Goal: Transaction & Acquisition: Purchase product/service

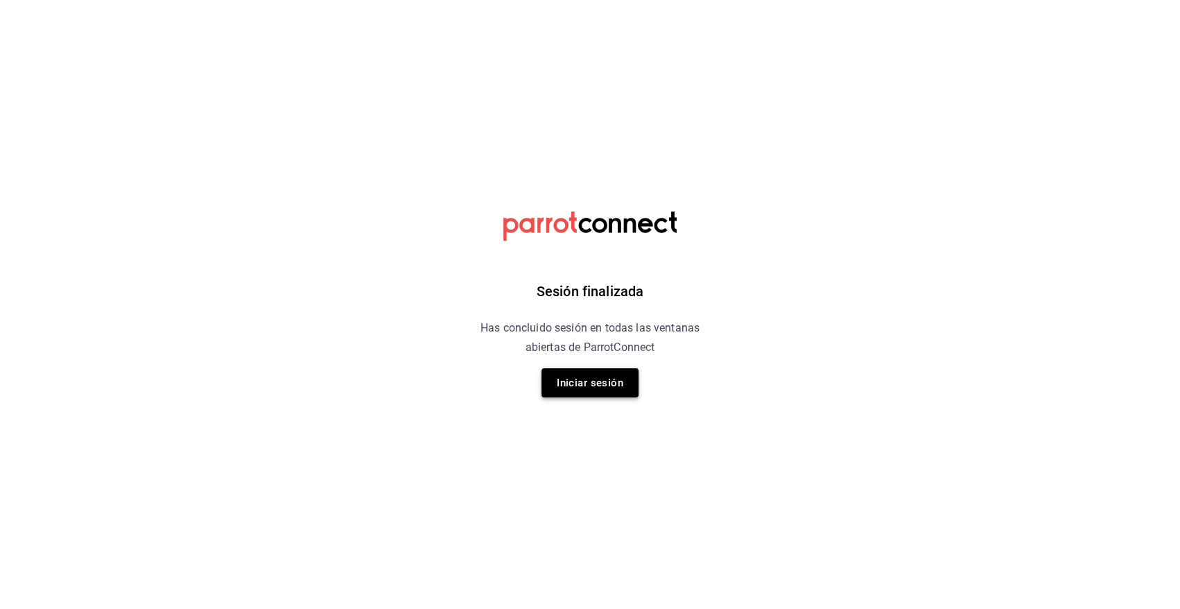
click at [600, 369] on button "Iniciar sesión" at bounding box center [589, 382] width 97 height 29
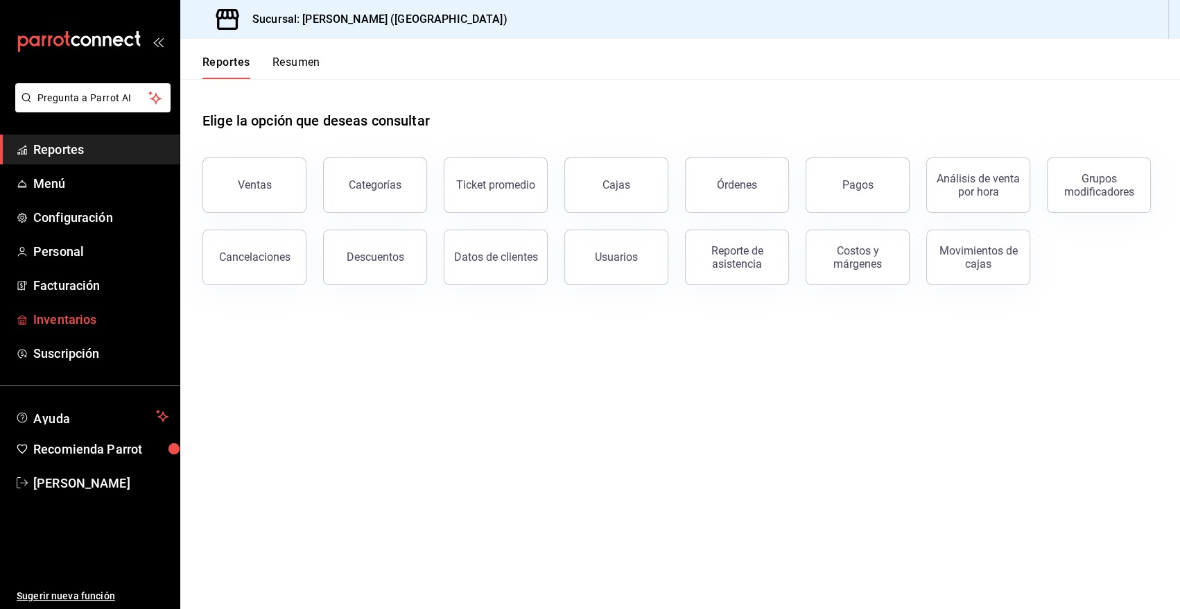
click at [92, 319] on span "Inventarios" at bounding box center [100, 319] width 135 height 19
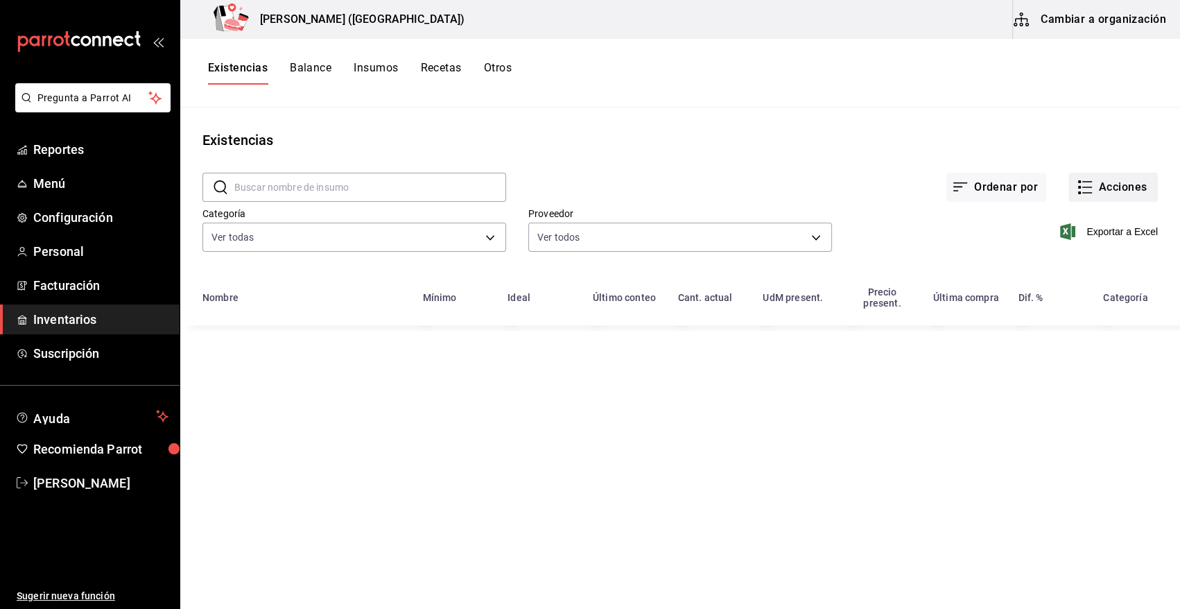
click at [1118, 196] on button "Acciones" at bounding box center [1112, 187] width 89 height 29
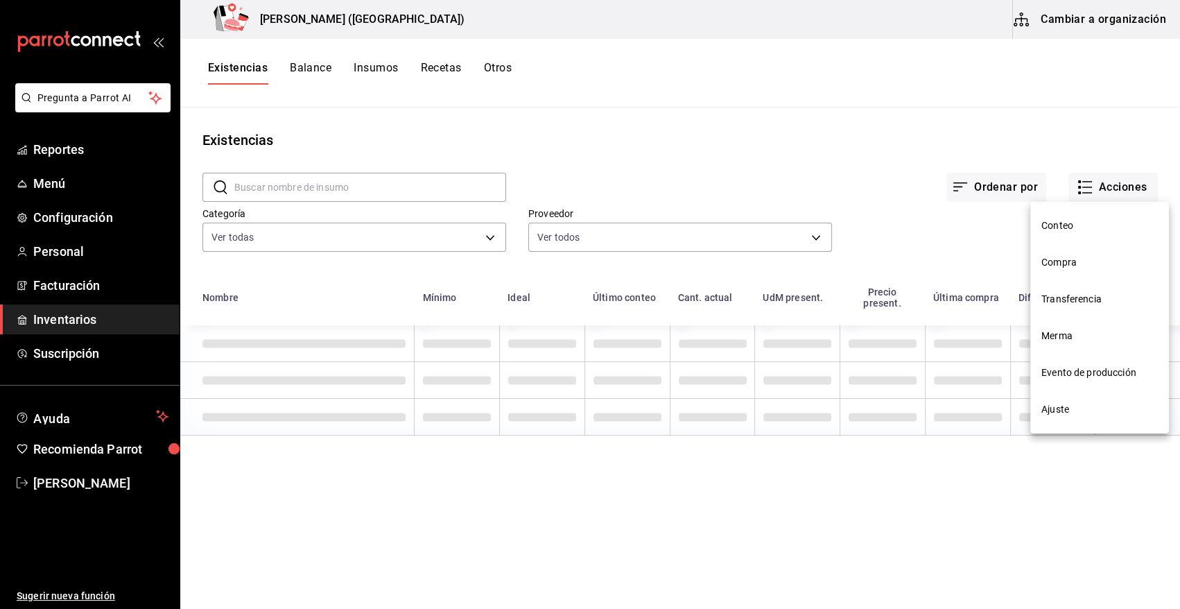
click at [1056, 263] on span "Compra" at bounding box center [1099, 262] width 116 height 15
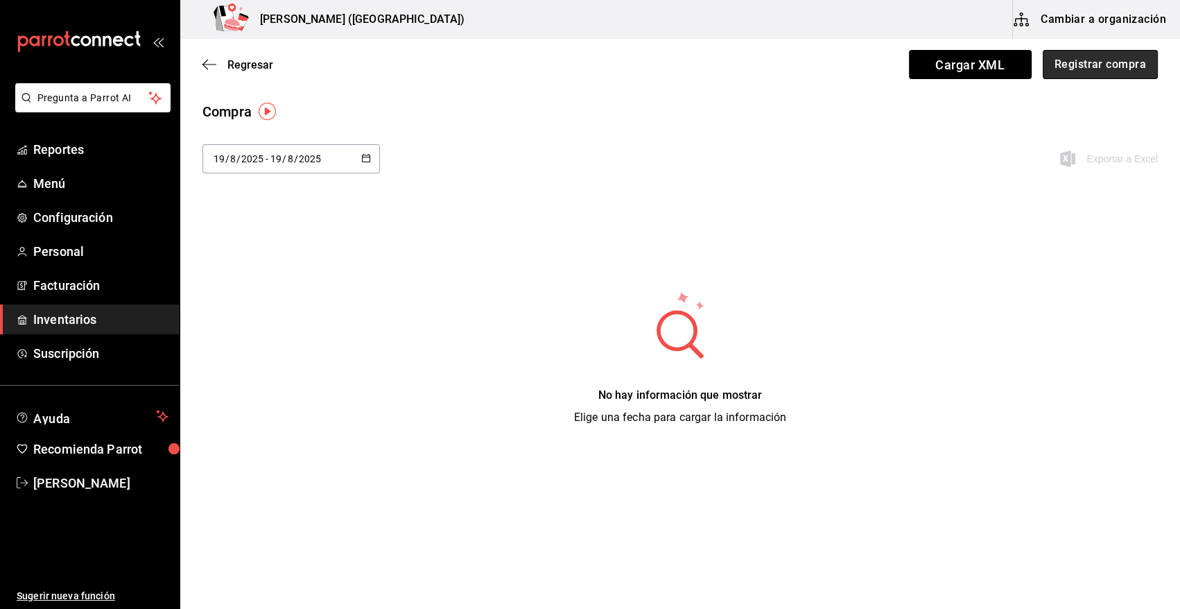
click at [1098, 67] on button "Registrar compra" at bounding box center [1100, 64] width 115 height 29
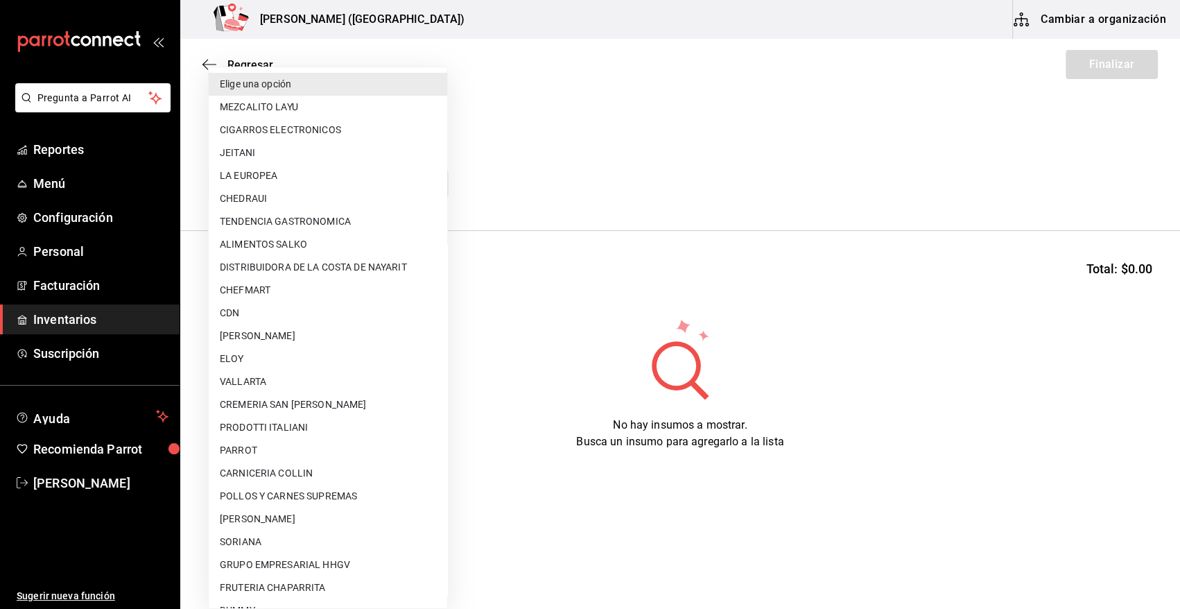
click at [352, 186] on body "Pregunta a Parrot AI Reportes Menú Configuración Personal Facturación Inventari…" at bounding box center [590, 265] width 1180 height 530
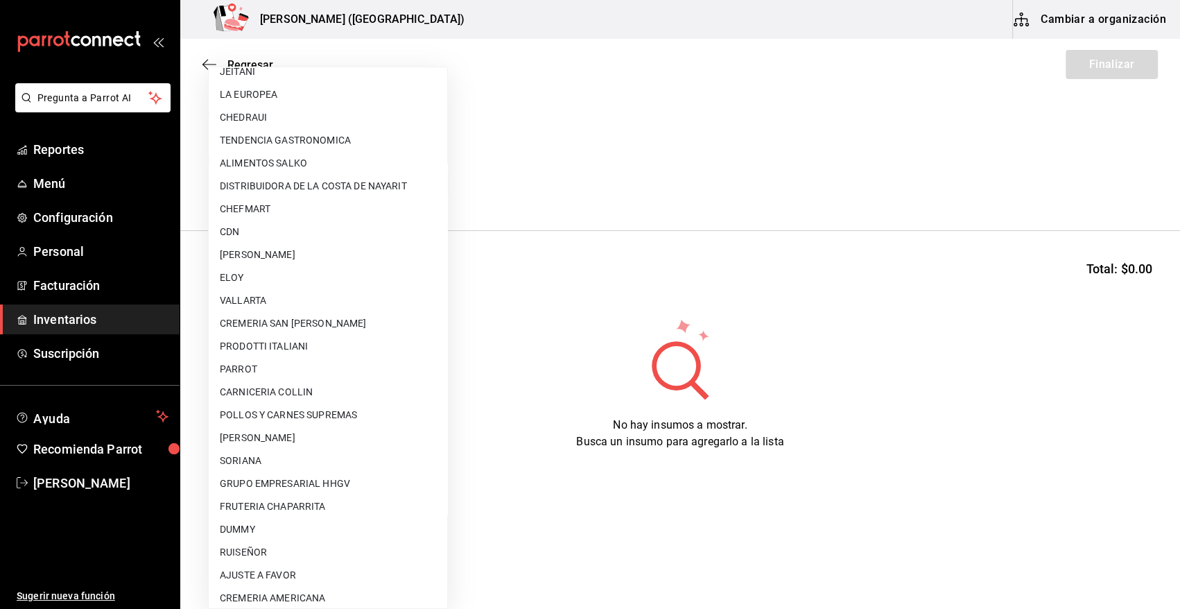
click at [312, 572] on li "AJUSTE A FAVOR" at bounding box center [328, 575] width 238 height 23
type input "dd0fbccd-e034-4acc-8432-7d1d5e23f321"
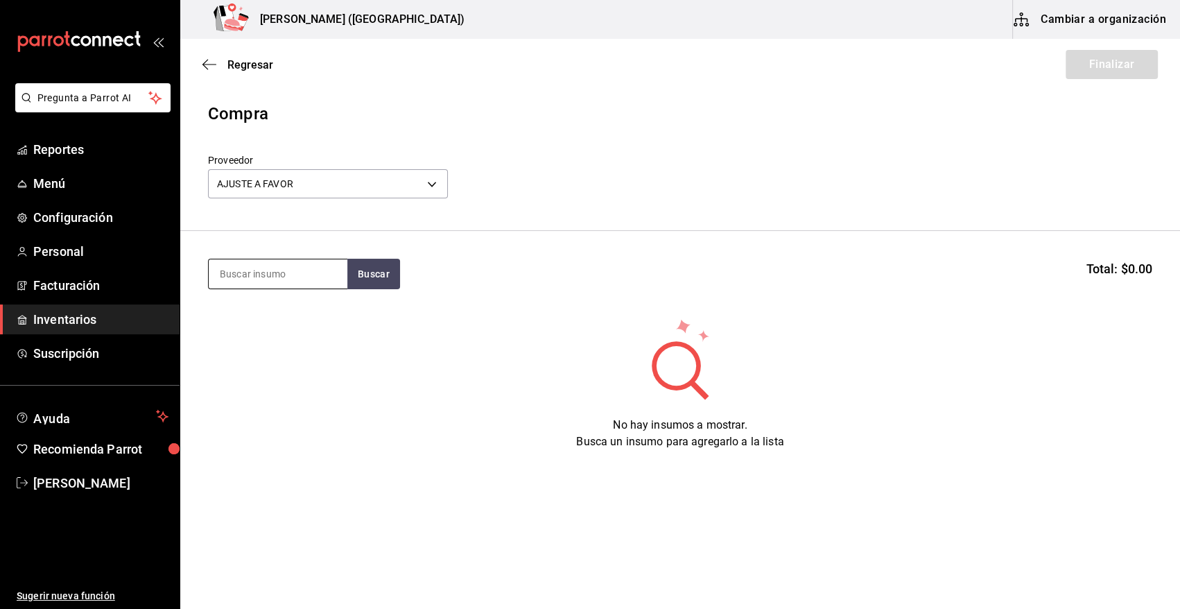
click at [277, 272] on input at bounding box center [278, 273] width 139 height 29
type input "atun"
click at [376, 268] on button "Buscar" at bounding box center [373, 274] width 53 height 31
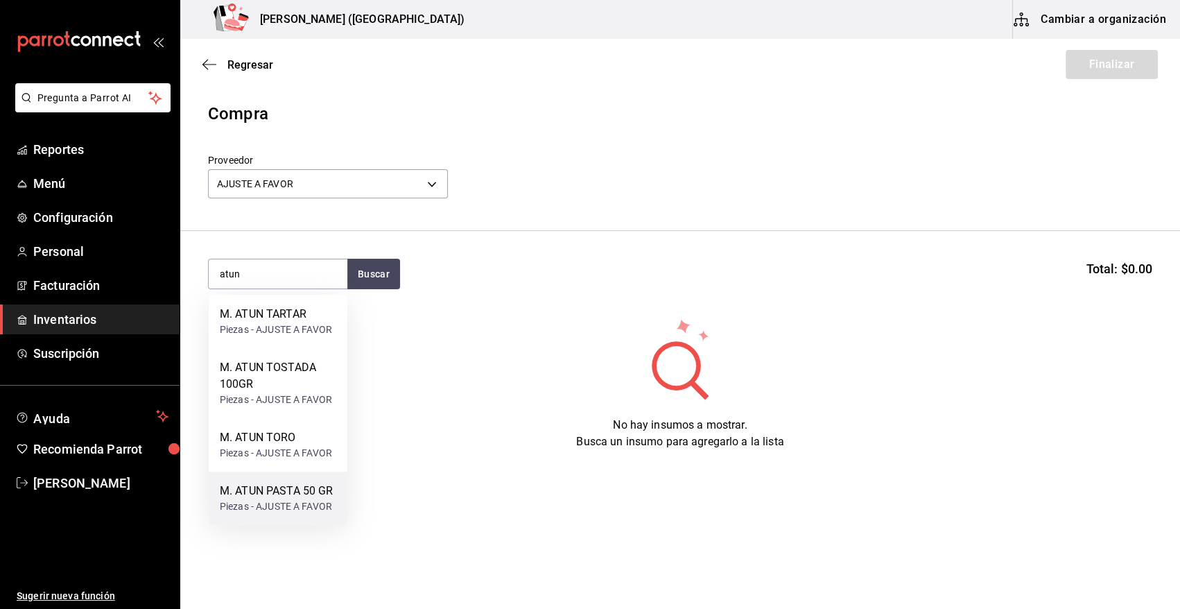
click at [297, 486] on div "M. ATUN PASTA 50 GR" at bounding box center [277, 490] width 114 height 17
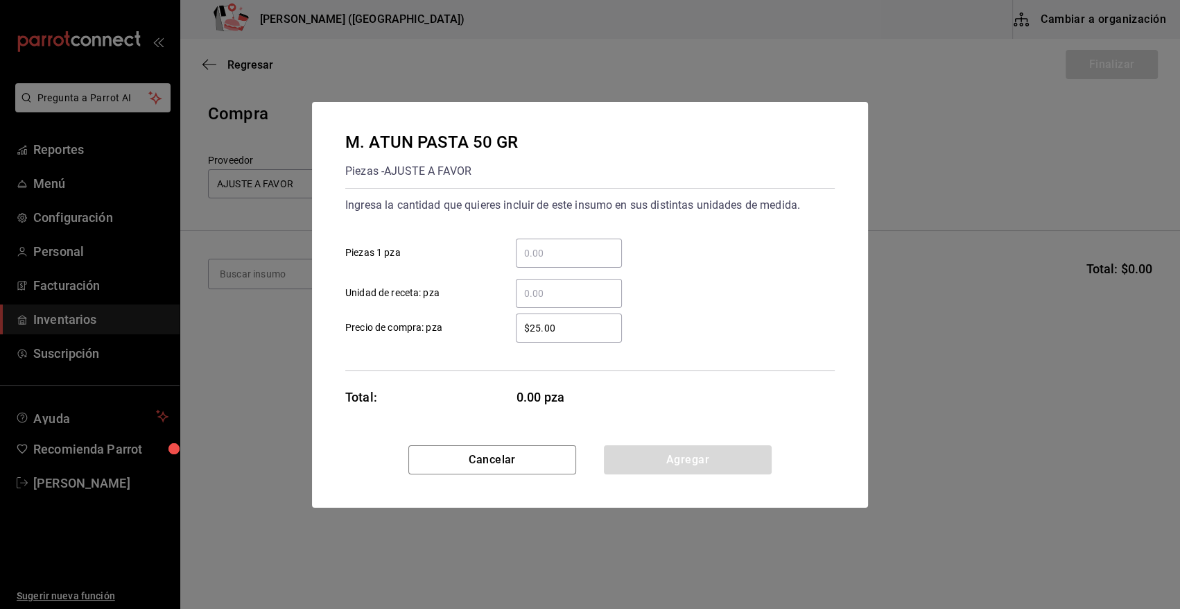
click at [571, 252] on input "​ Piezas 1 pza" at bounding box center [569, 253] width 106 height 17
type input "8"
drag, startPoint x: 580, startPoint y: 329, endPoint x: 465, endPoint y: 333, distance: 114.4
click at [465, 333] on label "$25.00 ​ Precio de compra: pza" at bounding box center [483, 327] width 277 height 29
type input "$0.01"
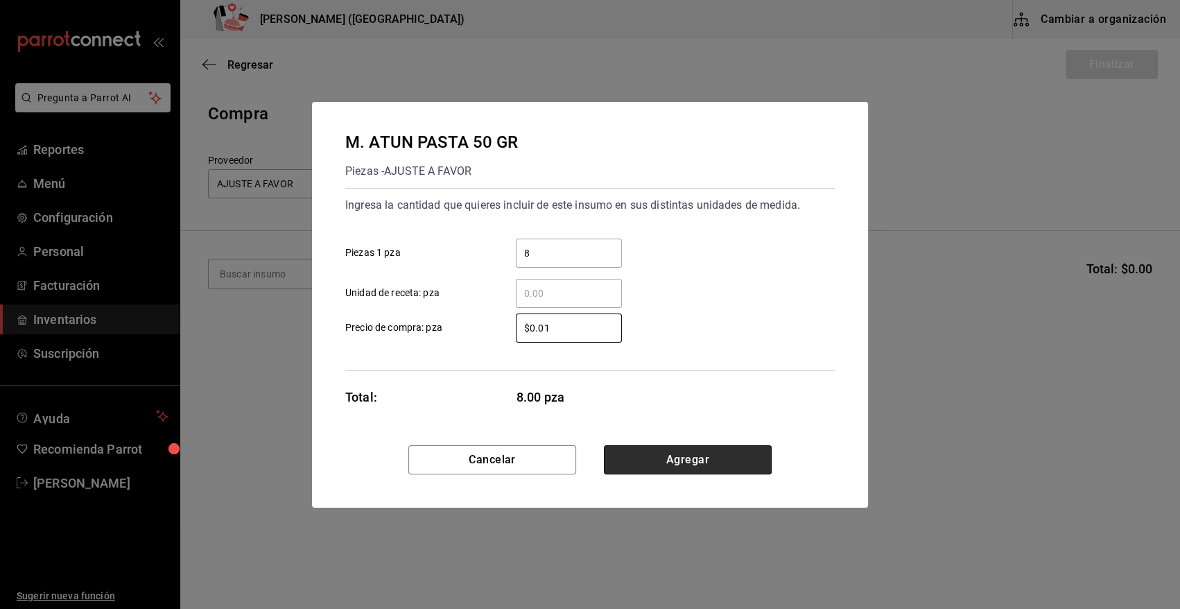
click at [640, 464] on button "Agregar" at bounding box center [688, 459] width 168 height 29
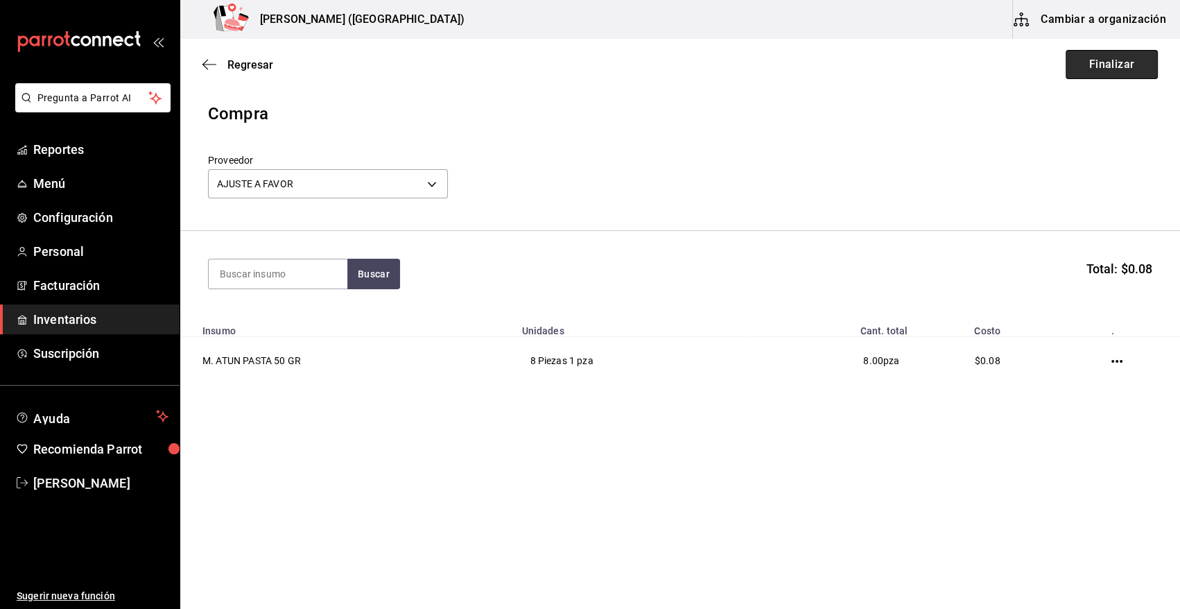
click at [1130, 69] on button "Finalizar" at bounding box center [1111, 64] width 92 height 29
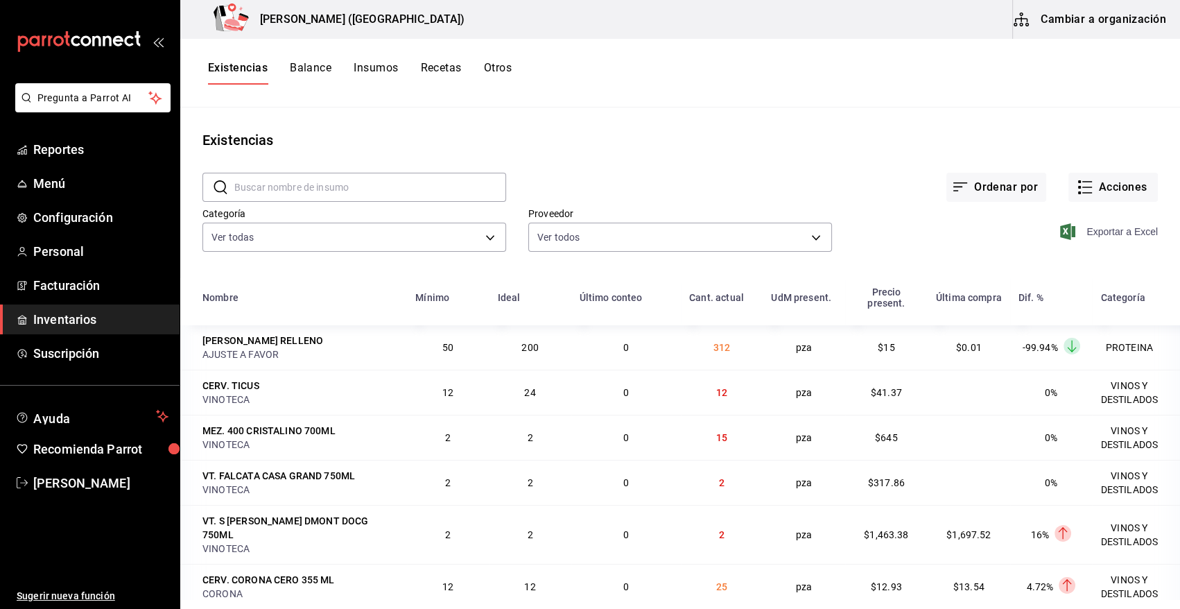
click at [1060, 229] on icon "button" at bounding box center [1067, 231] width 15 height 17
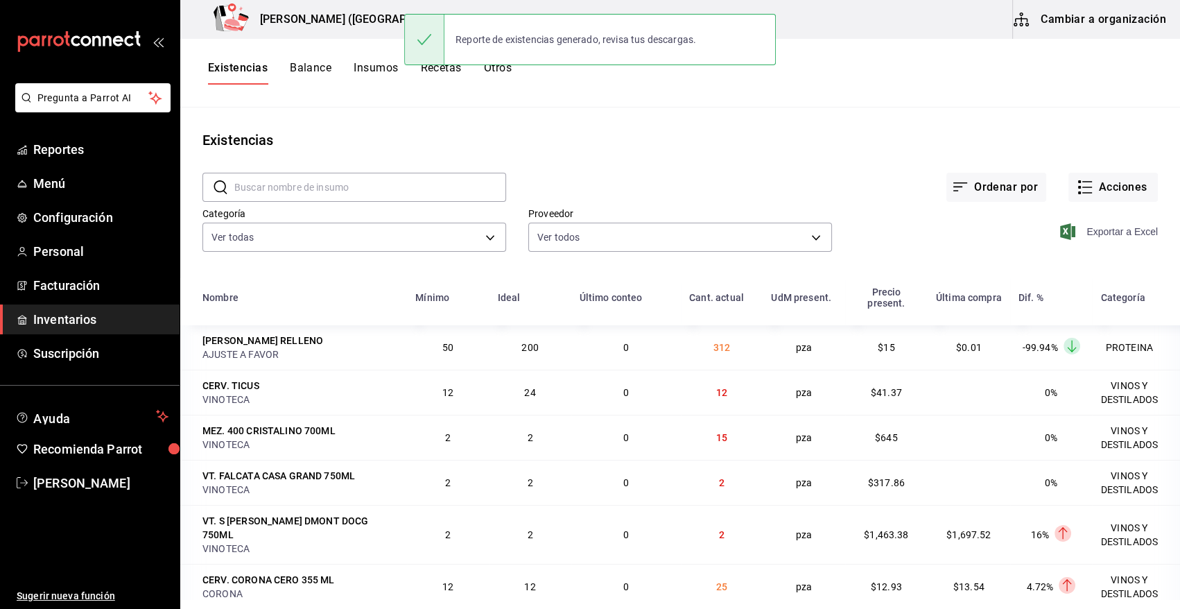
click at [866, 134] on div "Existencias" at bounding box center [680, 140] width 1000 height 21
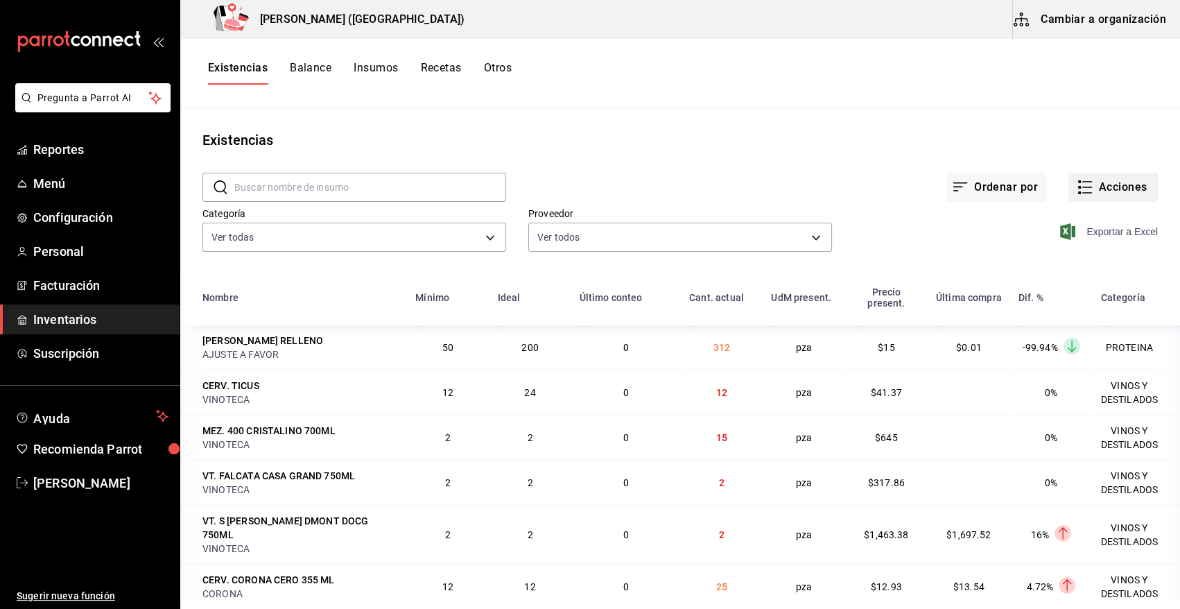
click at [1100, 185] on button "Acciones" at bounding box center [1112, 187] width 89 height 29
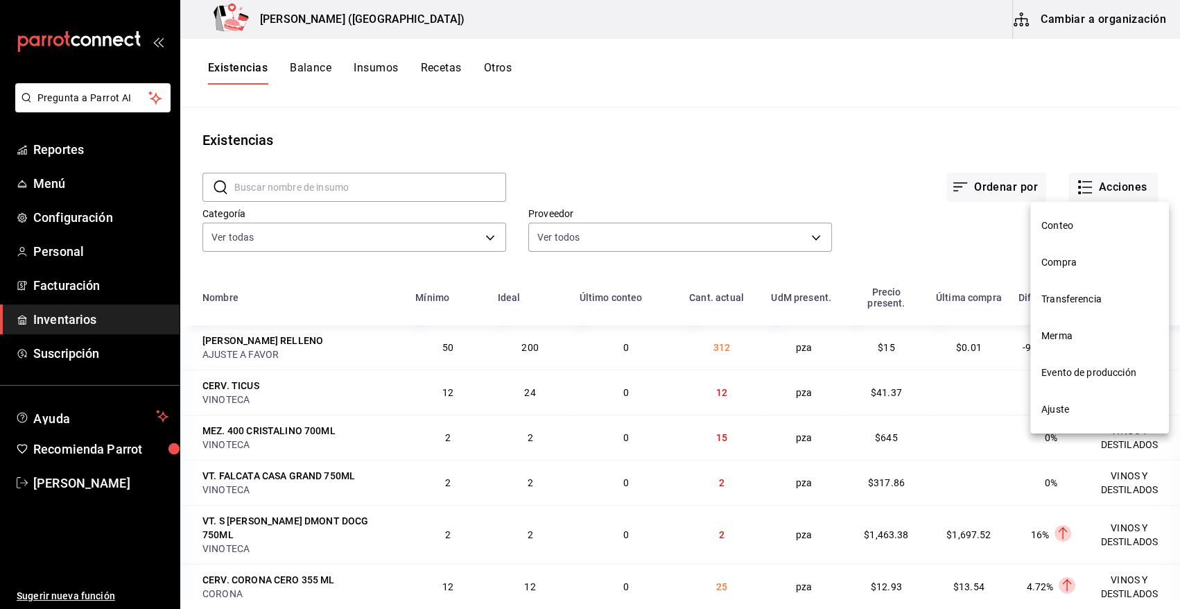
click at [1054, 263] on span "Compra" at bounding box center [1099, 262] width 116 height 15
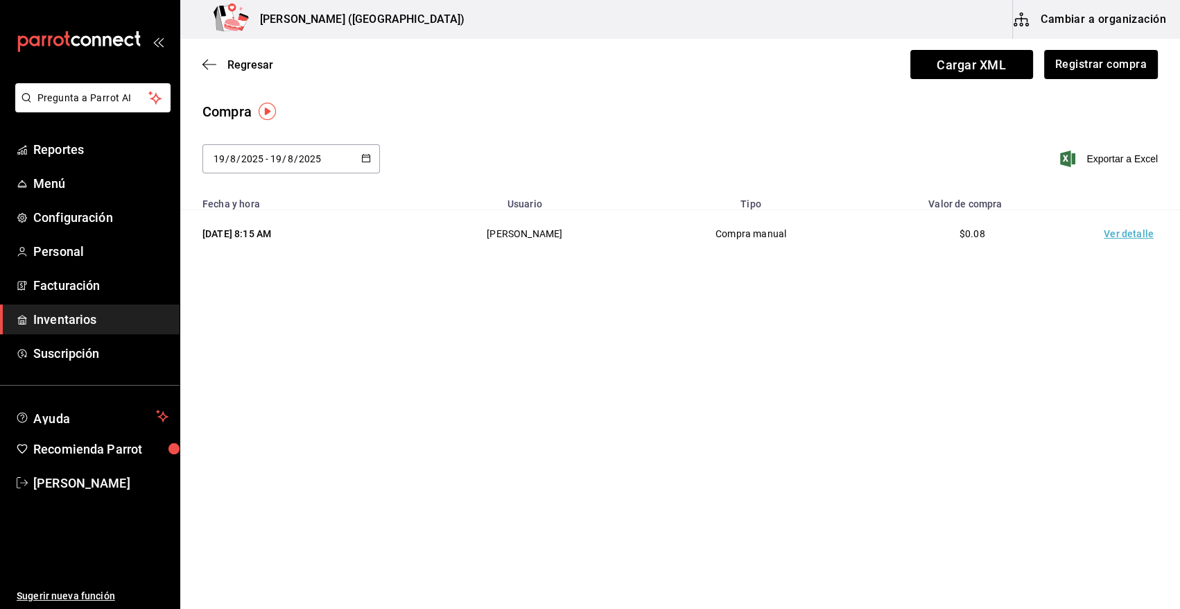
click at [1125, 240] on td "Ver detalle" at bounding box center [1131, 234] width 97 height 48
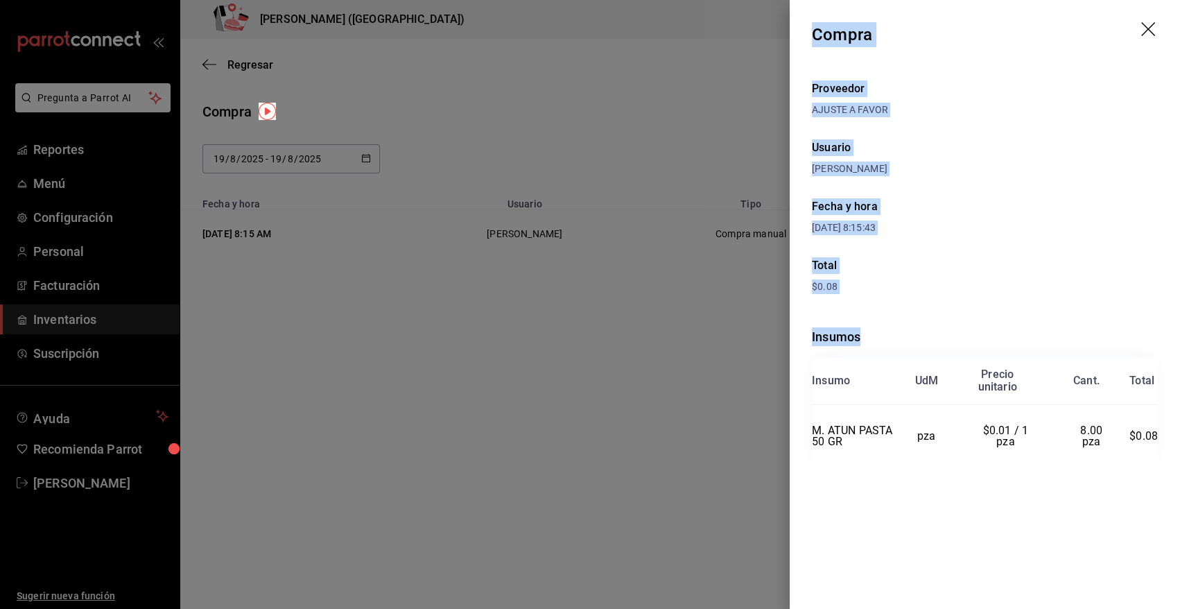
drag, startPoint x: 812, startPoint y: 30, endPoint x: 1178, endPoint y: 433, distance: 543.7
click at [1178, 433] on div "Compra Proveedor AJUSTE A FAVOR Usuario Angy Madalena Fecha y hora 19/08/2025 8…" at bounding box center [985, 304] width 390 height 609
copy div "Compra Proveedor AJUSTE A FAVOR Usuario Angy Madalena Fecha y hora 19/08/2025 8…"
click at [1141, 22] on icon "drag" at bounding box center [1149, 30] width 17 height 17
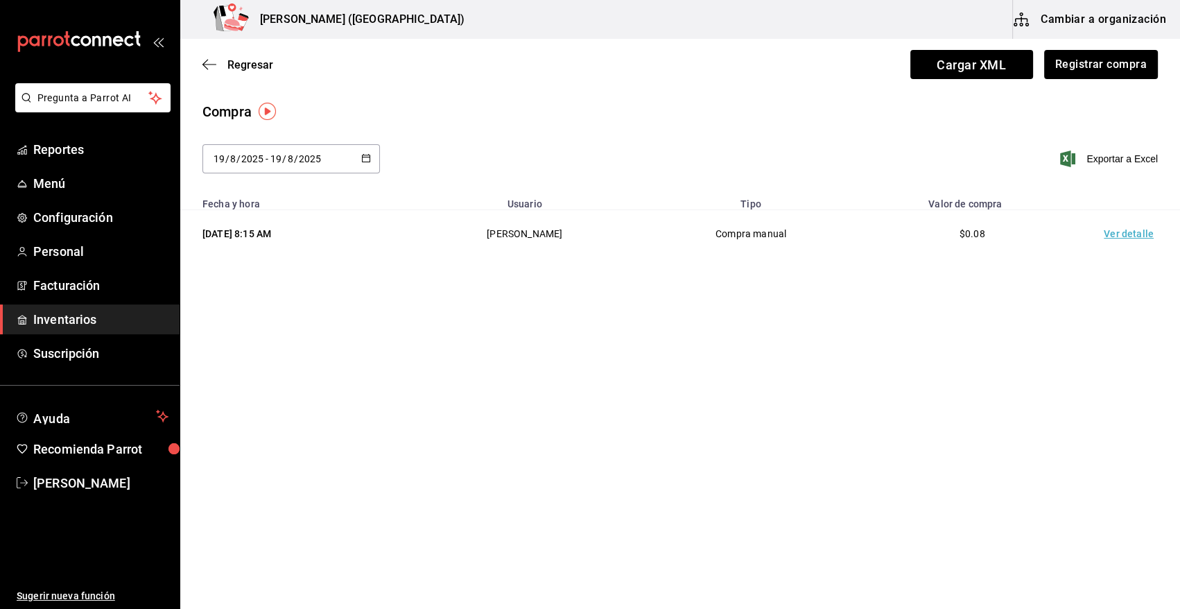
click at [96, 322] on span "Inventarios" at bounding box center [100, 319] width 135 height 19
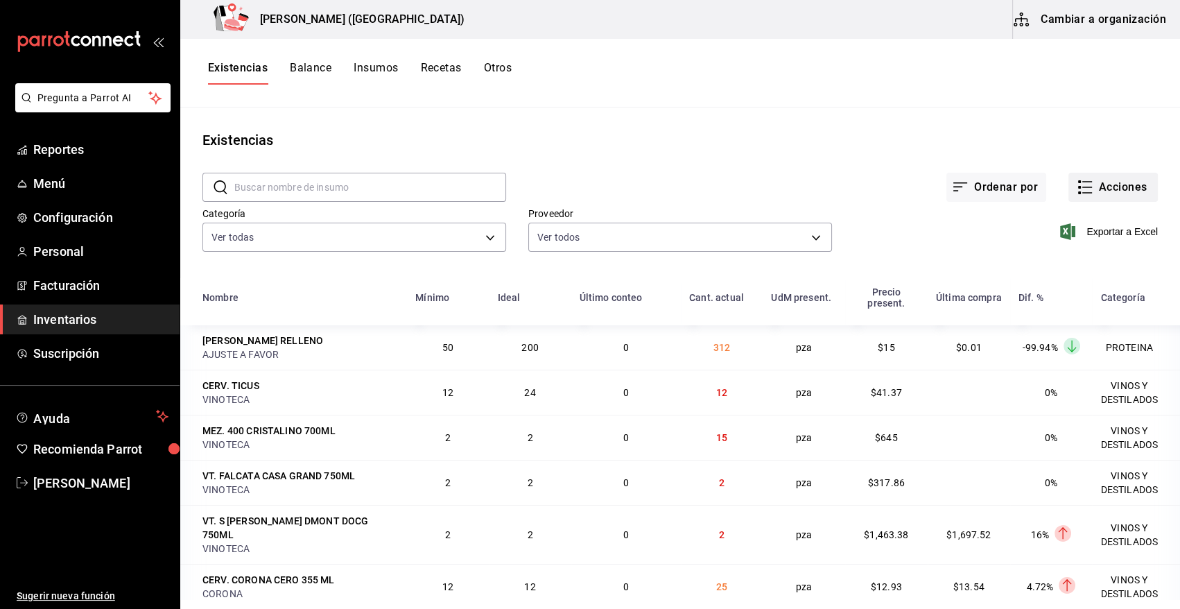
click at [1080, 194] on icon "button" at bounding box center [1085, 187] width 17 height 17
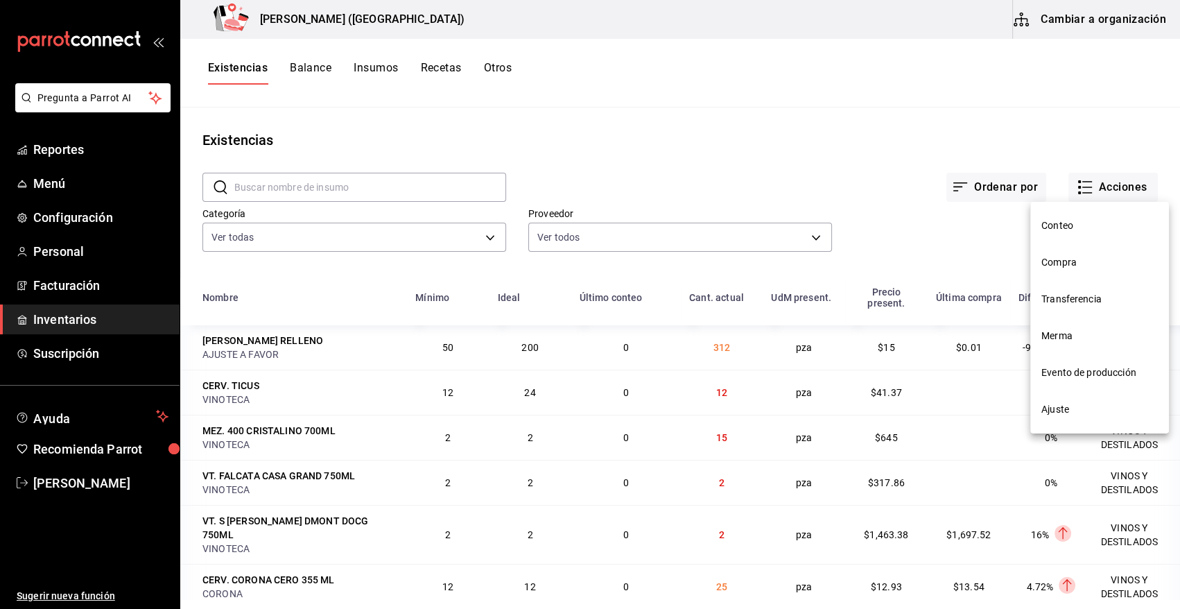
click at [1077, 340] on span "Merma" at bounding box center [1099, 336] width 116 height 15
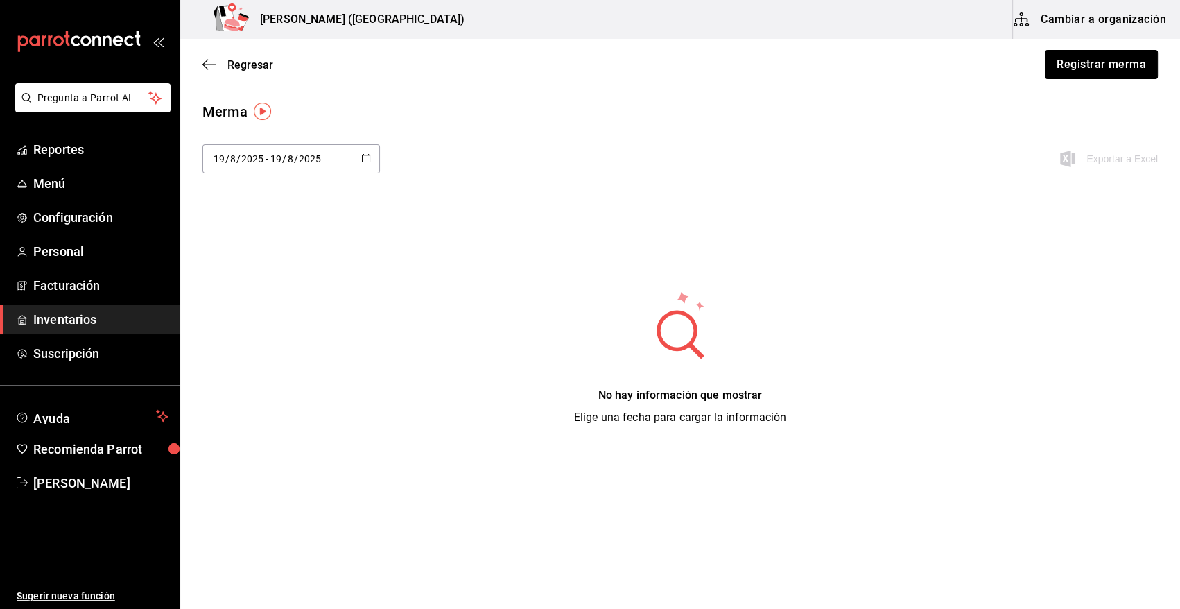
drag, startPoint x: 1065, startPoint y: 69, endPoint x: 765, endPoint y: 159, distance: 313.4
click at [1060, 69] on button "Registrar merma" at bounding box center [1101, 64] width 113 height 29
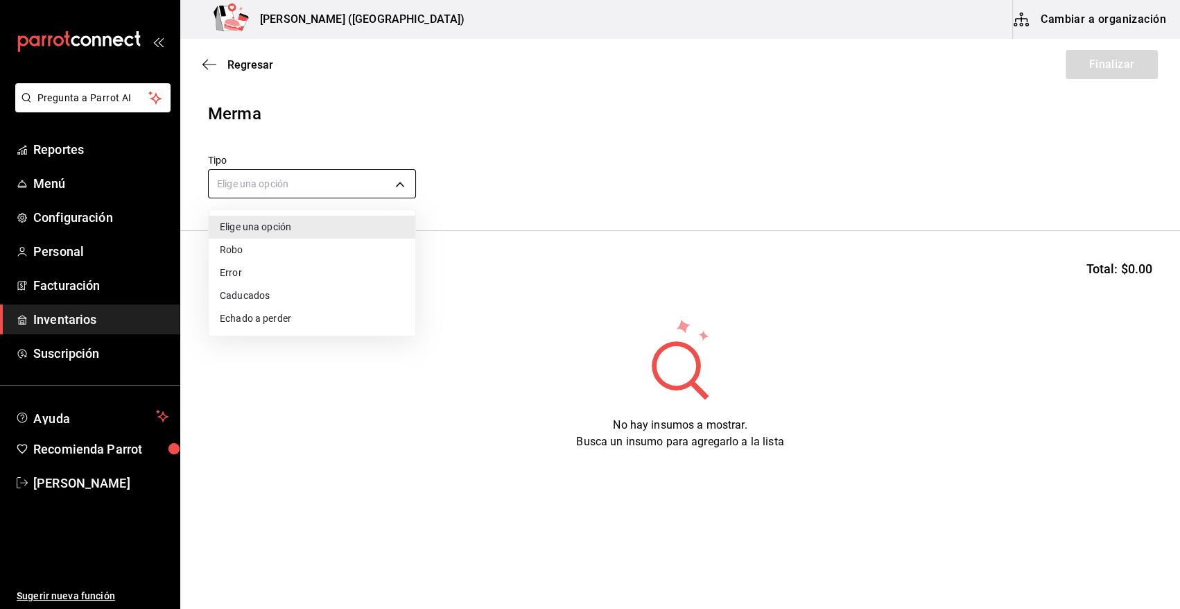
click at [394, 186] on body "Pregunta a Parrot AI Reportes Menú Configuración Personal Facturación Inventari…" at bounding box center [590, 265] width 1180 height 530
click at [300, 268] on li "Error" at bounding box center [312, 272] width 207 height 23
type input "ERROR"
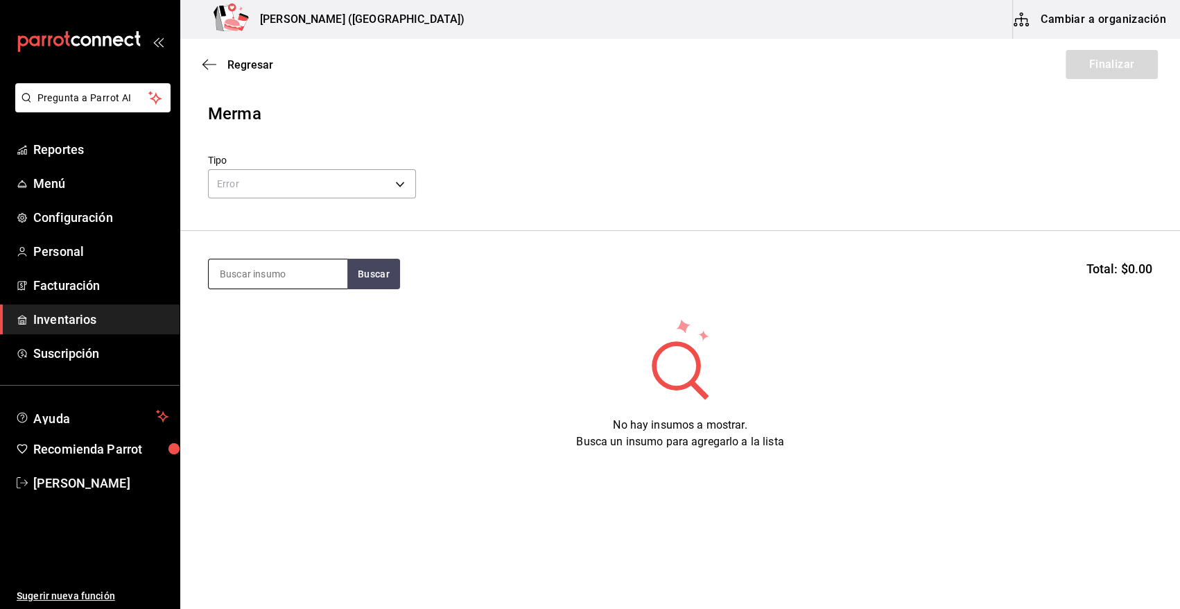
click at [299, 272] on input at bounding box center [278, 273] width 139 height 29
type input "stea"
click at [392, 273] on button "Buscar" at bounding box center [373, 274] width 53 height 31
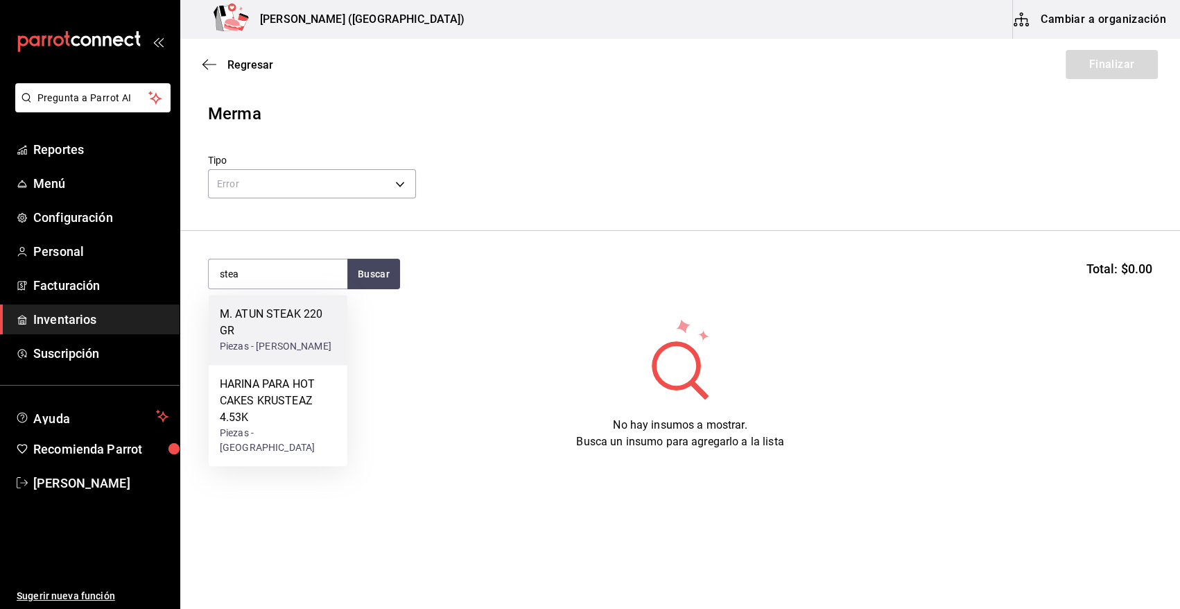
click at [307, 327] on div "M. ATUN STEAK 220 GR" at bounding box center [278, 322] width 116 height 33
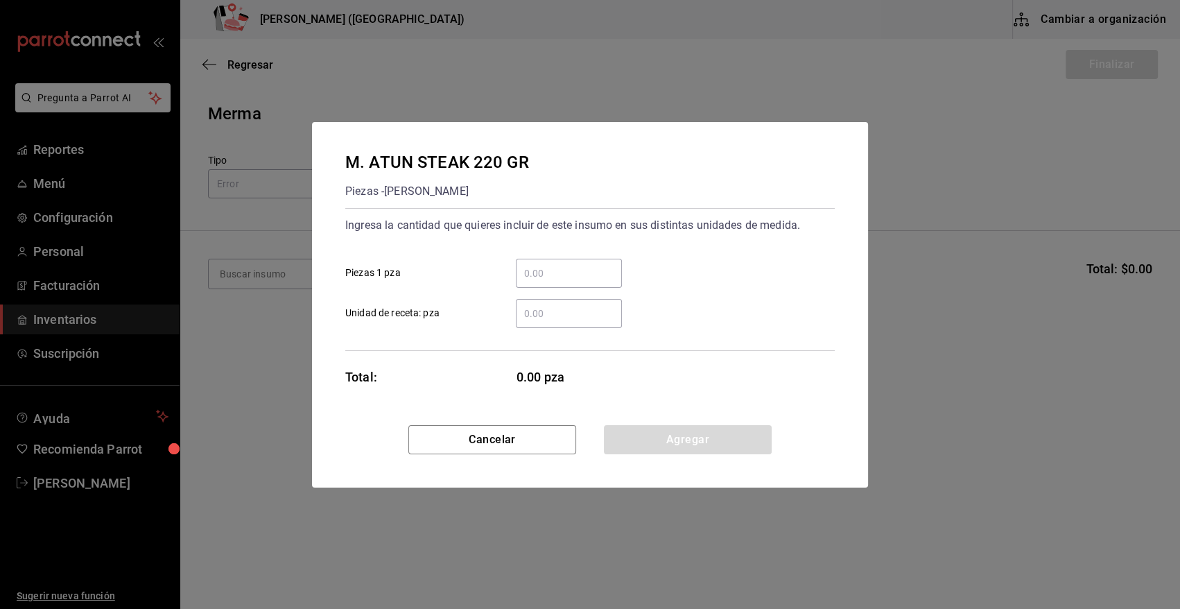
click at [598, 272] on input "​ Piezas 1 pza" at bounding box center [569, 273] width 106 height 17
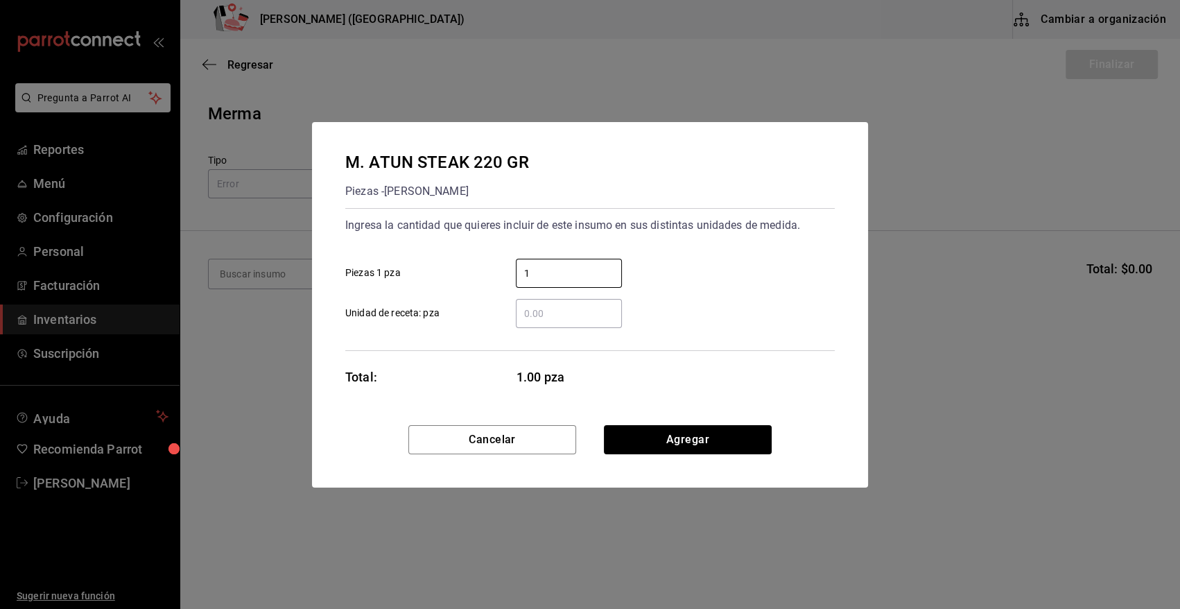
type input "1"
click at [661, 256] on div "1 ​ Piezas 1 pza" at bounding box center [584, 267] width 500 height 40
click at [699, 433] on button "Agregar" at bounding box center [688, 439] width 168 height 29
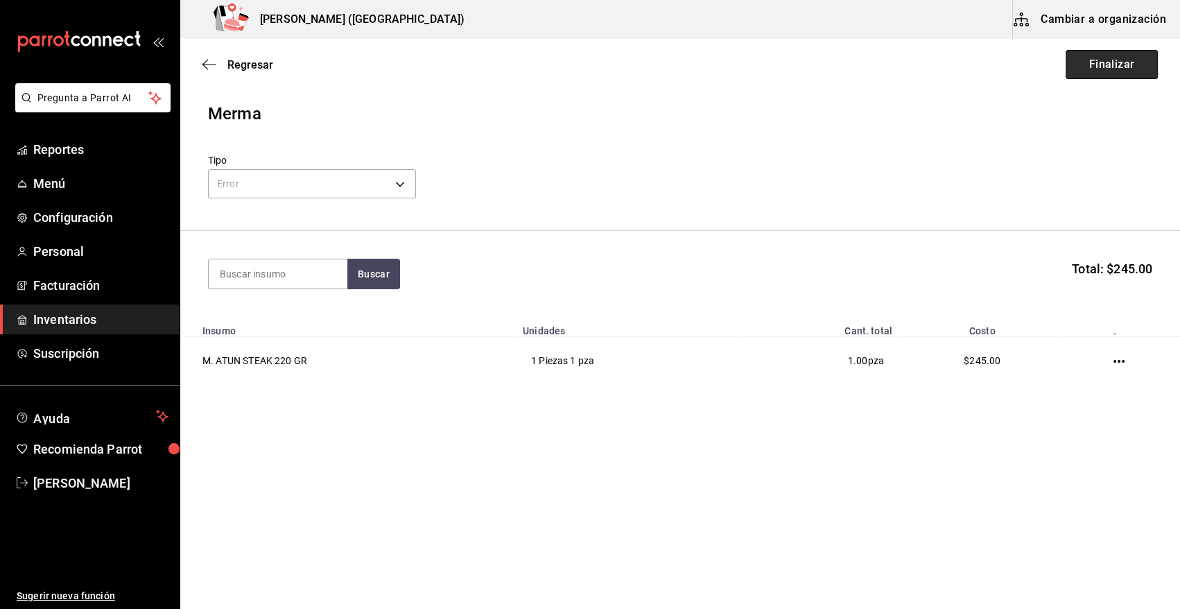
click at [1090, 62] on button "Finalizar" at bounding box center [1111, 64] width 92 height 29
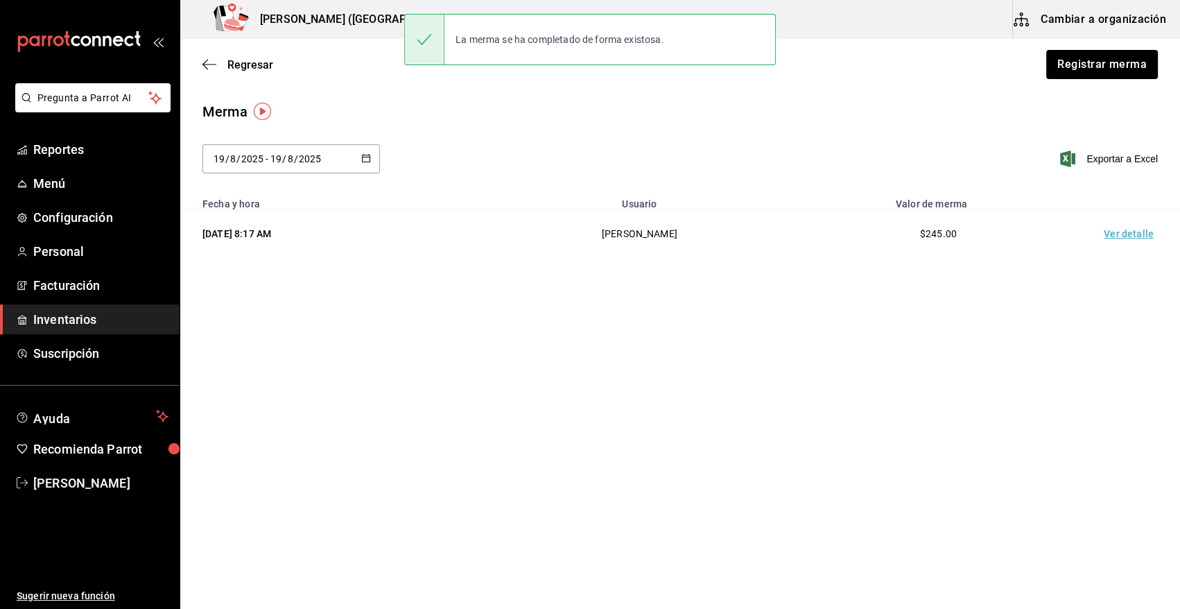
click at [1150, 238] on td "Ver detalle" at bounding box center [1131, 234] width 97 height 48
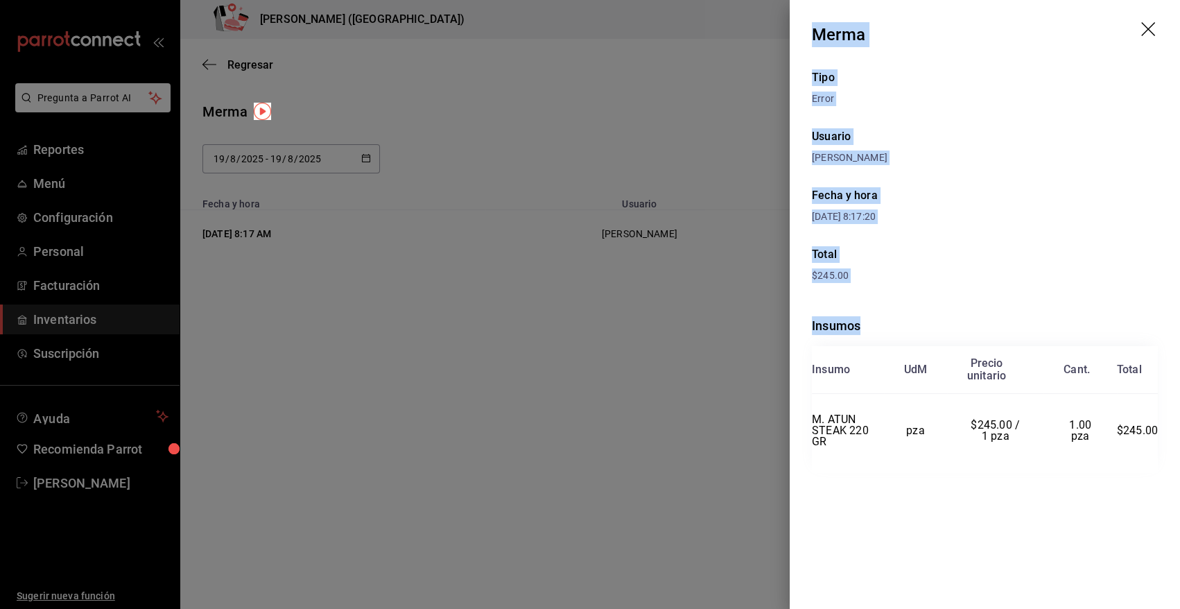
drag, startPoint x: 812, startPoint y: 35, endPoint x: 1159, endPoint y: 437, distance: 530.8
click at [1159, 437] on div "Merma Tipo Error Usuario Angy Madalena Fecha y hora 19/08/2025 8:17:20 Total $2…" at bounding box center [985, 304] width 390 height 609
copy div "Merma Tipo Error Usuario Angy Madalena Fecha y hora 19/08/2025 8:17:20 Total $2…"
click at [1147, 26] on icon "drag" at bounding box center [1149, 30] width 17 height 17
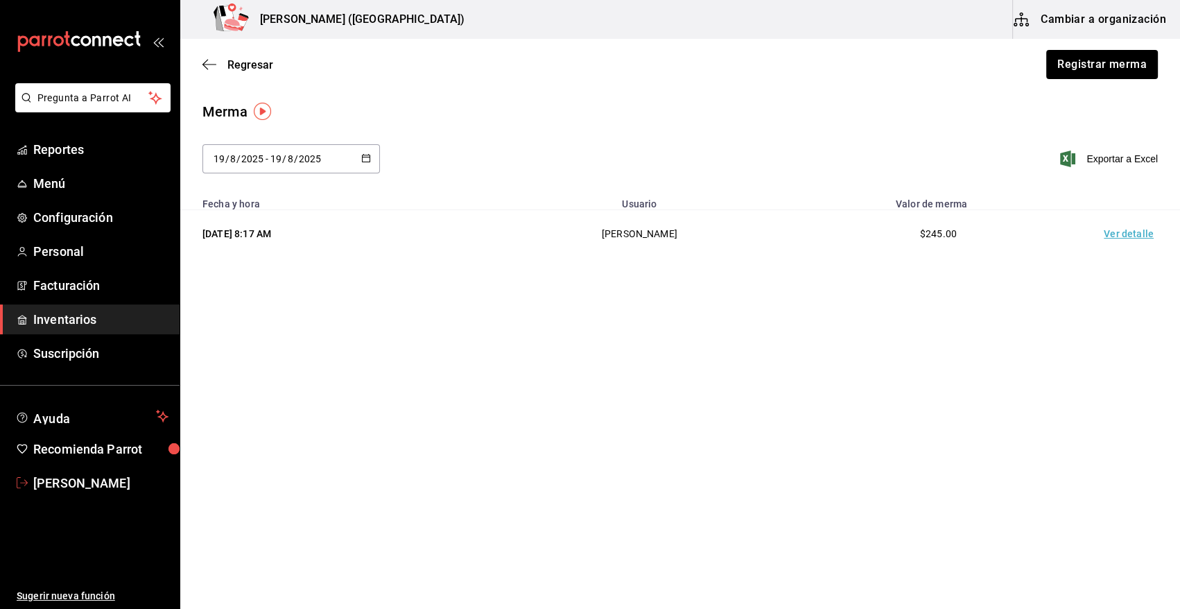
click at [101, 478] on span "Angy Madalena" at bounding box center [100, 482] width 135 height 19
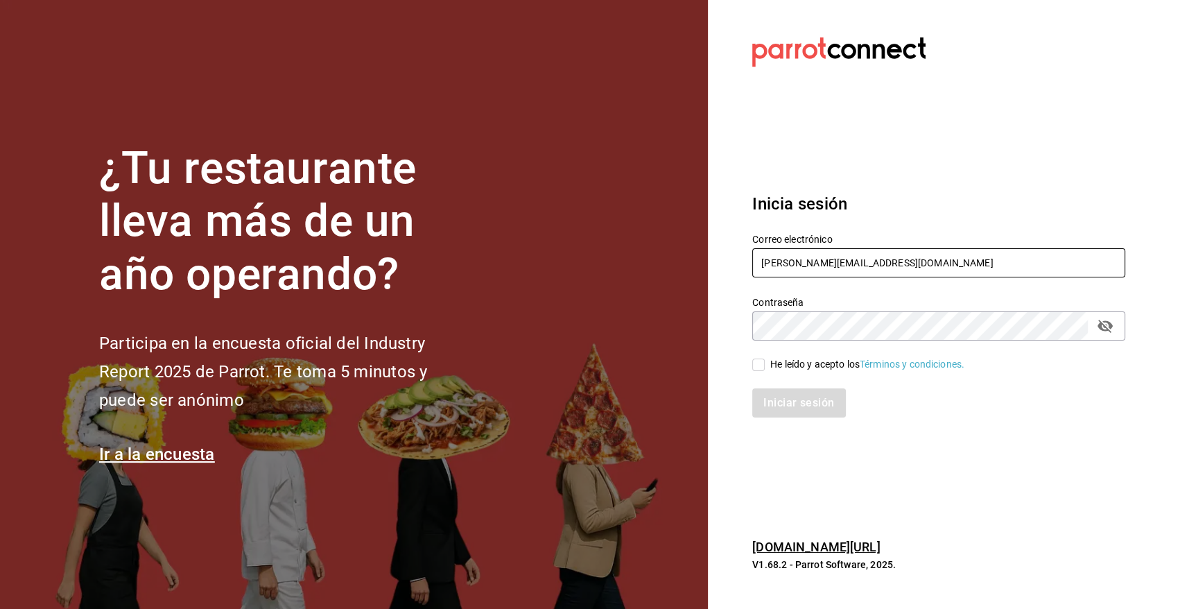
click at [930, 271] on input "angy.rpp@gmail.com" at bounding box center [938, 262] width 373 height 29
type input "heriberto_17mc@hotmail.com"
click at [760, 366] on input "He leído y acepto los Términos y condiciones." at bounding box center [758, 364] width 12 height 12
checkbox input "true"
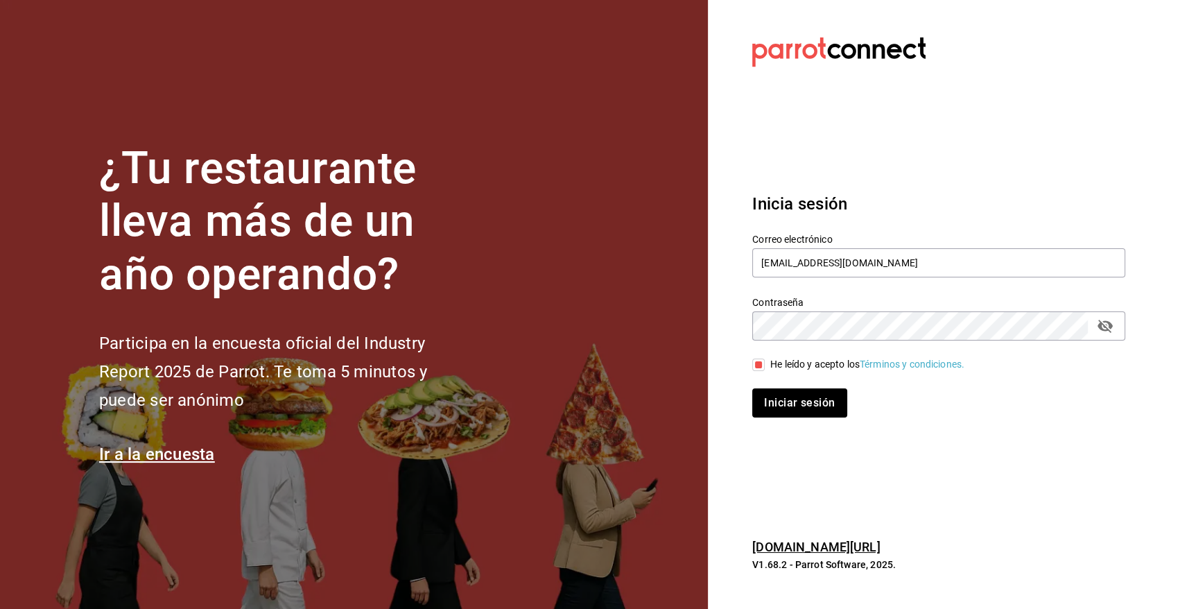
click at [790, 407] on button "Iniciar sesión" at bounding box center [799, 402] width 94 height 29
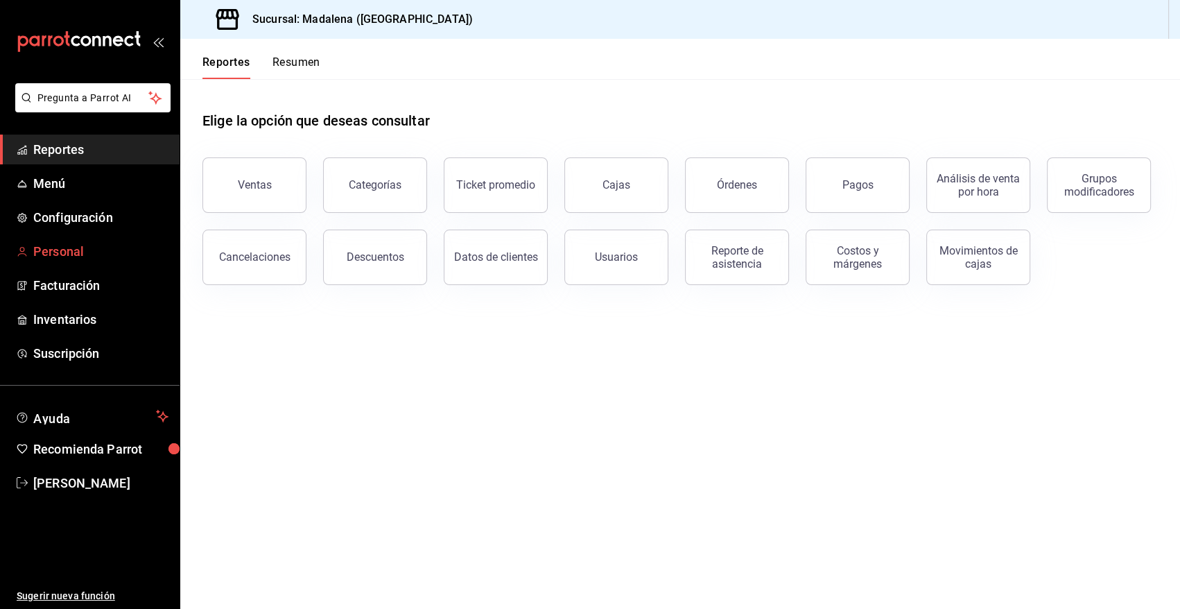
click at [51, 247] on span "Personal" at bounding box center [100, 251] width 135 height 19
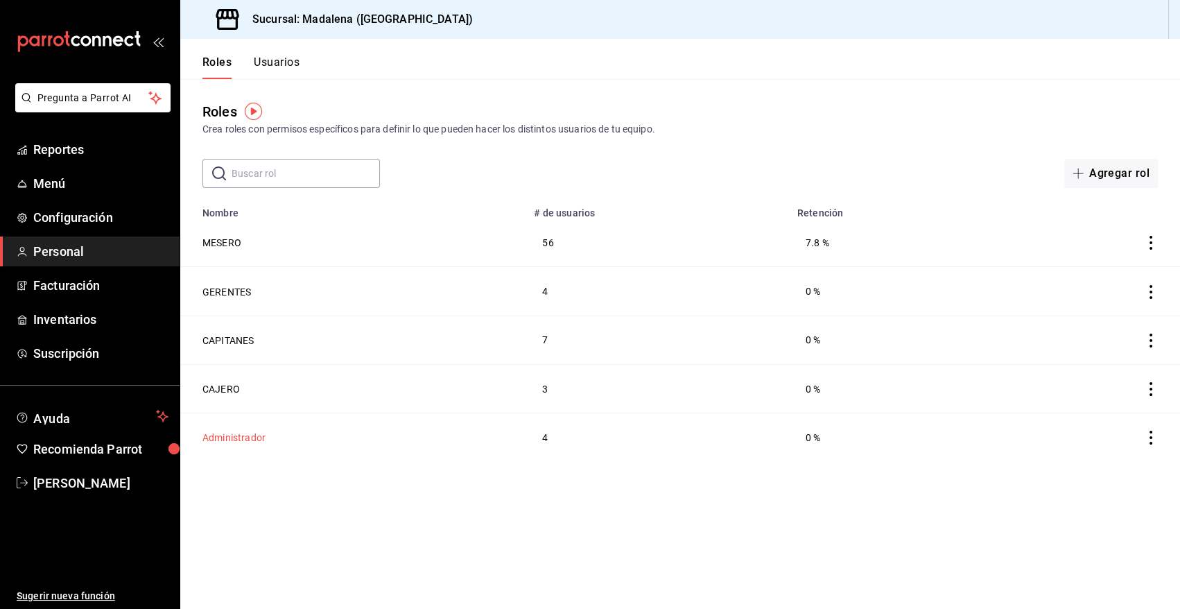
click at [262, 435] on button "Administrador" at bounding box center [233, 437] width 63 height 14
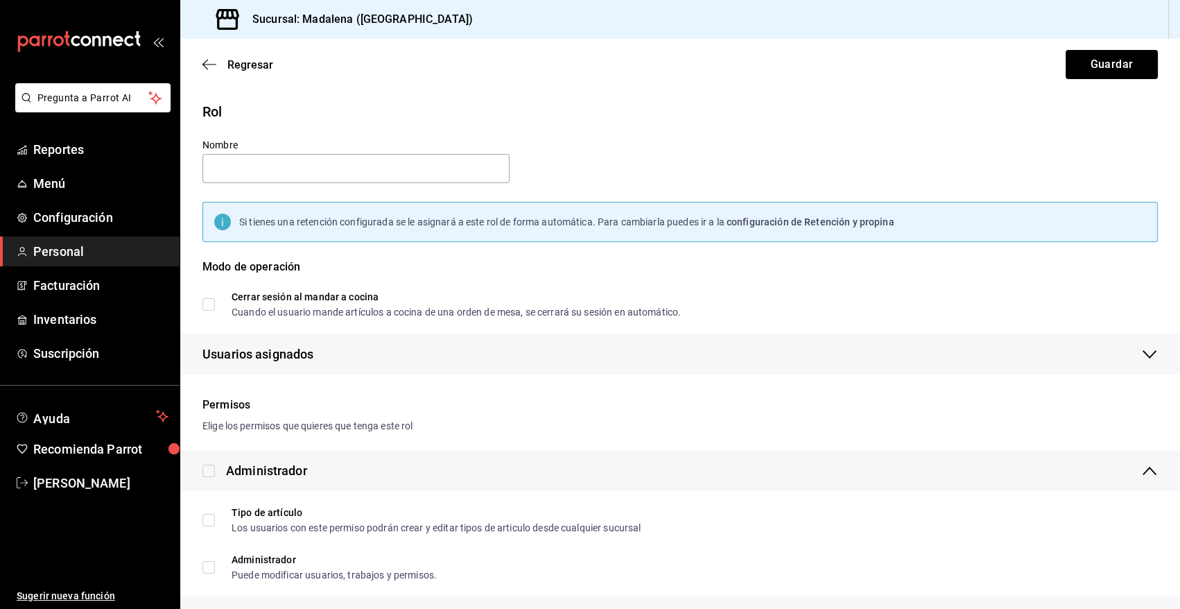
type input "Administrador"
checkbox input "true"
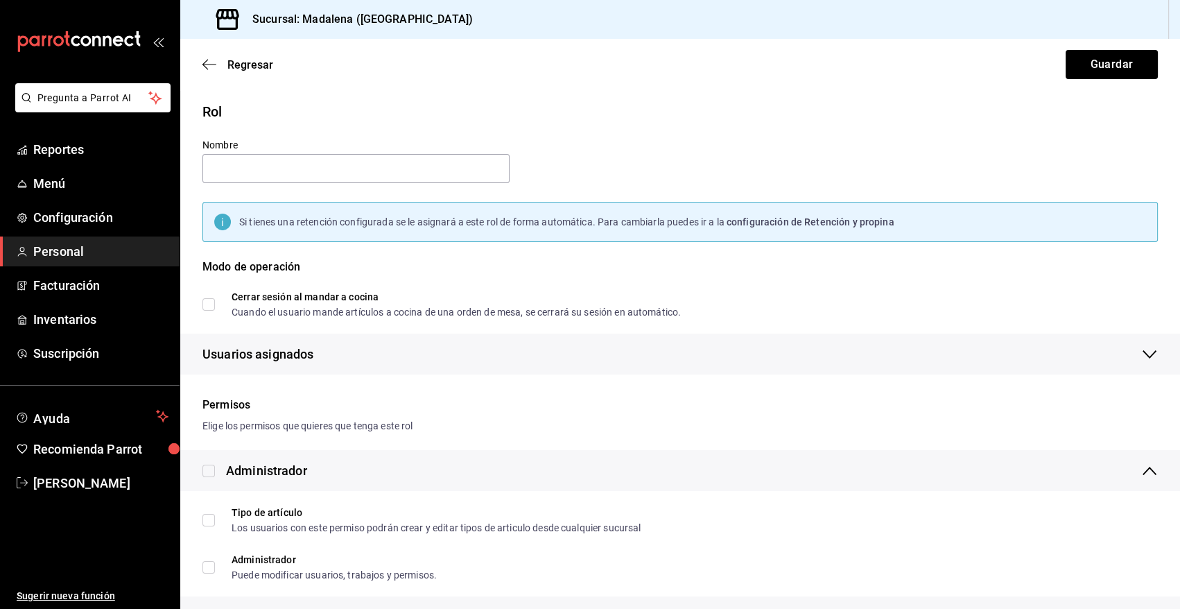
checkbox input "true"
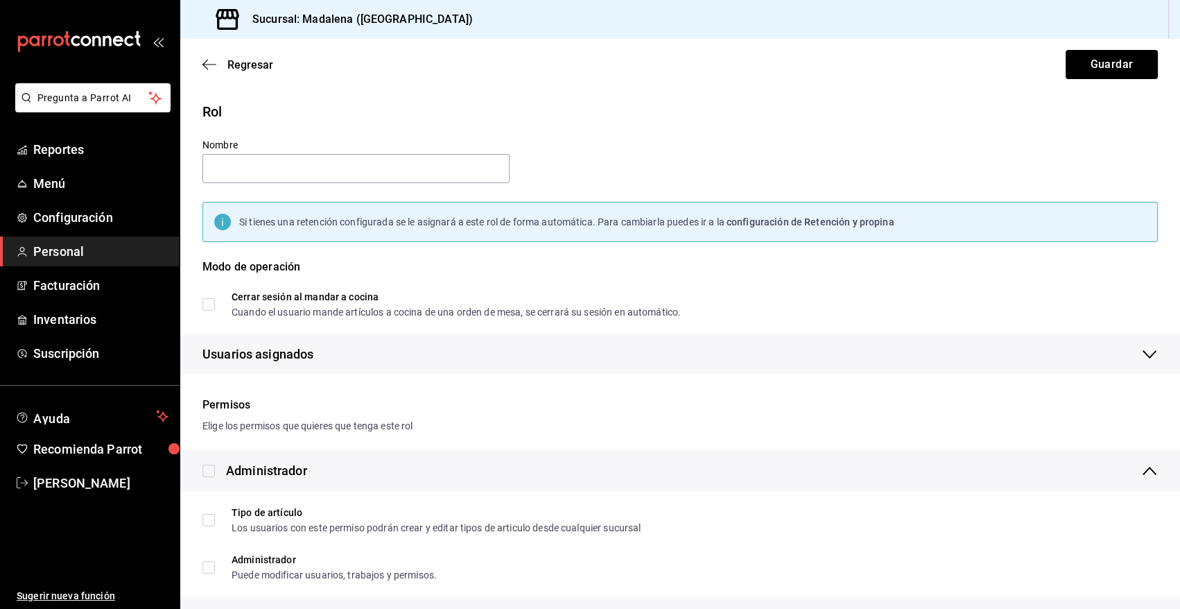
checkbox input "true"
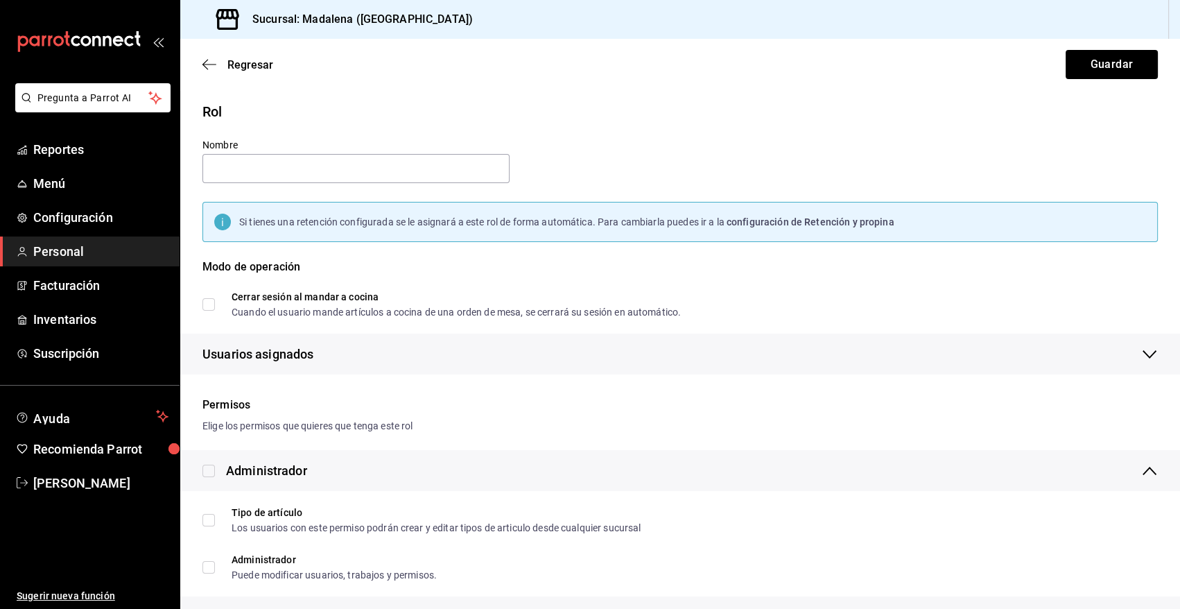
checkbox input "true"
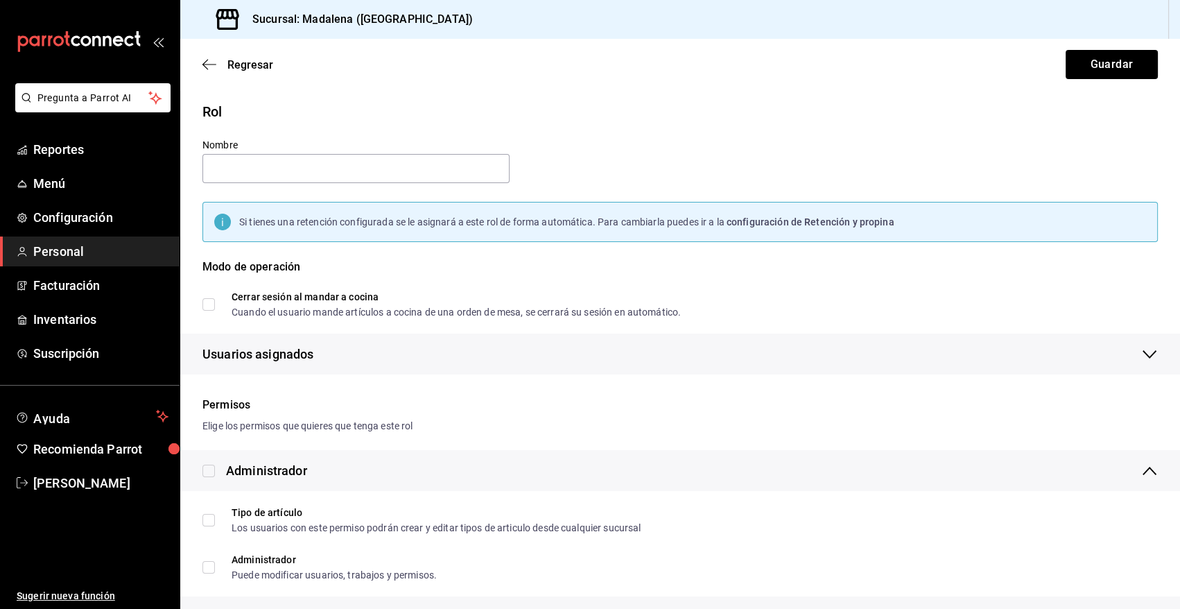
checkbox input "true"
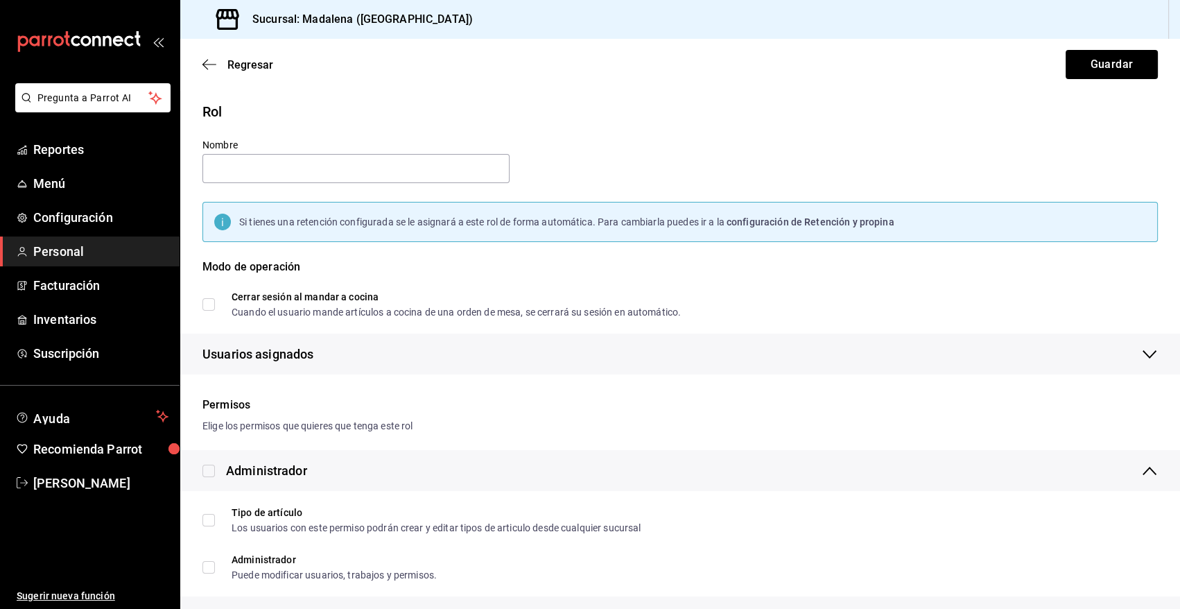
checkbox input "true"
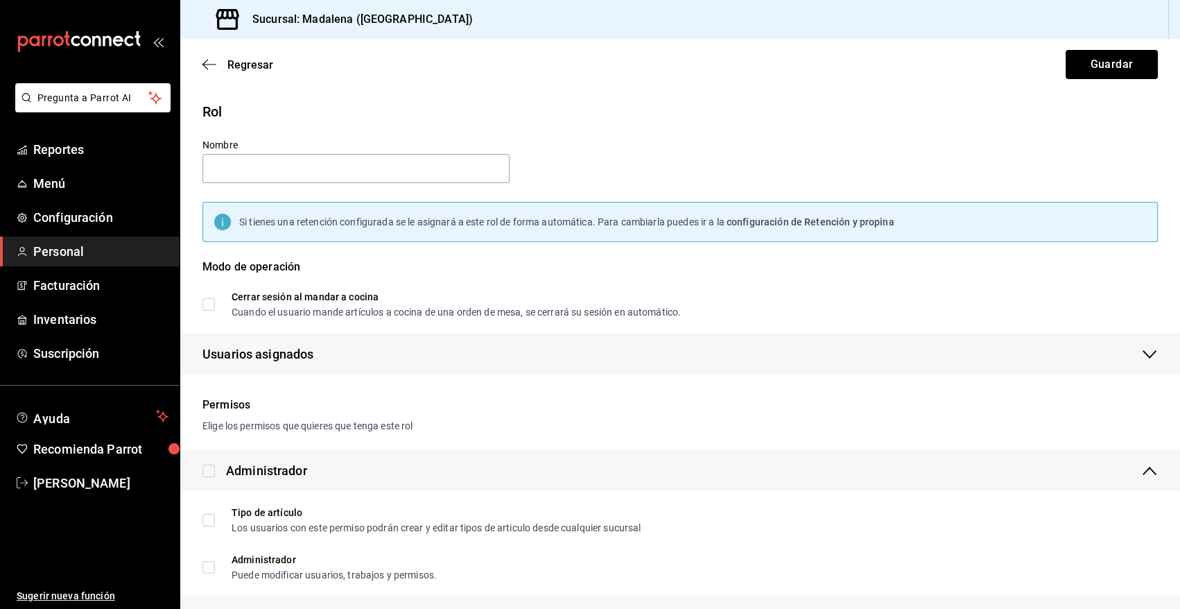
checkbox input "true"
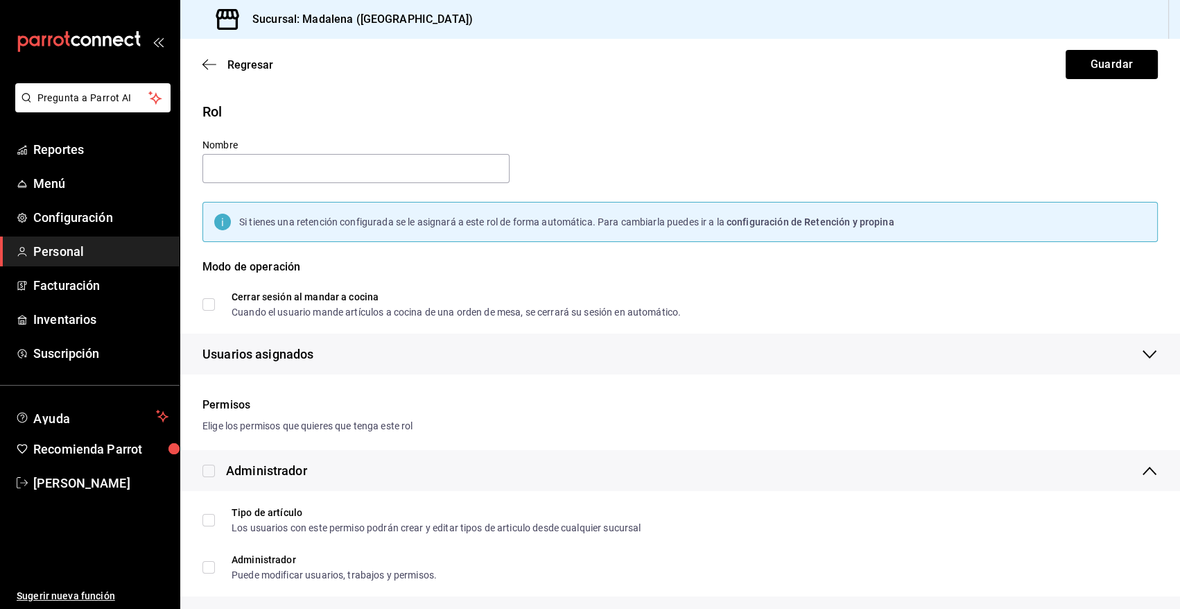
checkbox input "true"
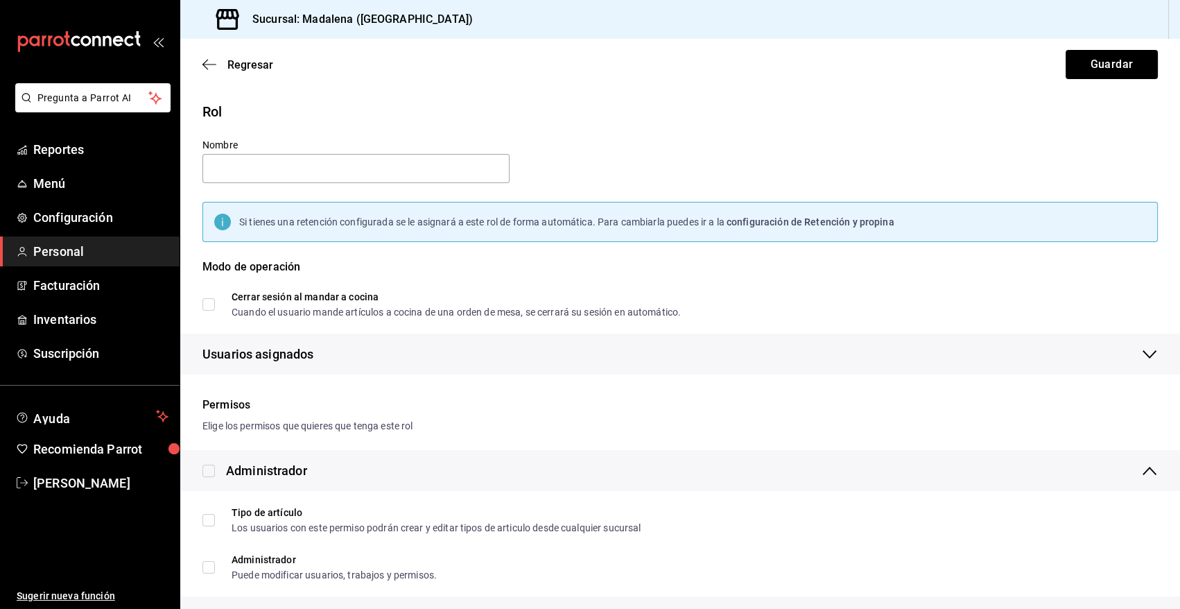
checkbox input "true"
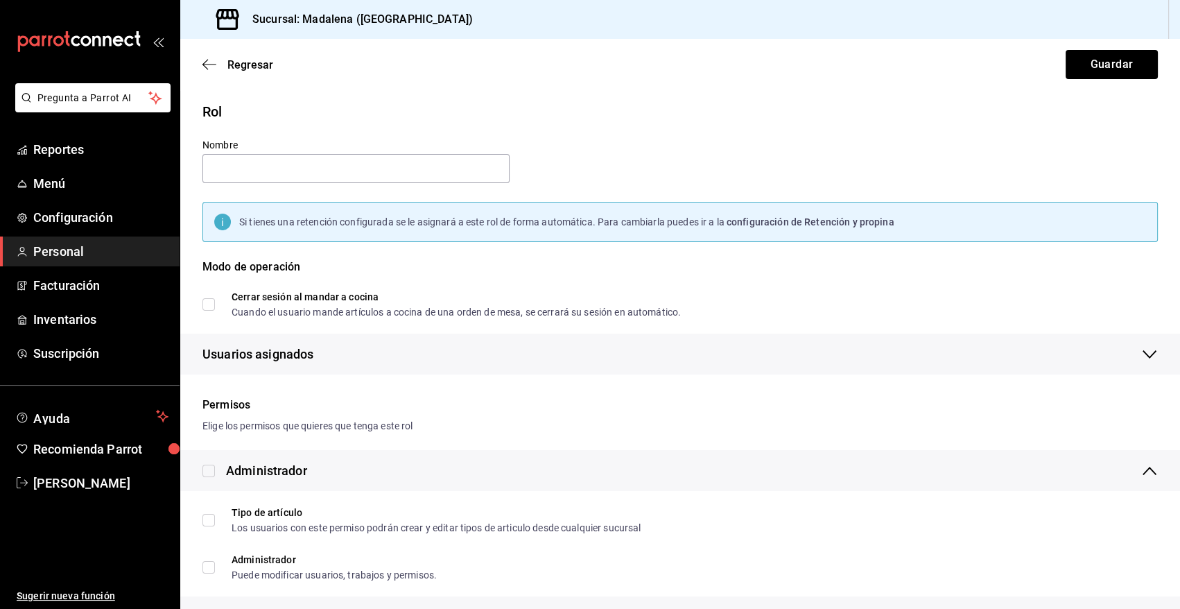
checkbox input "true"
click at [201, 64] on div "Regresar Guardar" at bounding box center [680, 64] width 1000 height 51
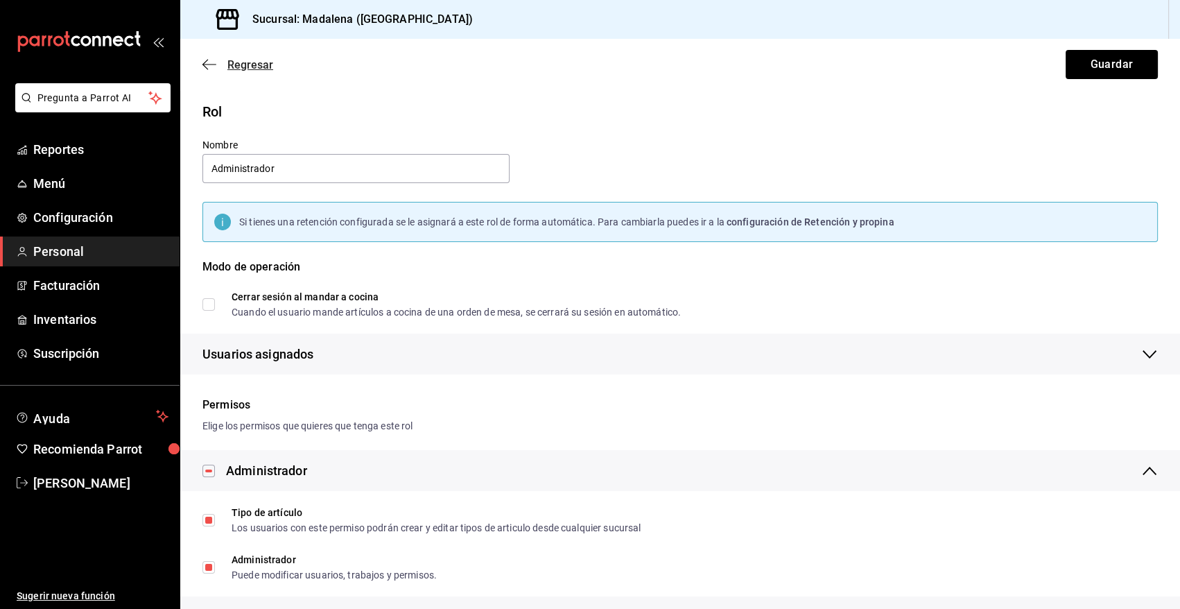
click at [204, 64] on icon "button" at bounding box center [209, 64] width 14 height 1
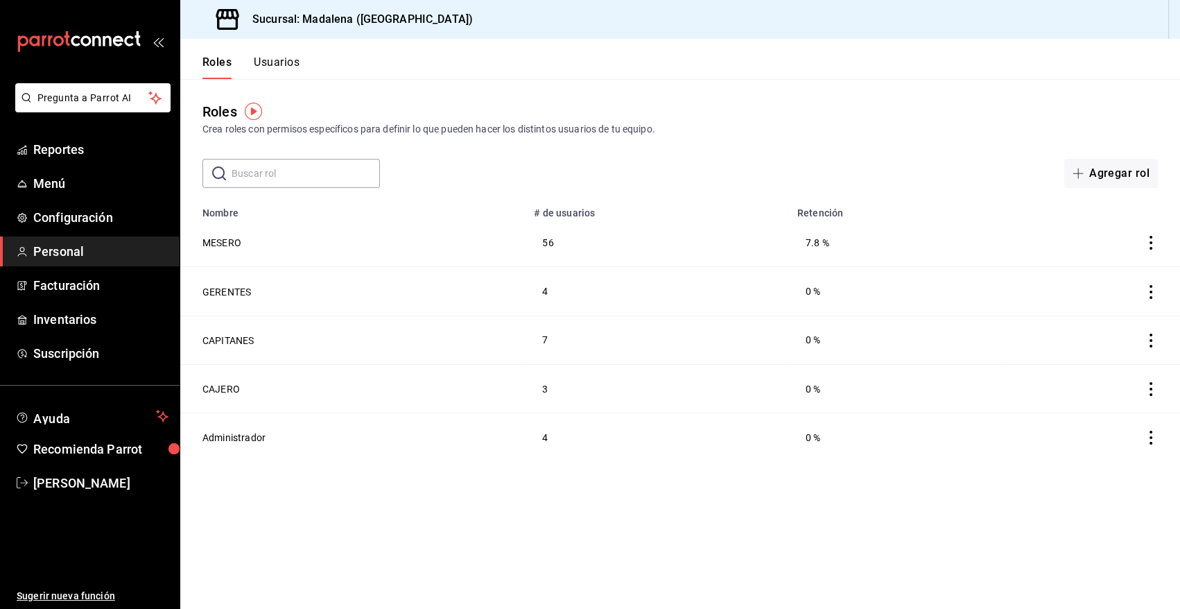
click at [282, 65] on button "Usuarios" at bounding box center [277, 67] width 46 height 24
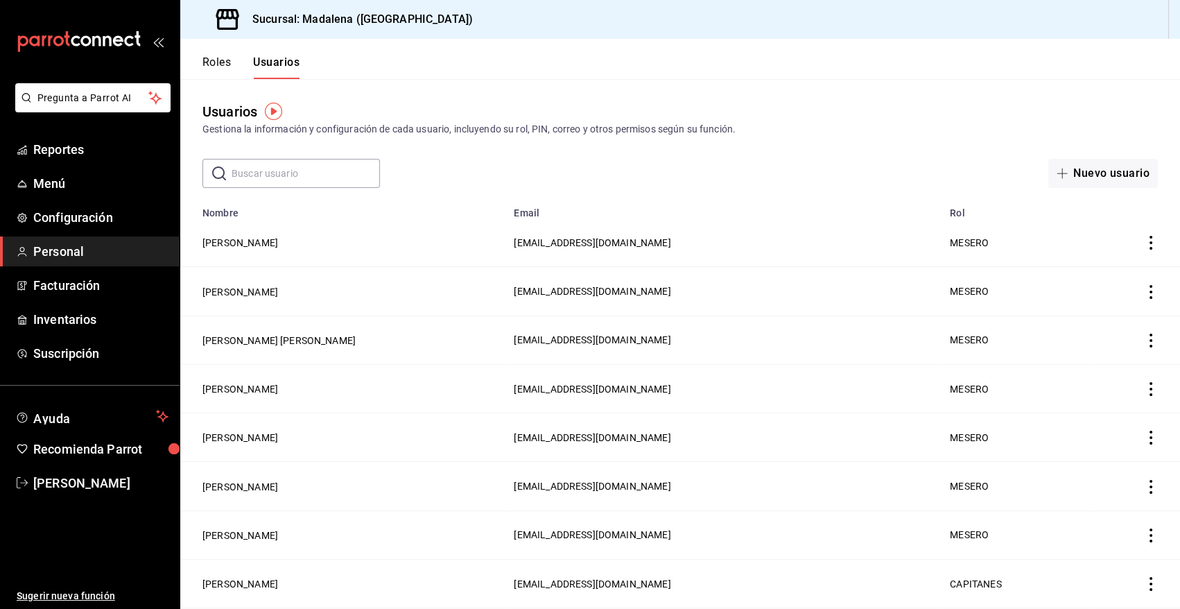
click at [284, 172] on input "text" at bounding box center [306, 173] width 148 height 28
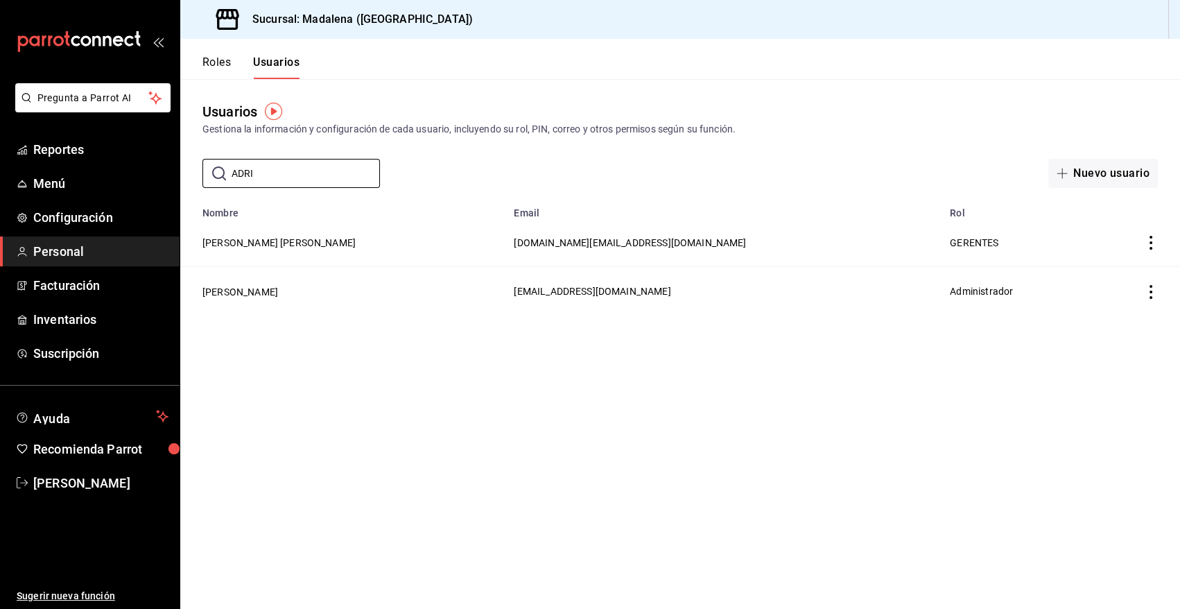
type input "ADRI"
click at [1151, 292] on icon "actions" at bounding box center [1150, 292] width 3 height 14
click at [256, 291] on div at bounding box center [590, 304] width 1180 height 609
click at [256, 291] on button "Adriana Madalena" at bounding box center [240, 292] width 76 height 14
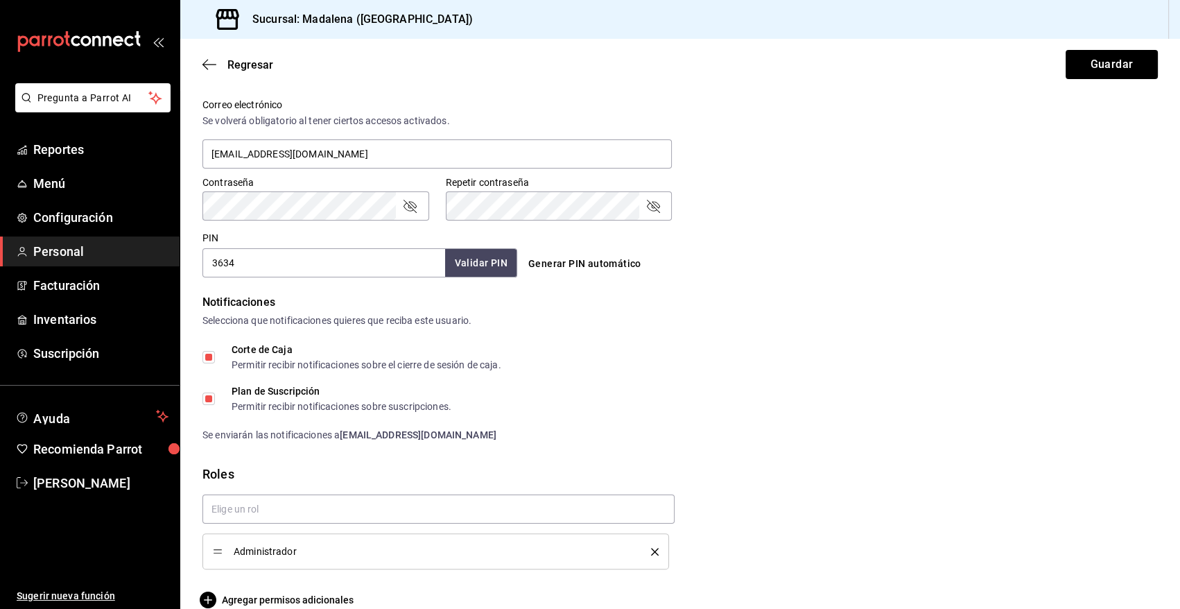
scroll to position [534, 0]
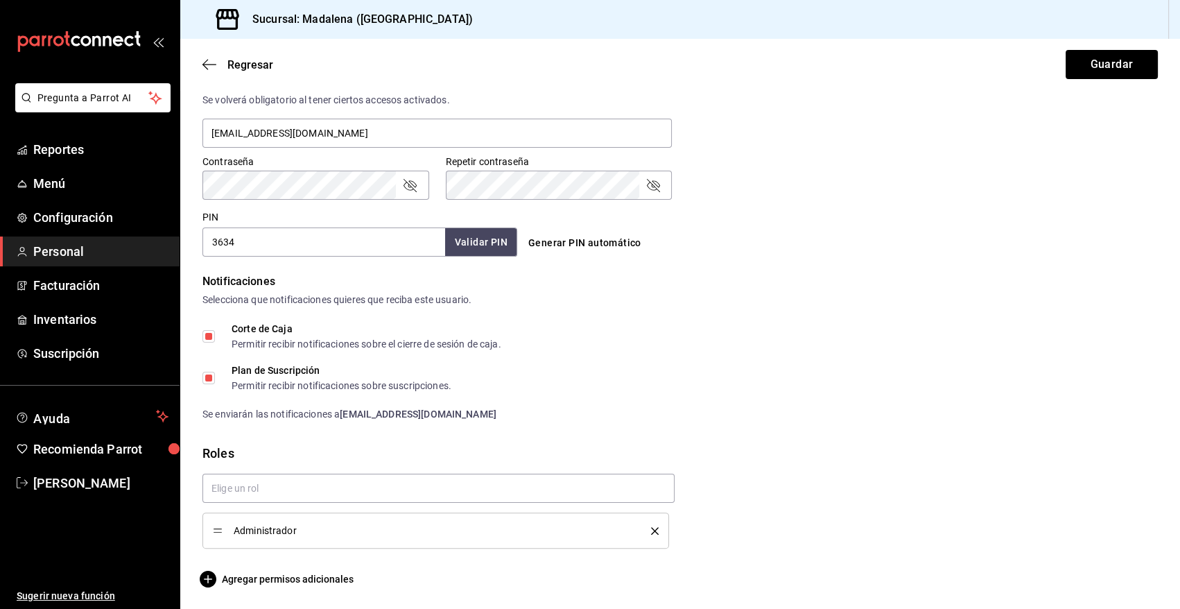
click at [409, 183] on icon "passwordField" at bounding box center [409, 185] width 17 height 17
click at [647, 184] on icon "passwordField" at bounding box center [653, 185] width 17 height 17
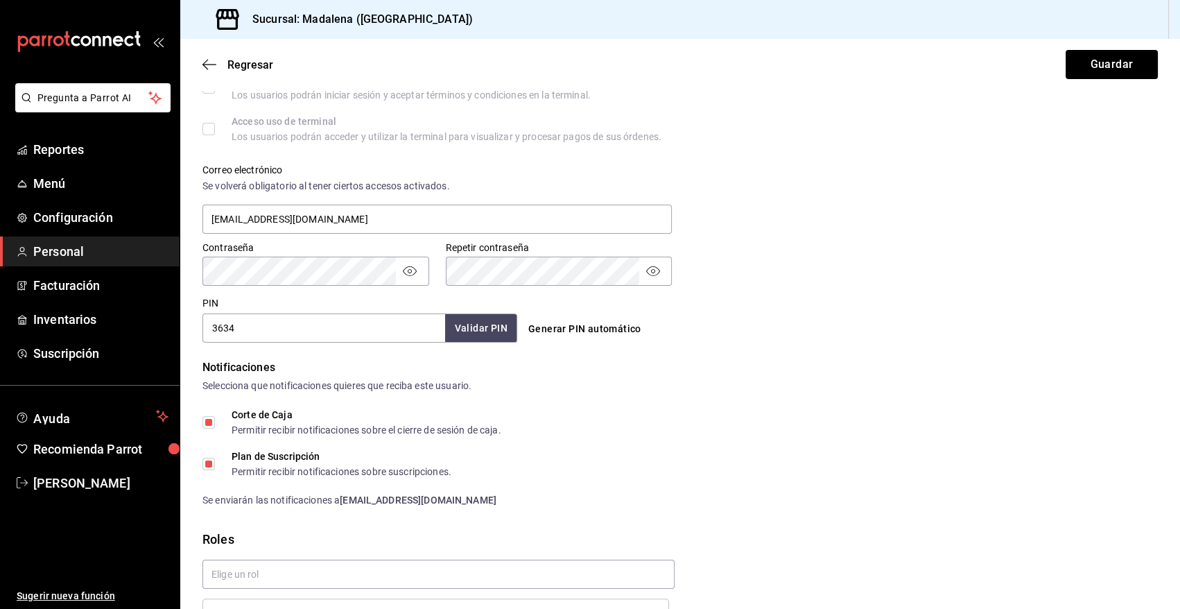
scroll to position [363, 0]
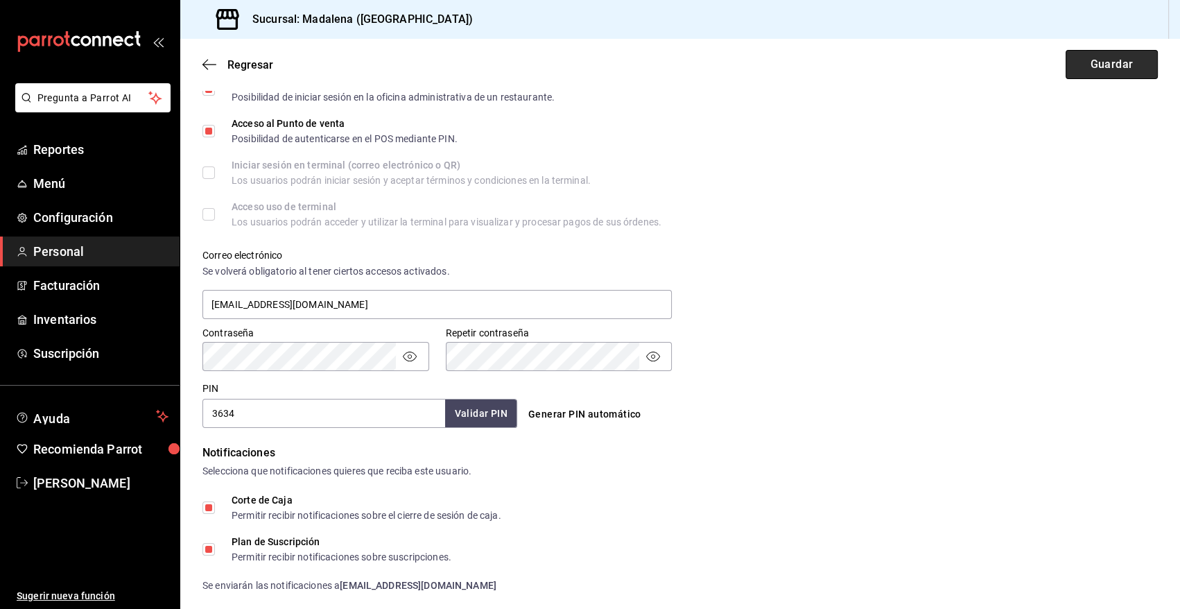
click at [1121, 65] on button "Guardar" at bounding box center [1111, 64] width 92 height 29
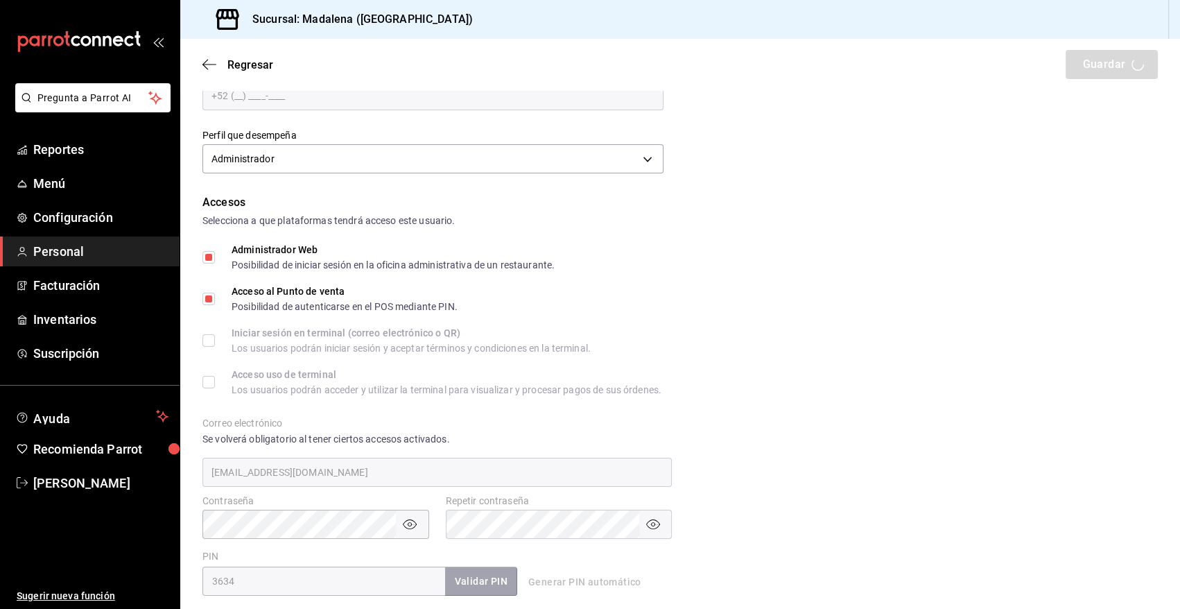
scroll to position [0, 0]
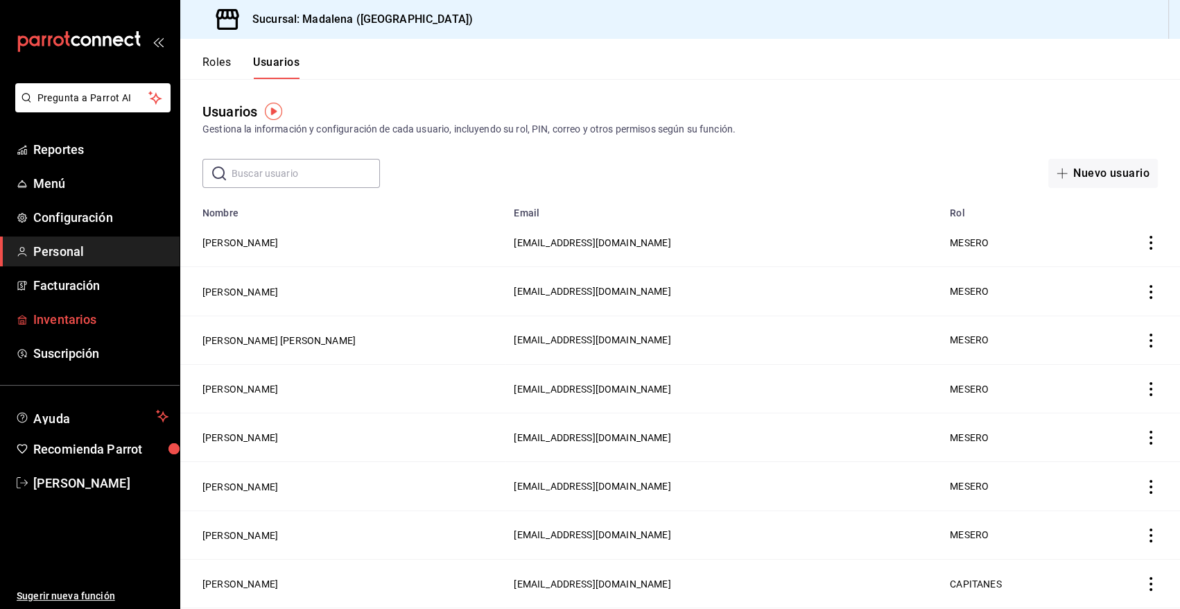
click at [83, 320] on span "Inventarios" at bounding box center [100, 319] width 135 height 19
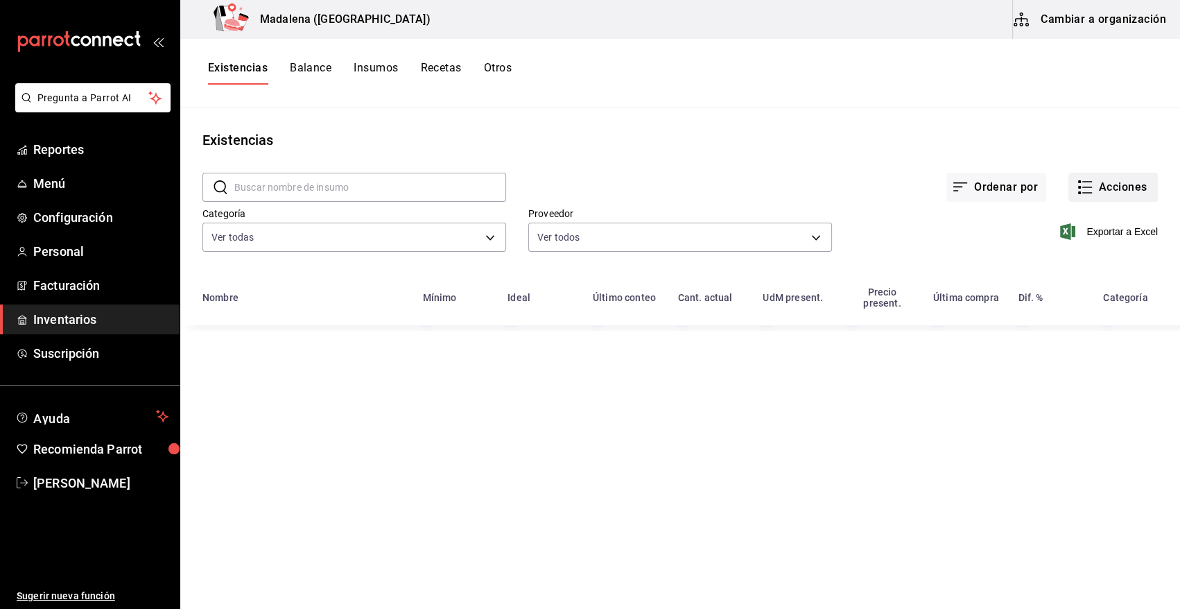
click at [1100, 183] on button "Acciones" at bounding box center [1112, 187] width 89 height 29
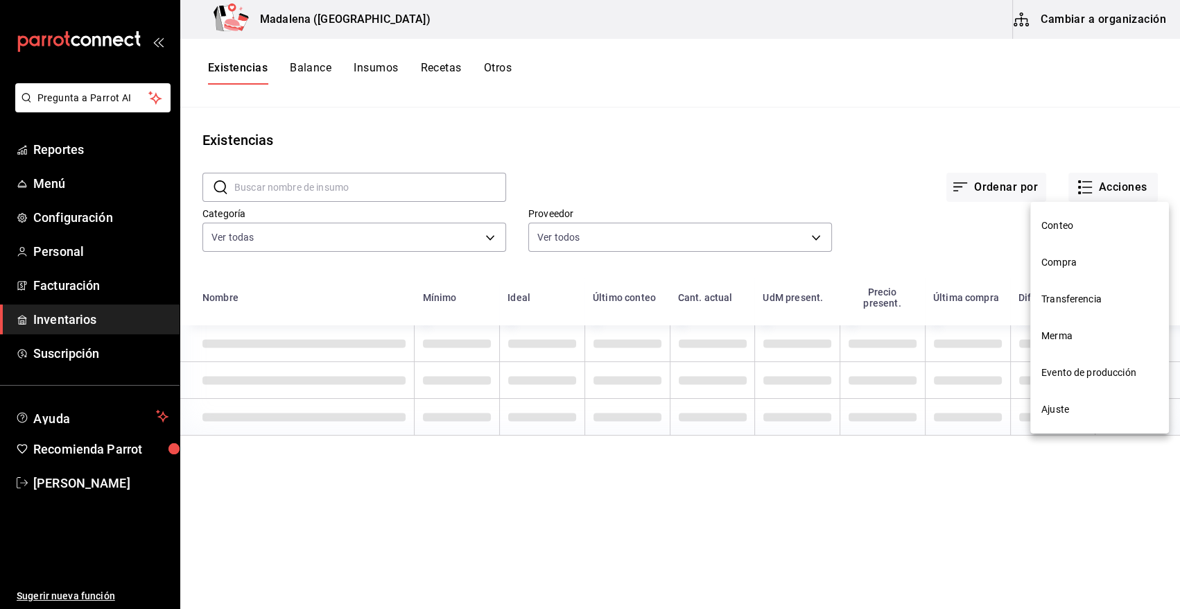
click at [1083, 270] on li "Compra" at bounding box center [1099, 262] width 139 height 37
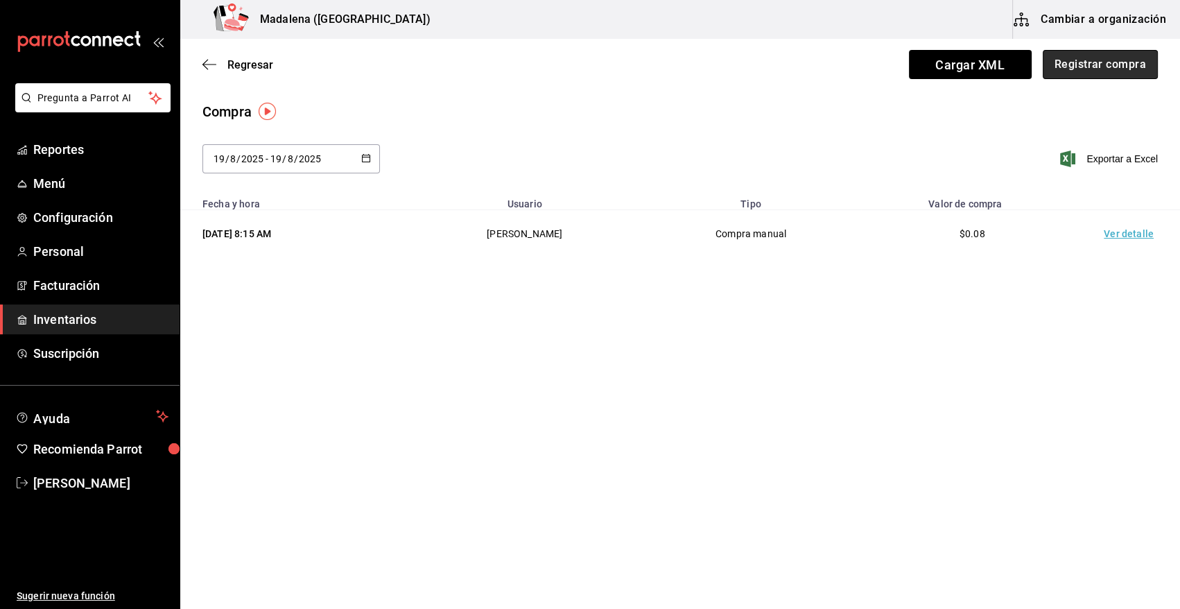
click at [1104, 63] on button "Registrar compra" at bounding box center [1100, 64] width 115 height 29
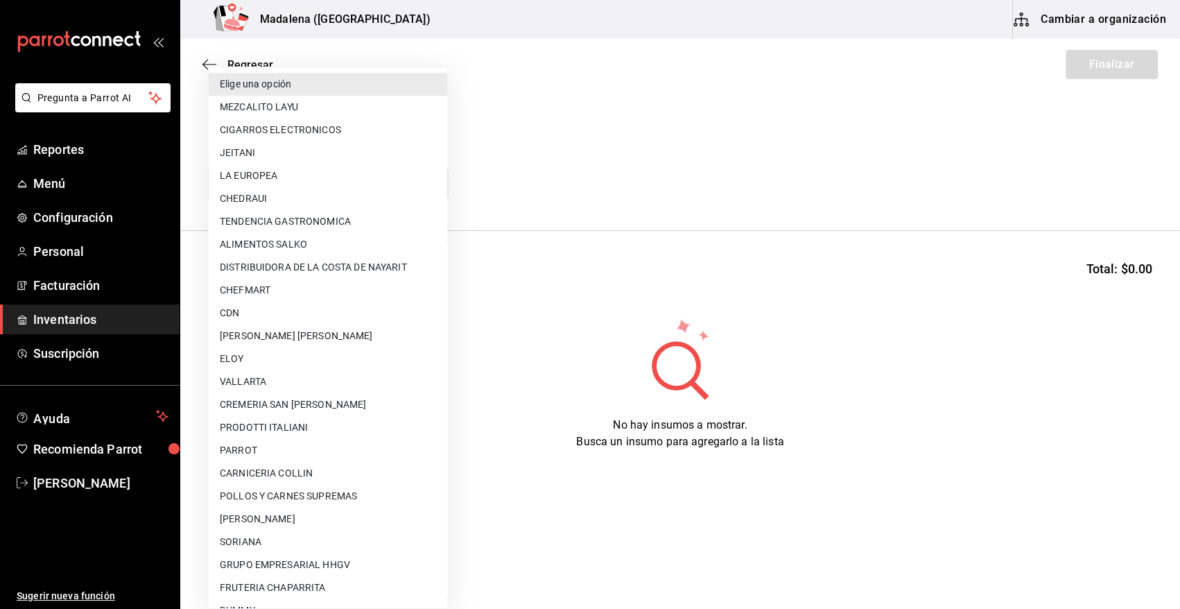
click at [313, 180] on body "Pregunta a Parrot AI Reportes Menú Configuración Personal Facturación Inventari…" at bounding box center [590, 265] width 1180 height 530
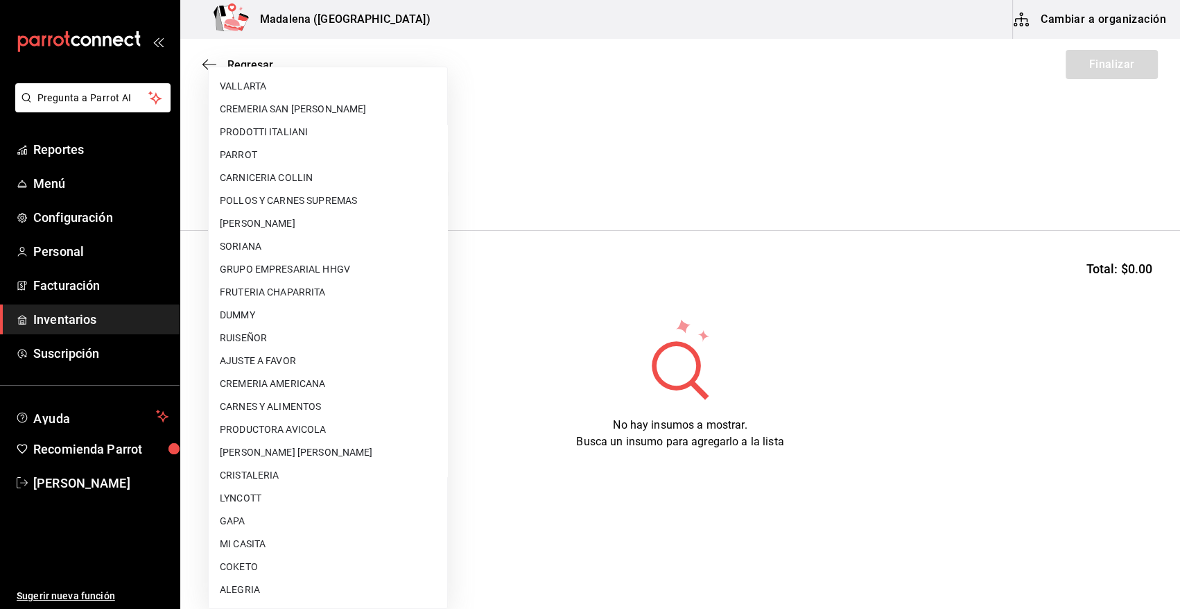
scroll to position [753, 0]
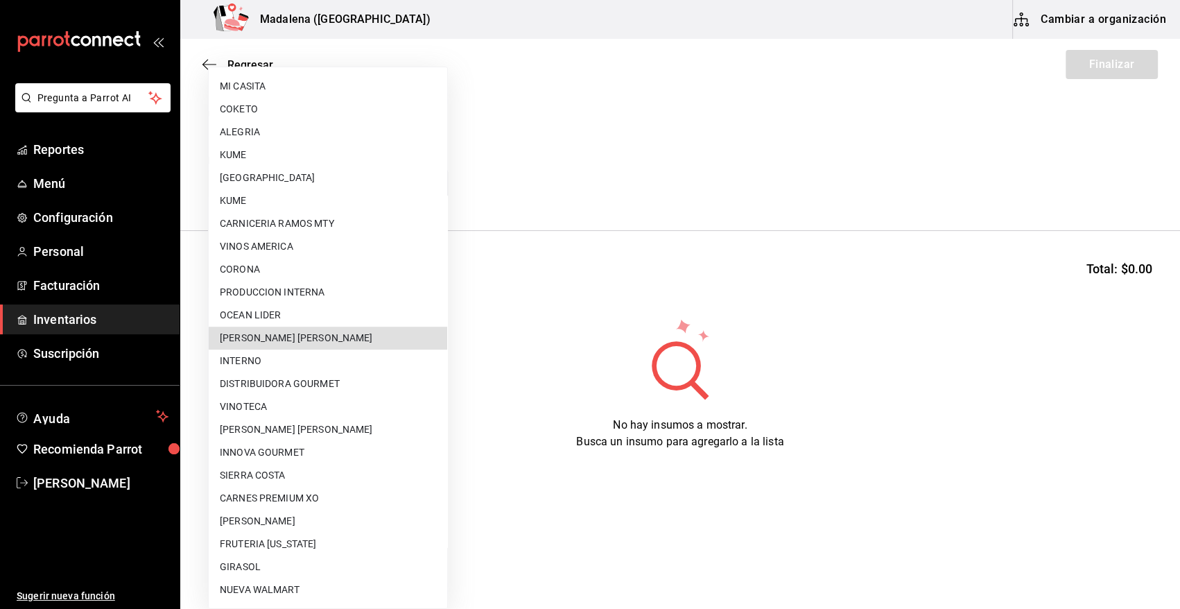
click at [327, 335] on li "[PERSON_NAME]" at bounding box center [328, 337] width 238 height 23
type input "5f41f658-5efd-4494-b71d-48df28f9be8b"
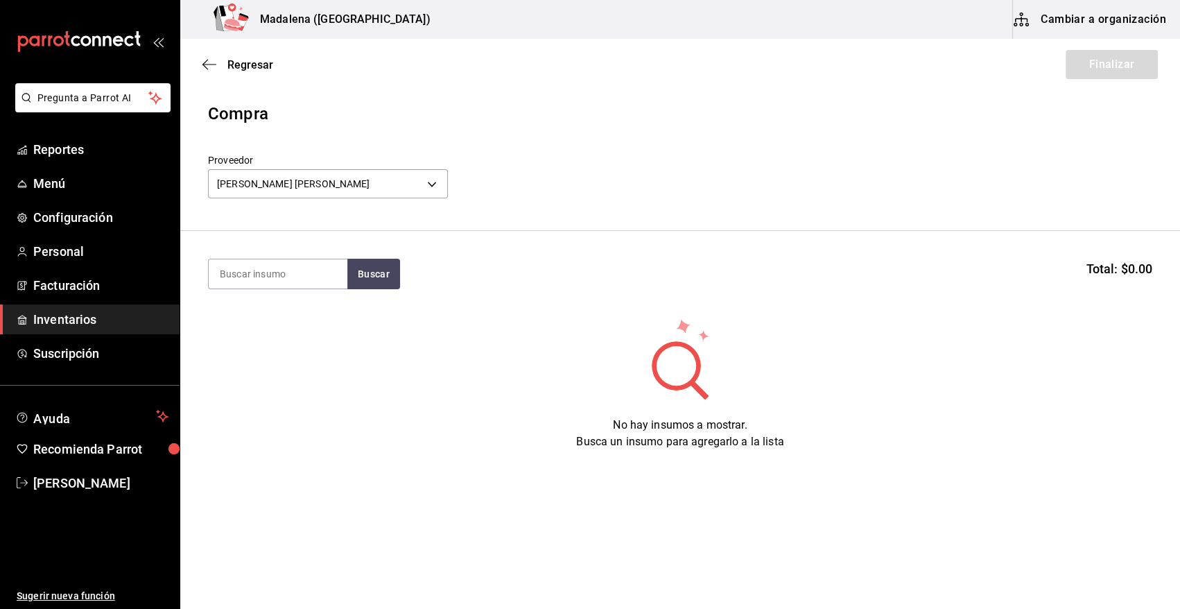
click at [292, 275] on input at bounding box center [278, 273] width 139 height 29
type input "robalo"
click at [376, 268] on button "Buscar" at bounding box center [373, 274] width 53 height 31
click at [363, 277] on button "Buscar" at bounding box center [373, 274] width 53 height 31
click at [372, 288] on button "Buscar" at bounding box center [373, 274] width 53 height 31
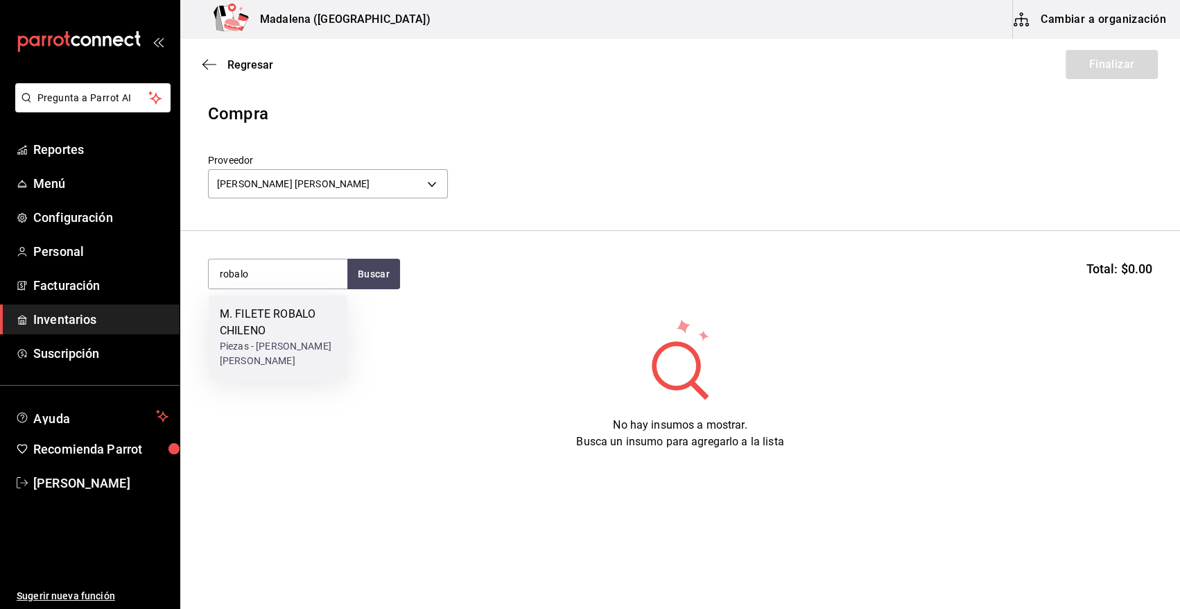
click at [299, 336] on div "M. FILETE ROBALO CHILENO" at bounding box center [278, 322] width 116 height 33
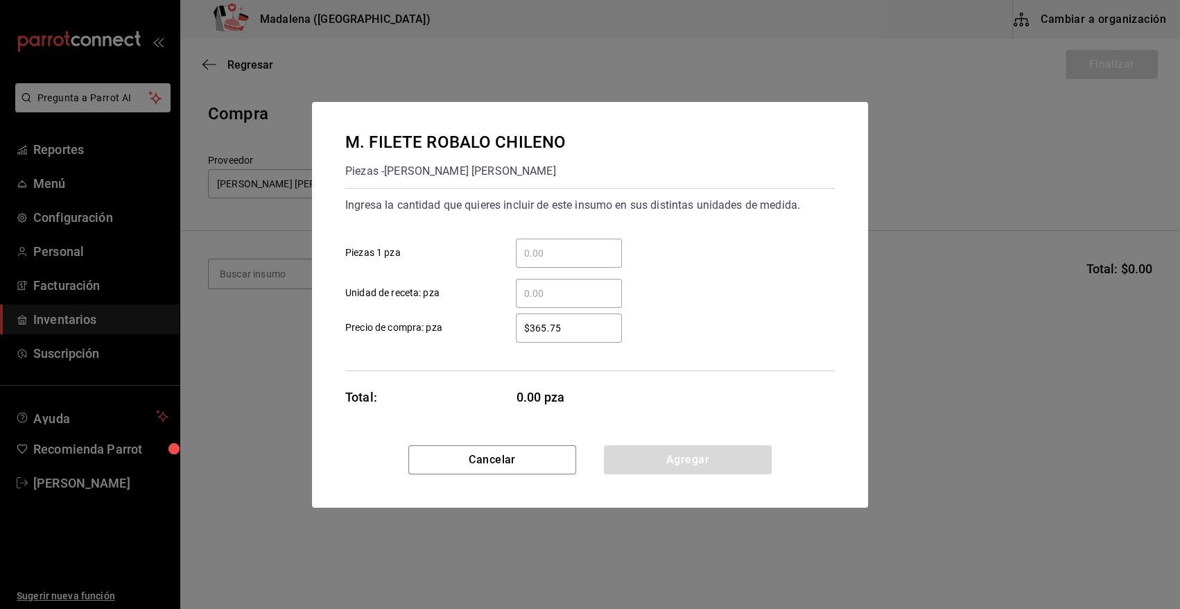
click at [555, 249] on input "​ Piezas 1 pza" at bounding box center [569, 253] width 106 height 17
type input "28"
drag, startPoint x: 589, startPoint y: 328, endPoint x: 453, endPoint y: 333, distance: 135.3
click at [453, 333] on label "$365.75 ​ Precio de compra: pza" at bounding box center [483, 327] width 277 height 29
type input "$383.25"
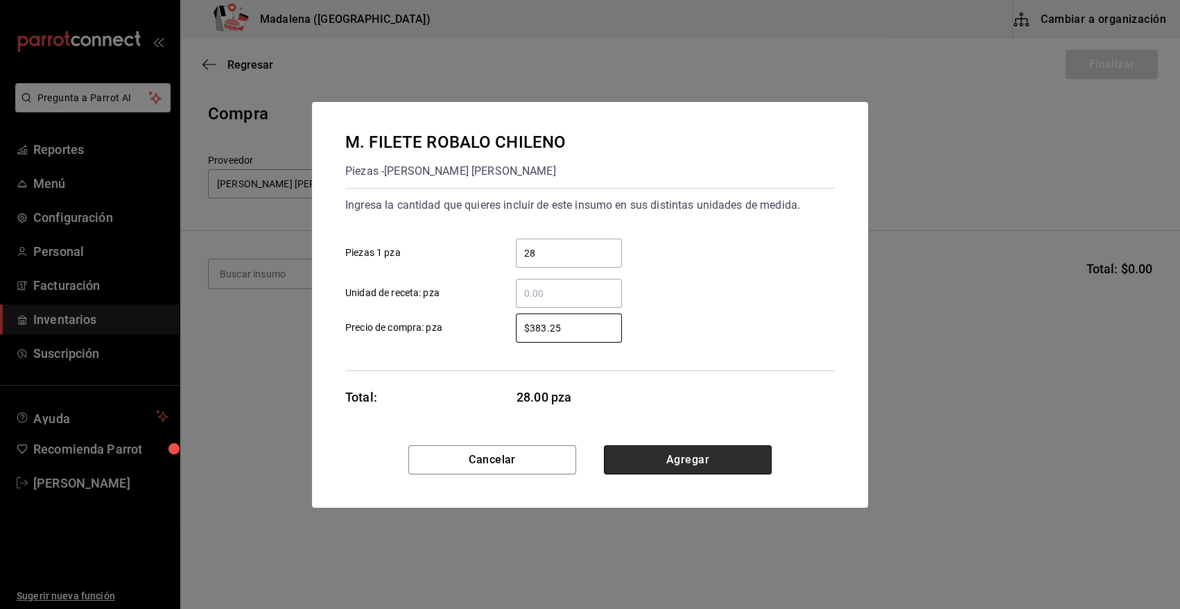
click at [703, 459] on button "Agregar" at bounding box center [688, 459] width 168 height 29
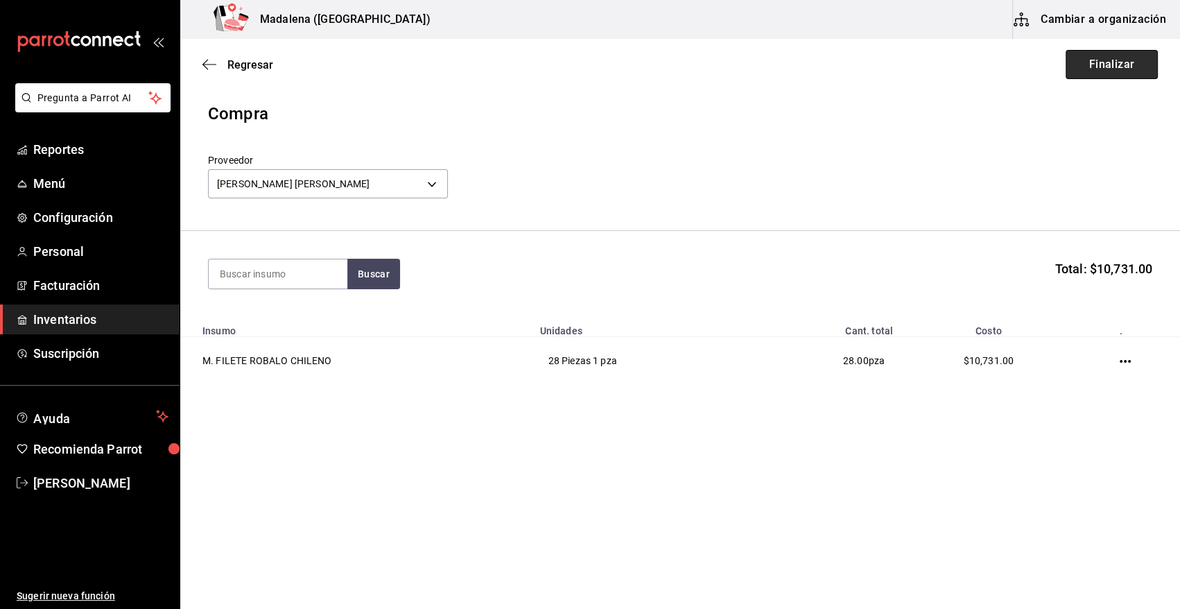
click at [1126, 57] on button "Finalizar" at bounding box center [1111, 64] width 92 height 29
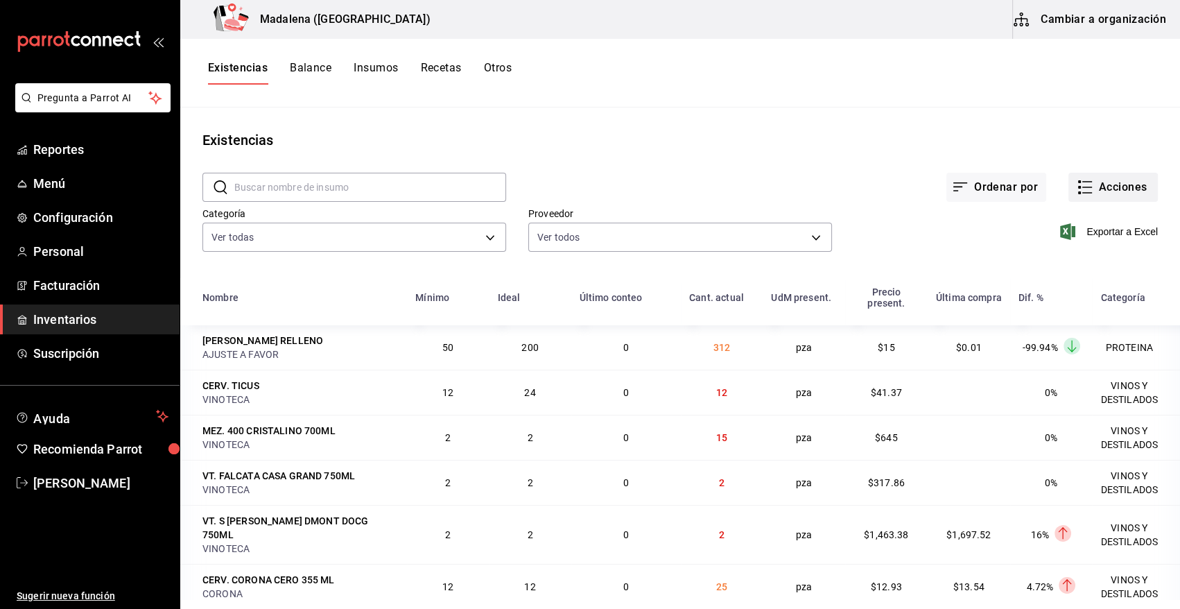
click at [1110, 196] on button "Acciones" at bounding box center [1112, 187] width 89 height 29
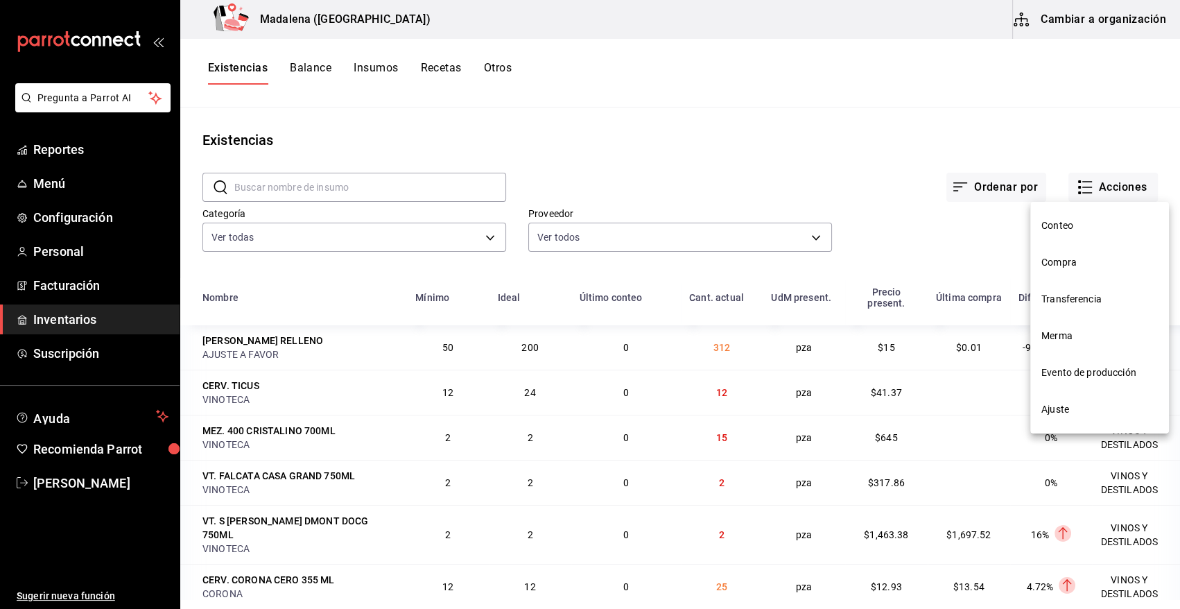
click at [1061, 265] on span "Compra" at bounding box center [1099, 262] width 116 height 15
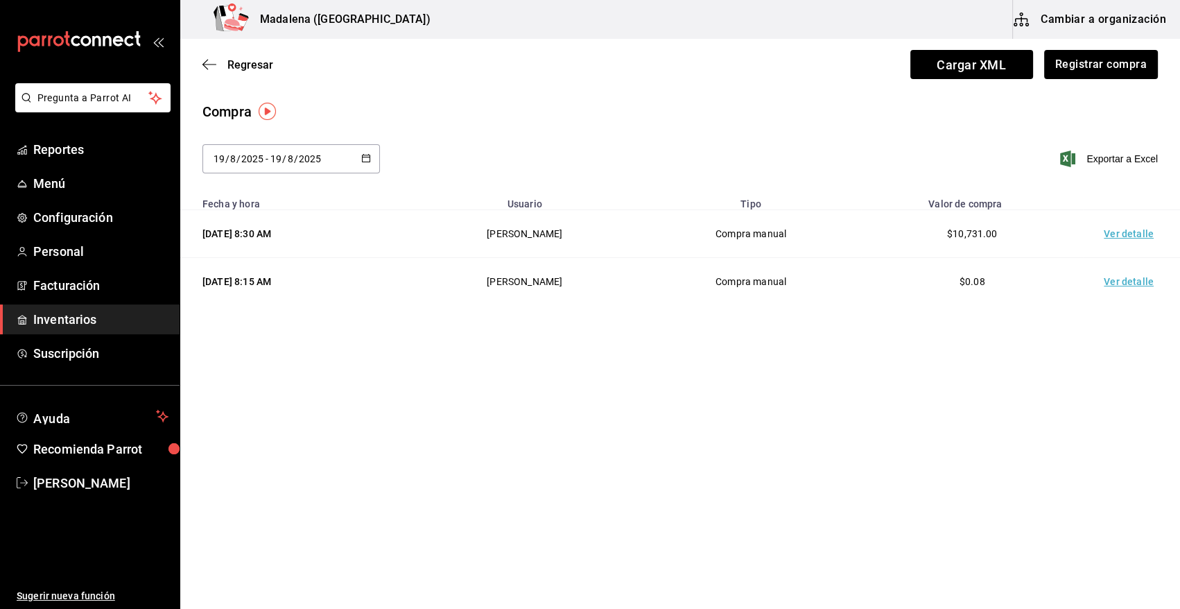
click at [1147, 233] on td "Ver detalle" at bounding box center [1131, 234] width 97 height 48
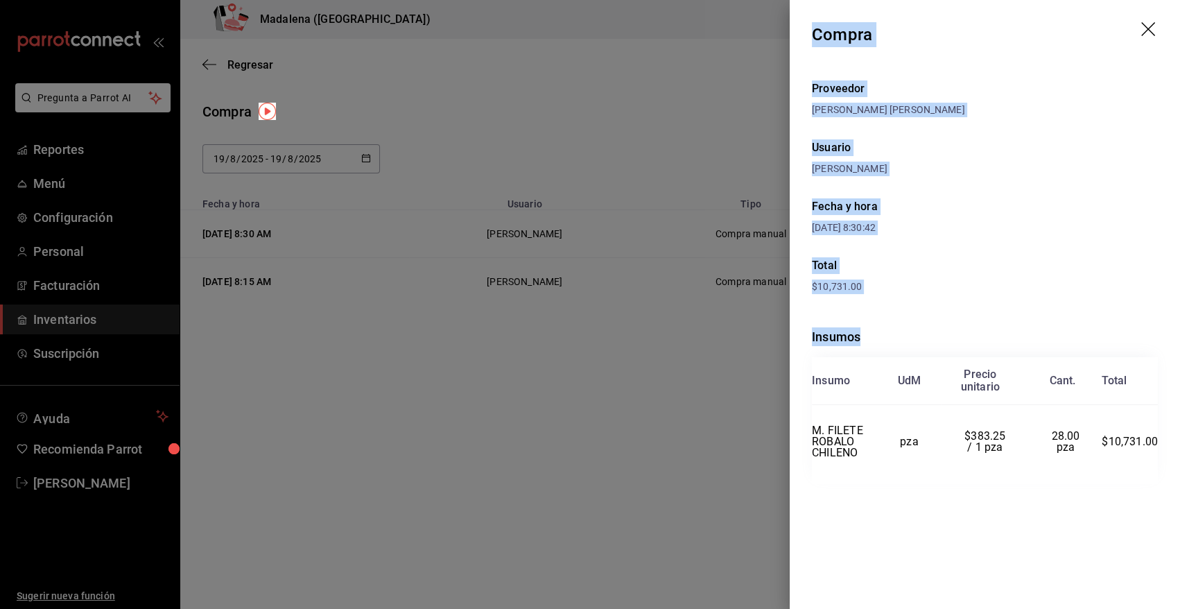
drag, startPoint x: 814, startPoint y: 33, endPoint x: 1175, endPoint y: 453, distance: 554.0
click at [1175, 453] on div "Compra Proveedor RAFAEL ALBERTO GONZALEZ Usuario Heriberto Madalena Fecha y hor…" at bounding box center [985, 304] width 390 height 609
click at [1151, 31] on icon "drag" at bounding box center [1149, 30] width 17 height 17
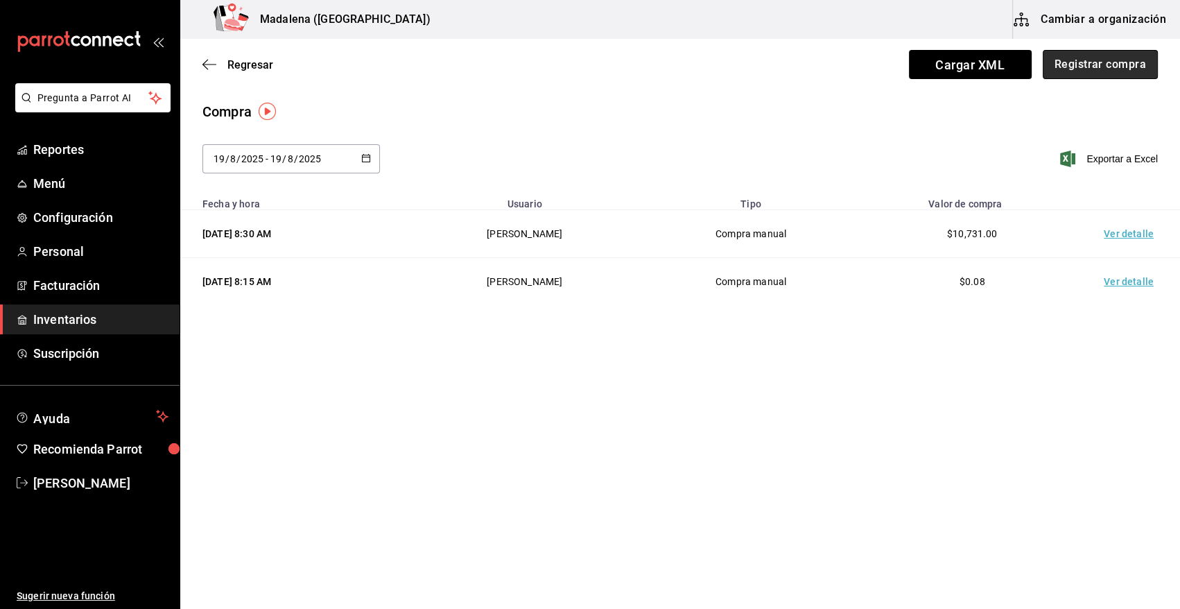
click at [1119, 62] on button "Registrar compra" at bounding box center [1100, 64] width 115 height 29
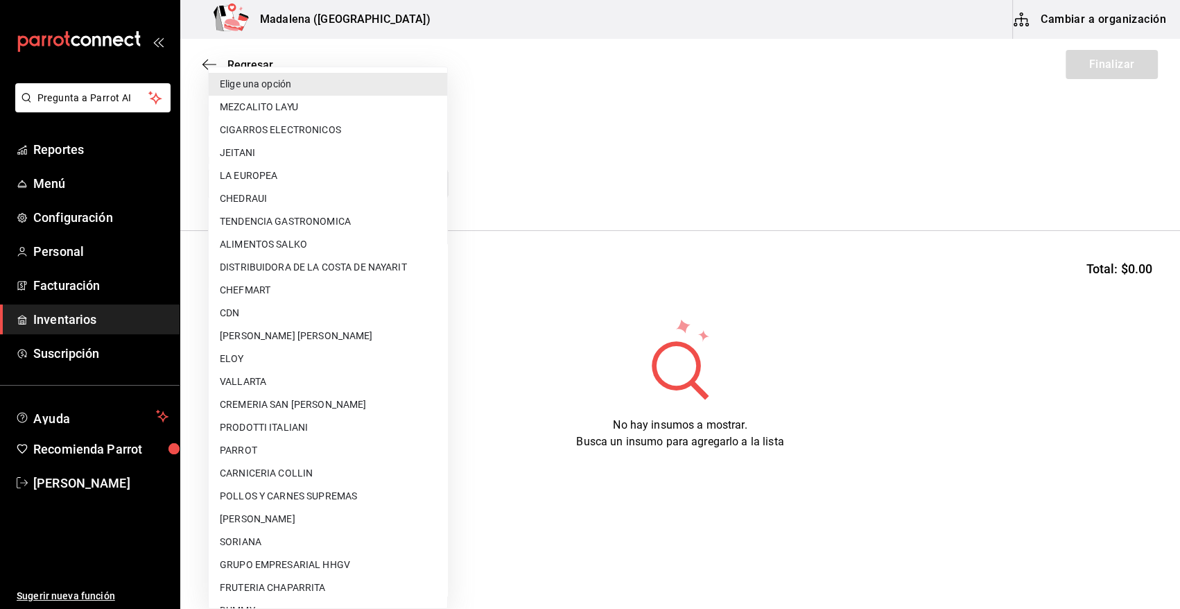
click at [320, 191] on body "Pregunta a Parrot AI Reportes Menú Configuración Personal Facturación Inventari…" at bounding box center [590, 265] width 1180 height 530
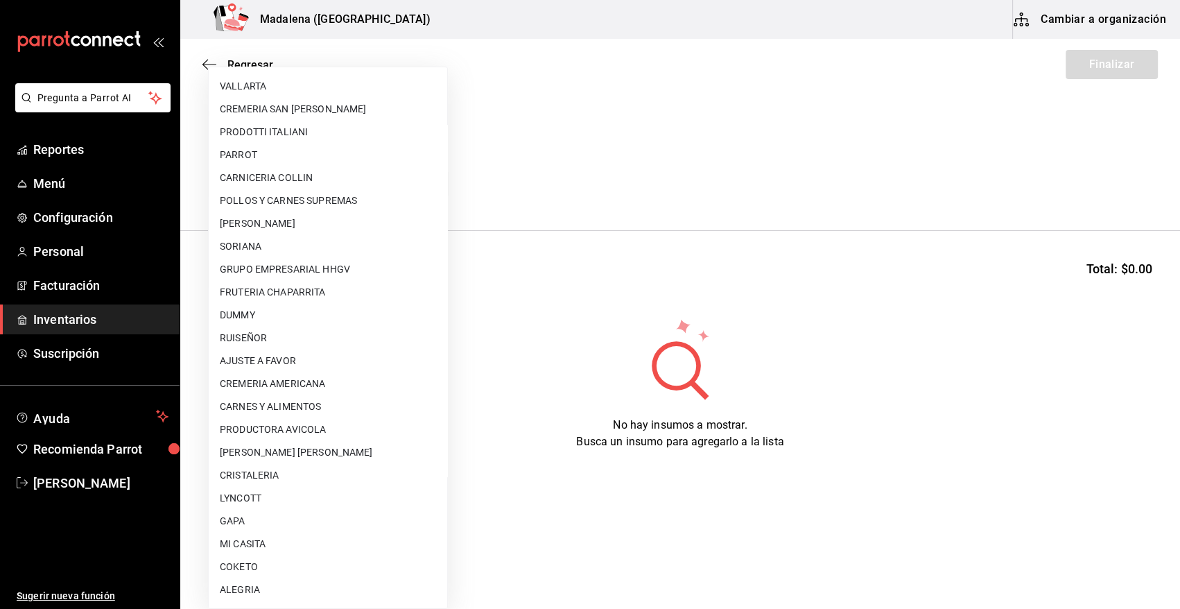
scroll to position [753, 0]
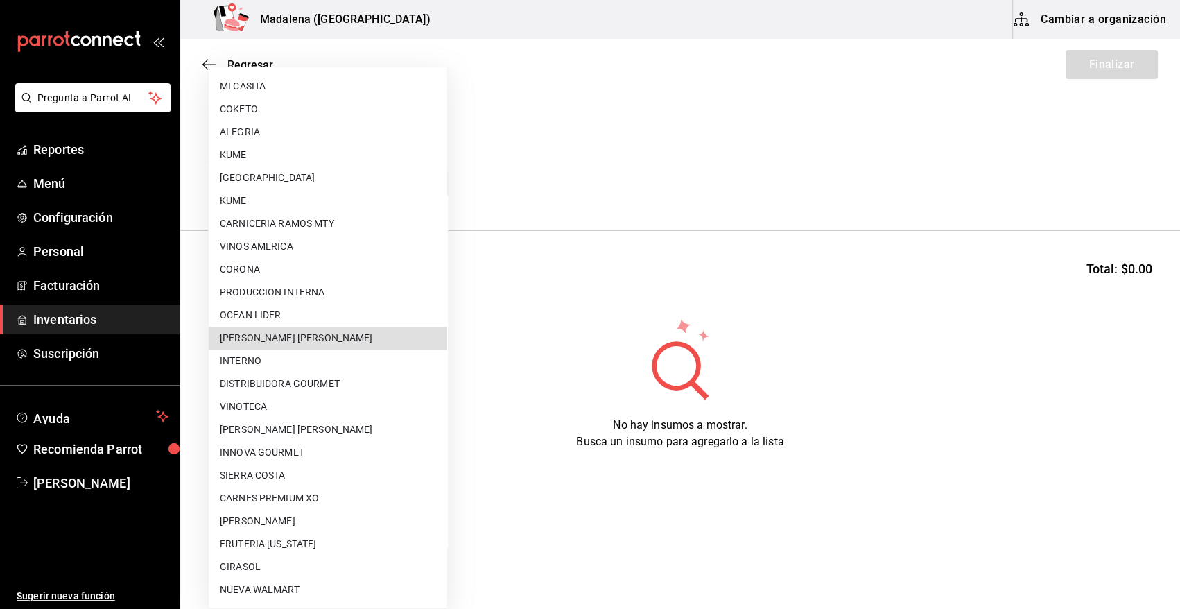
click at [315, 341] on li "[PERSON_NAME]" at bounding box center [328, 337] width 238 height 23
type input "5f41f658-5efd-4494-b71d-48df28f9be8b"
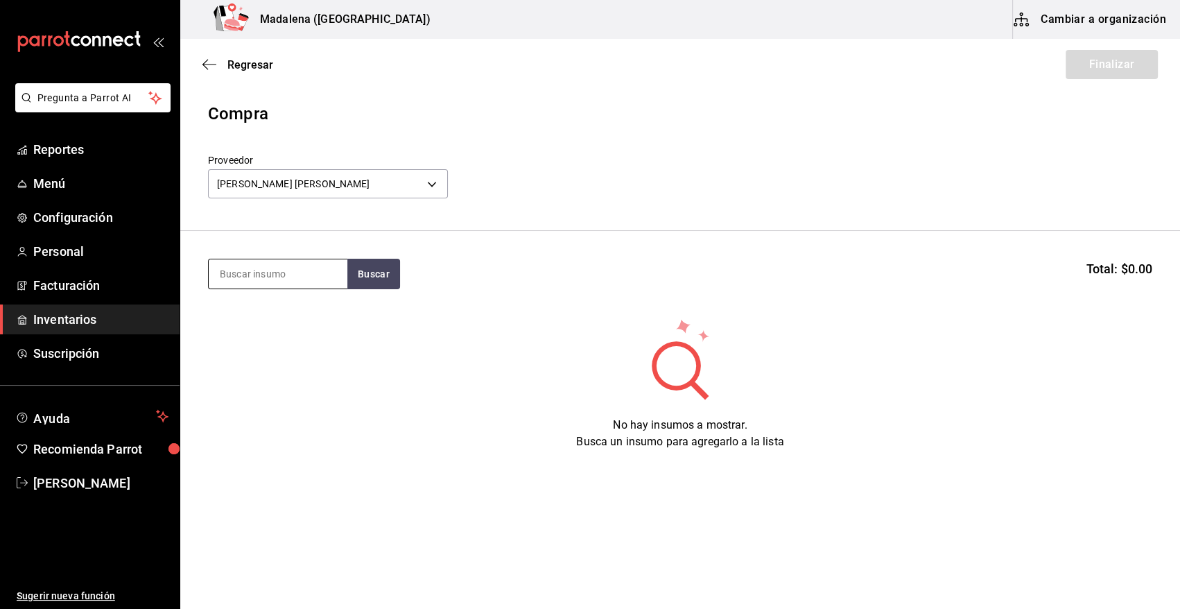
click at [297, 276] on input at bounding box center [278, 273] width 139 height 29
type input "lang"
click at [356, 272] on button "Buscar" at bounding box center [373, 274] width 53 height 31
click at [369, 278] on button "Buscar" at bounding box center [373, 274] width 53 height 31
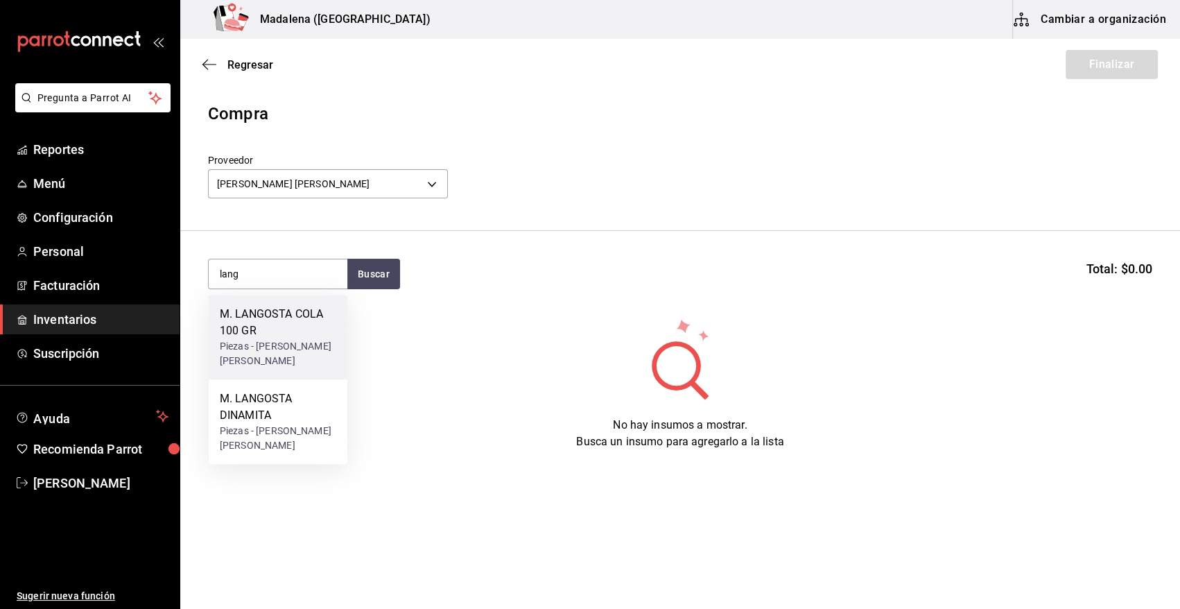
click at [297, 329] on div "M. LANGOSTA COLA 100 GR" at bounding box center [278, 322] width 116 height 33
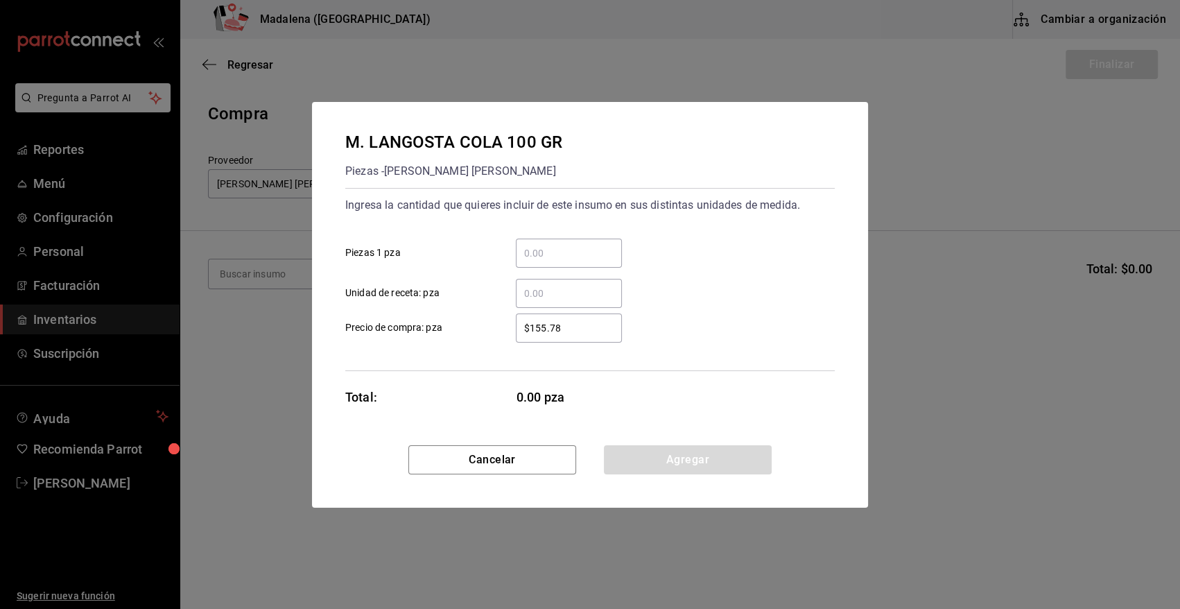
click at [580, 245] on input "​ Piezas 1 pza" at bounding box center [569, 253] width 106 height 17
type input "58"
drag, startPoint x: 576, startPoint y: 326, endPoint x: 488, endPoint y: 328, distance: 88.0
click at [488, 328] on label "$155.78 ​ Precio de compra: pza" at bounding box center [483, 327] width 277 height 29
type input "$145.36"
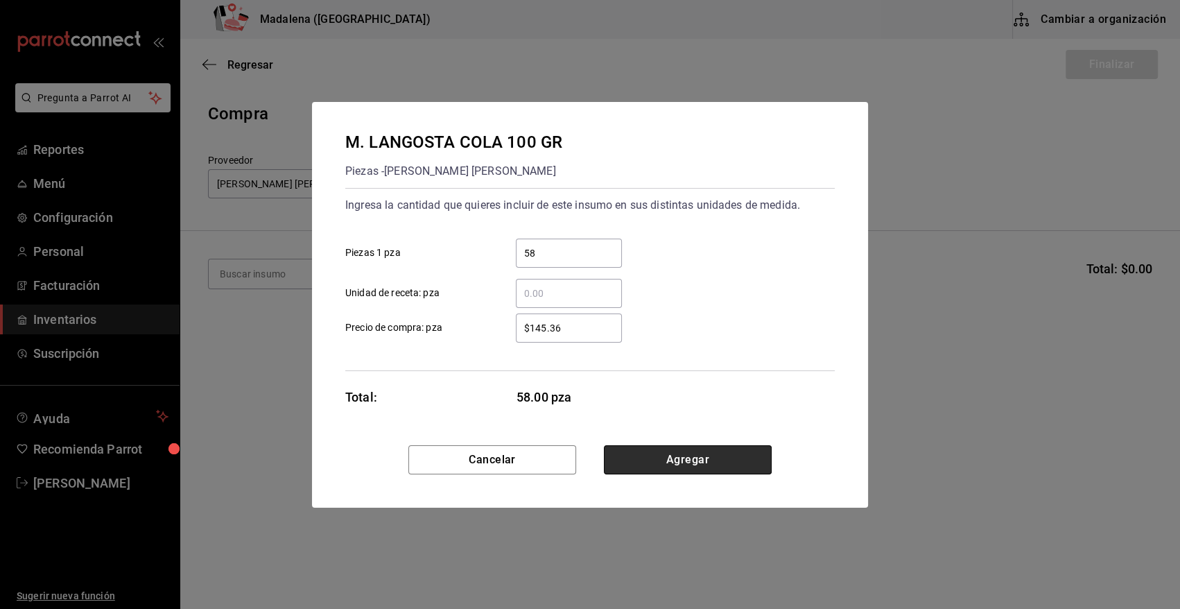
click at [693, 462] on button "Agregar" at bounding box center [688, 459] width 168 height 29
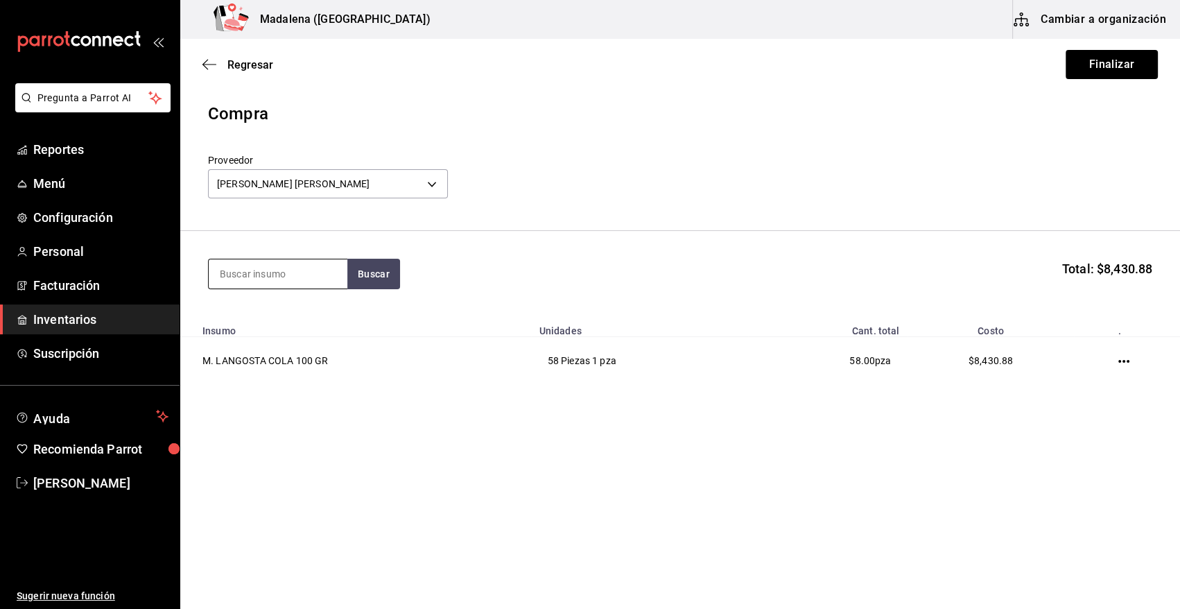
click at [270, 277] on input at bounding box center [278, 273] width 139 height 29
type input "lang"
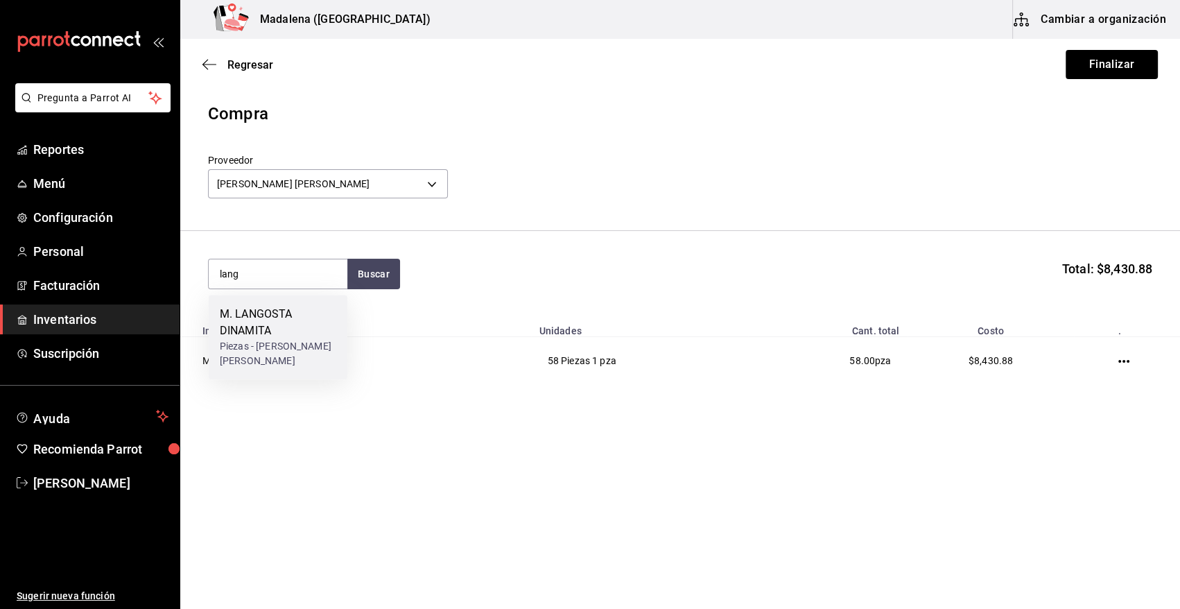
click at [288, 338] on div "M. LANGOSTA DINAMITA" at bounding box center [278, 322] width 116 height 33
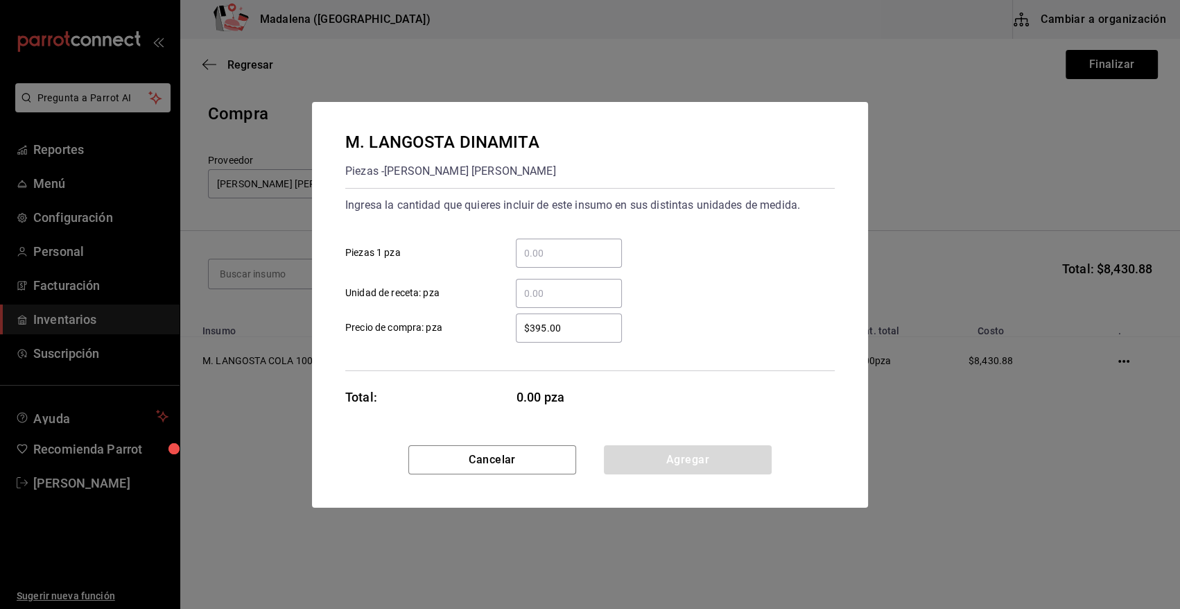
click at [598, 249] on input "​ Piezas 1 pza" at bounding box center [569, 253] width 106 height 17
type input "5"
drag, startPoint x: 587, startPoint y: 326, endPoint x: 461, endPoint y: 332, distance: 126.3
click at [461, 332] on label "$395.00 ​ Precio de compra: pza" at bounding box center [483, 327] width 277 height 29
type input "$290.72"
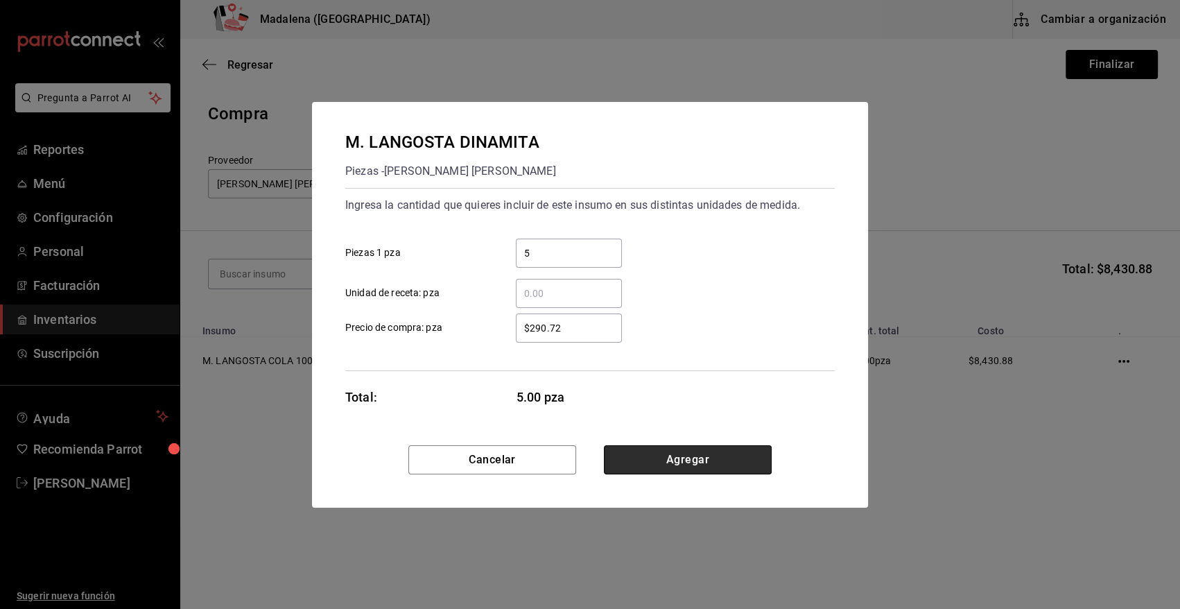
click at [697, 457] on button "Agregar" at bounding box center [688, 459] width 168 height 29
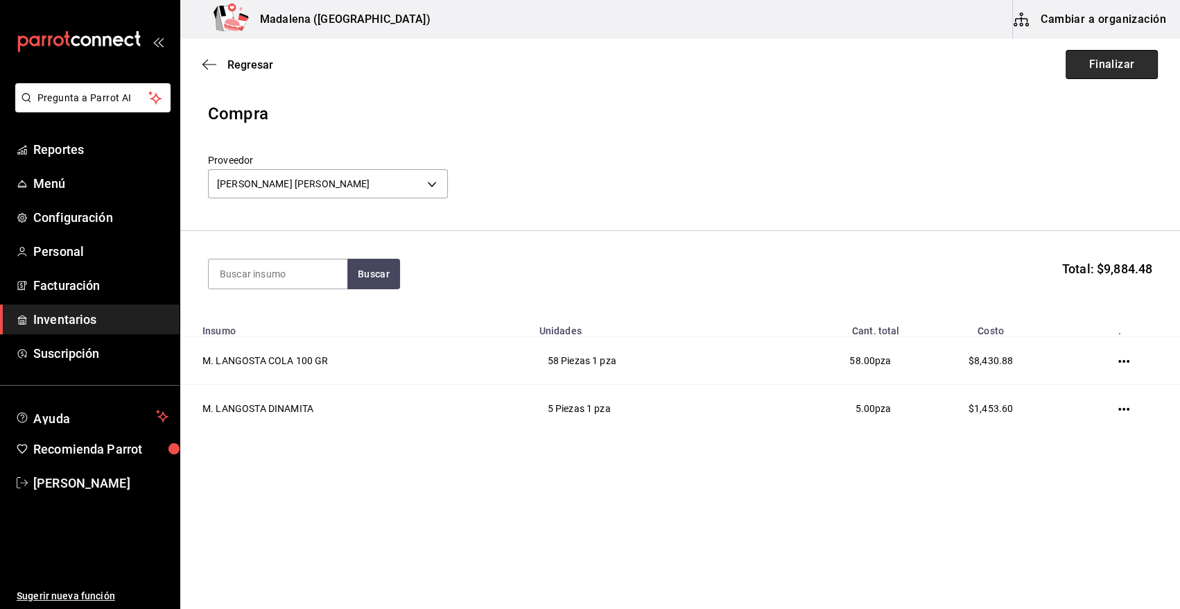
click at [1106, 73] on button "Finalizar" at bounding box center [1111, 64] width 92 height 29
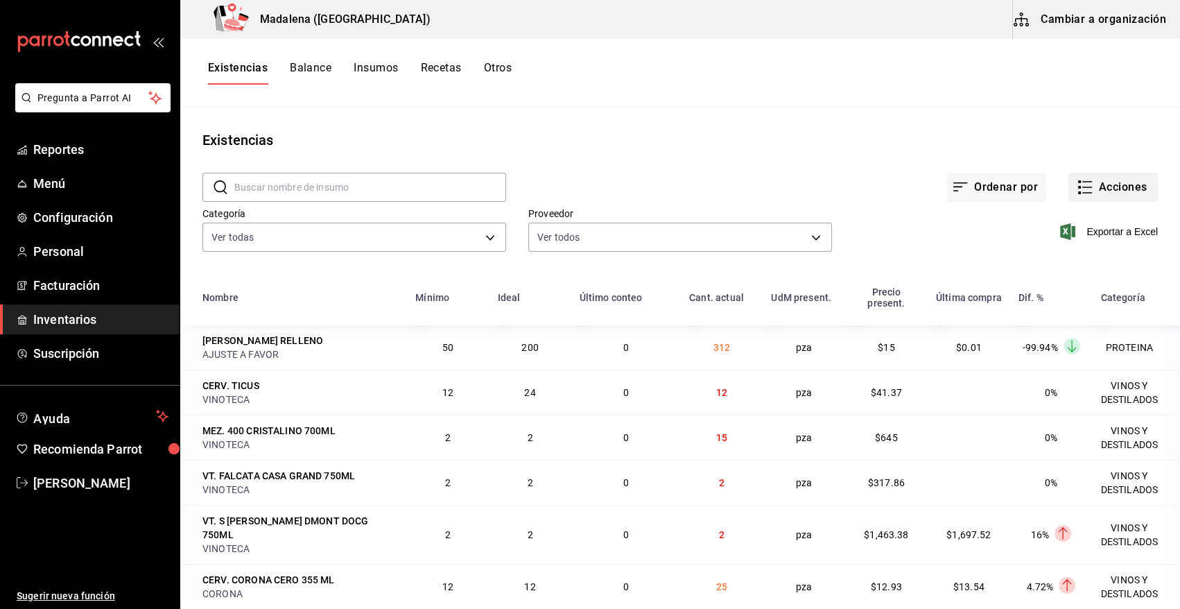
click at [1092, 187] on button "Acciones" at bounding box center [1112, 187] width 89 height 29
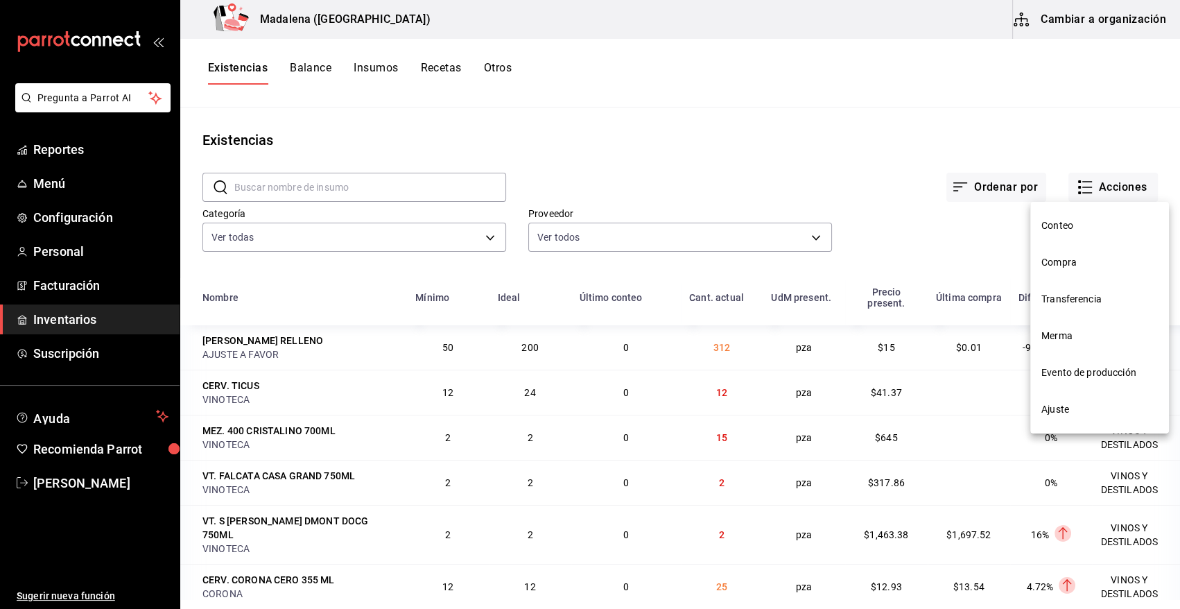
click at [1054, 261] on span "Compra" at bounding box center [1099, 262] width 116 height 15
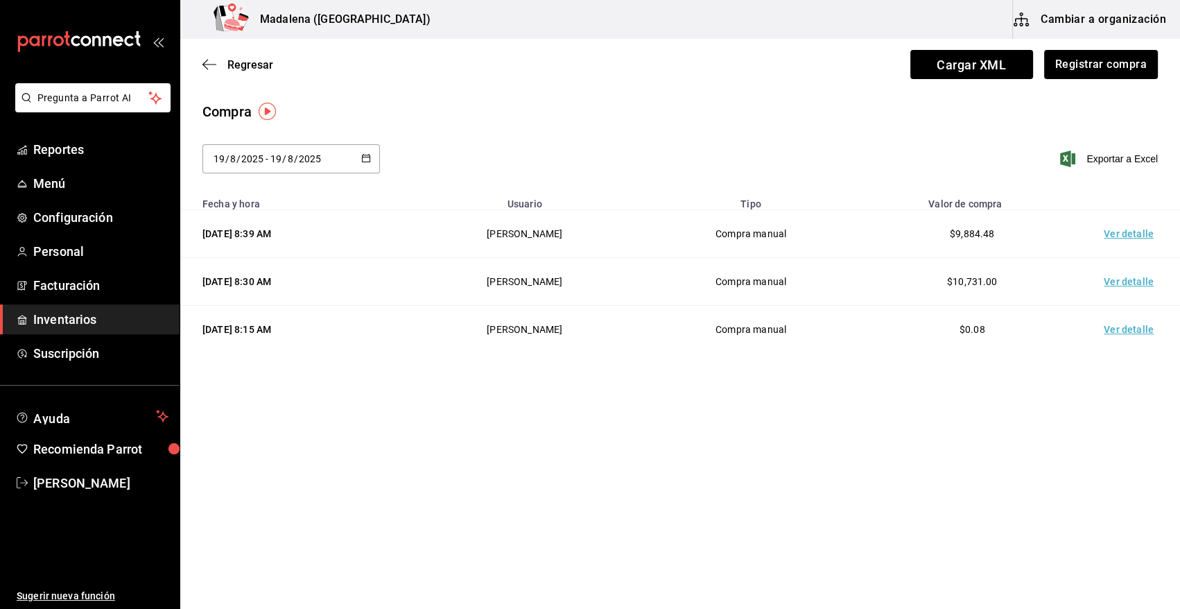
click at [1109, 236] on td "Ver detalle" at bounding box center [1131, 234] width 97 height 48
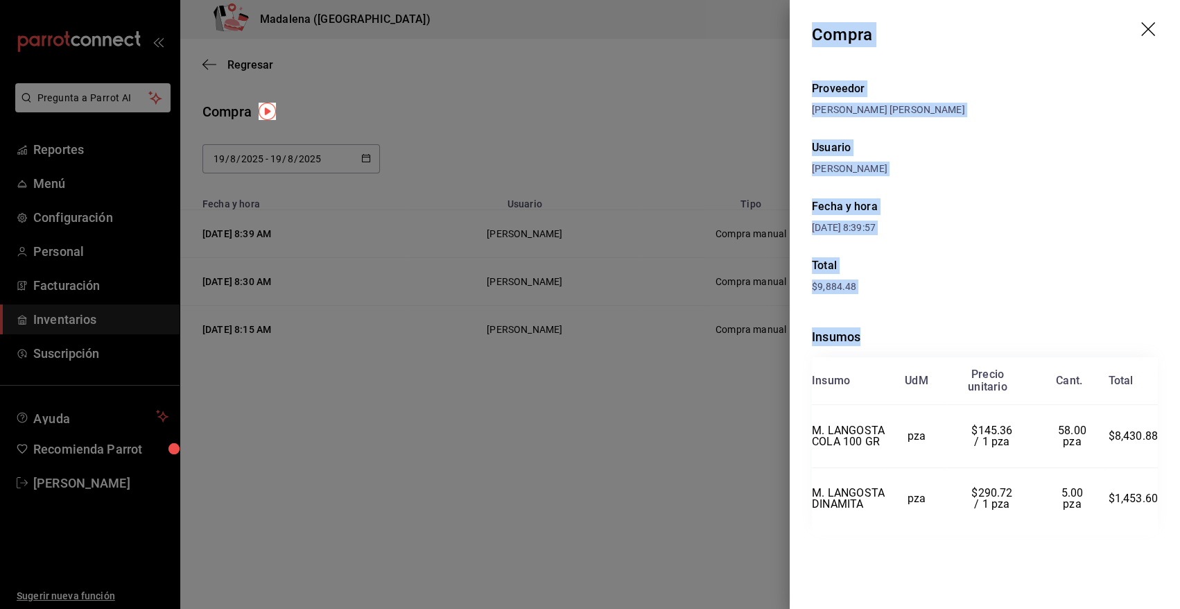
drag, startPoint x: 811, startPoint y: 29, endPoint x: 1160, endPoint y: 513, distance: 596.8
click at [1160, 513] on div "Compra Proveedor RAFAEL ALBERTO GONZALEZ Usuario Heriberto Madalena Fecha y hor…" at bounding box center [985, 304] width 390 height 609
click at [1145, 24] on icon "drag" at bounding box center [1149, 30] width 17 height 17
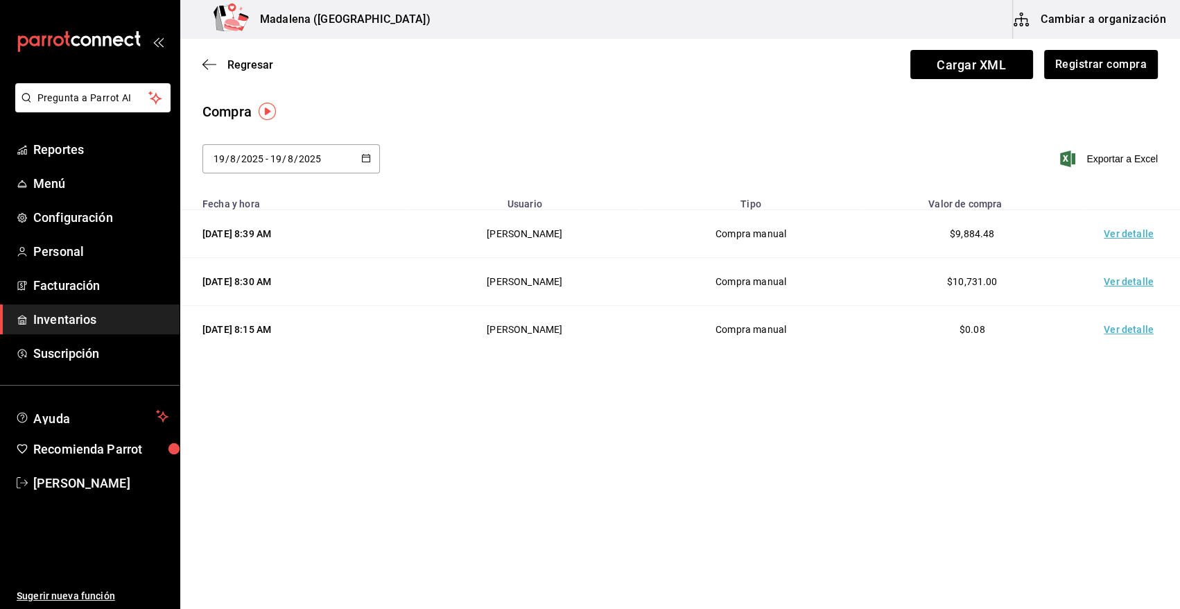
click at [79, 323] on span "Inventarios" at bounding box center [100, 319] width 135 height 19
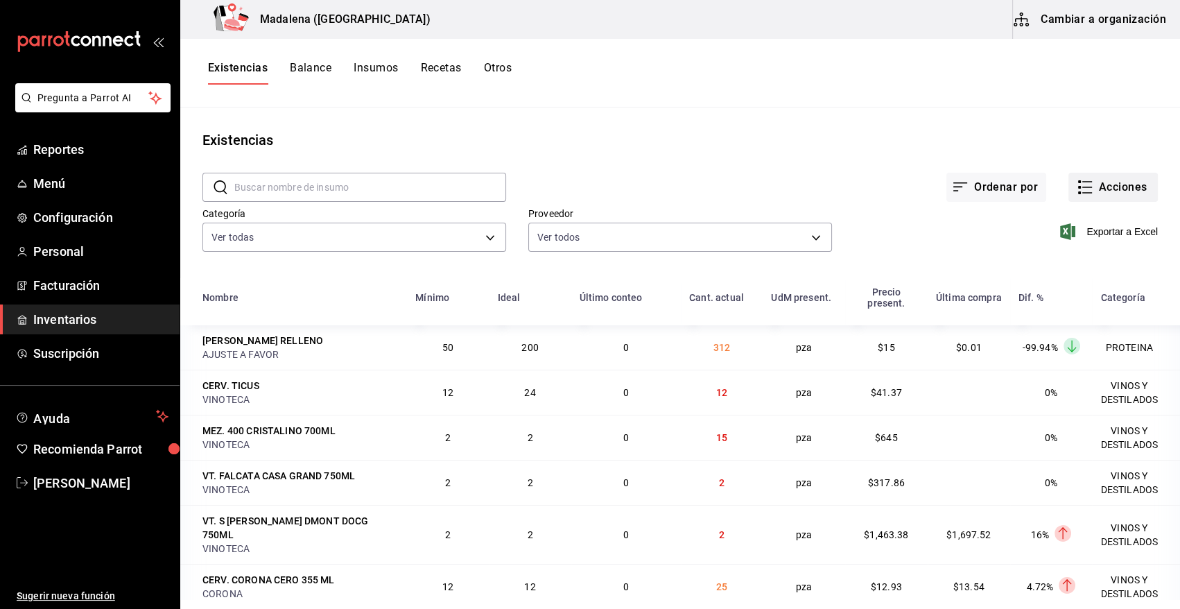
click at [1126, 187] on button "Acciones" at bounding box center [1112, 187] width 89 height 29
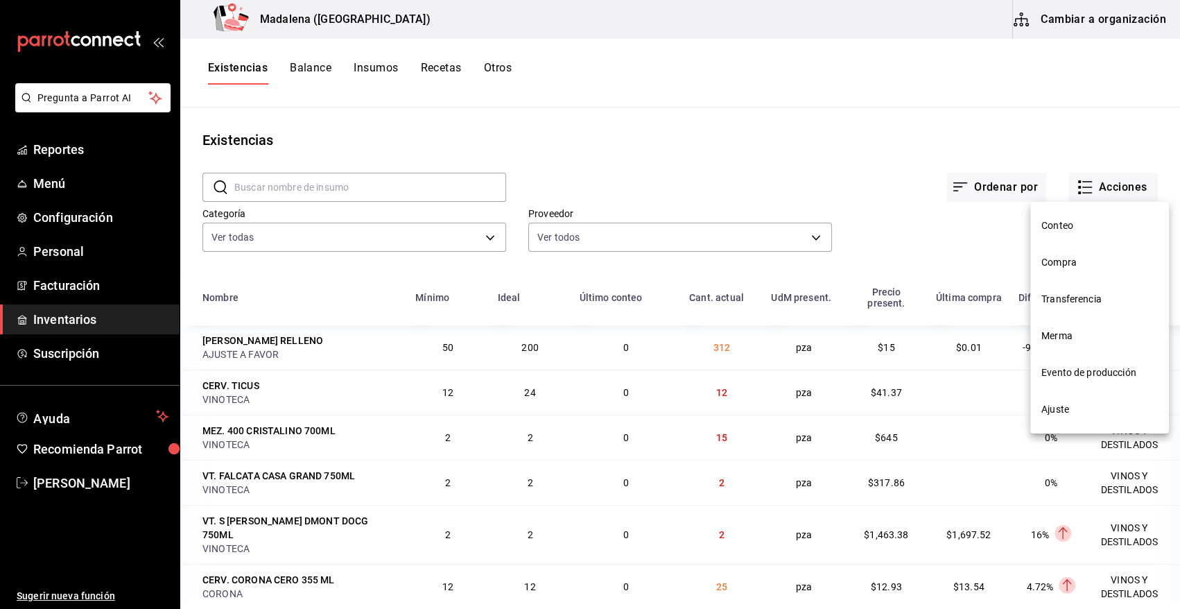
click at [1065, 259] on span "Compra" at bounding box center [1099, 262] width 116 height 15
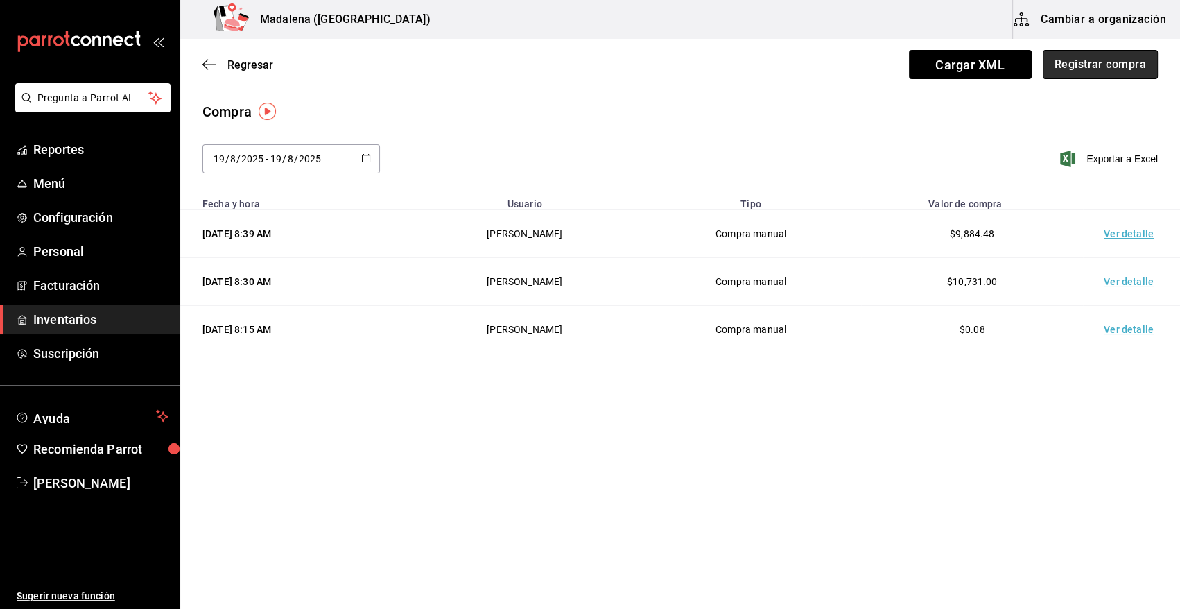
click at [1128, 69] on button "Registrar compra" at bounding box center [1100, 64] width 115 height 29
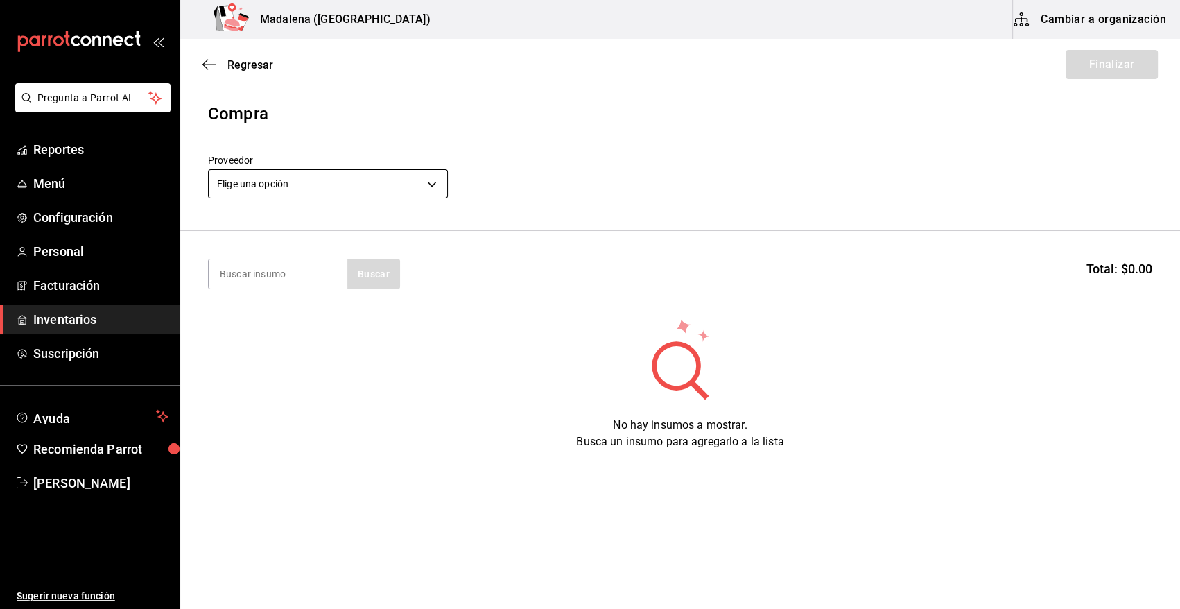
click at [439, 175] on body "Pregunta a Parrot AI Reportes Menú Configuración Personal Facturación Inventari…" at bounding box center [590, 265] width 1180 height 530
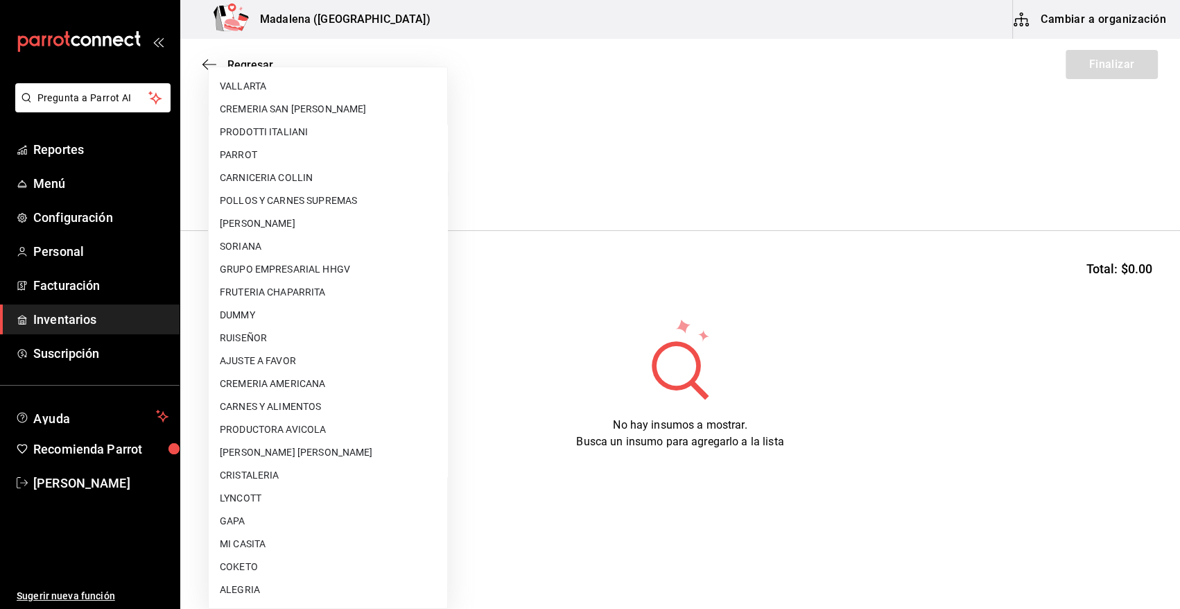
scroll to position [753, 0]
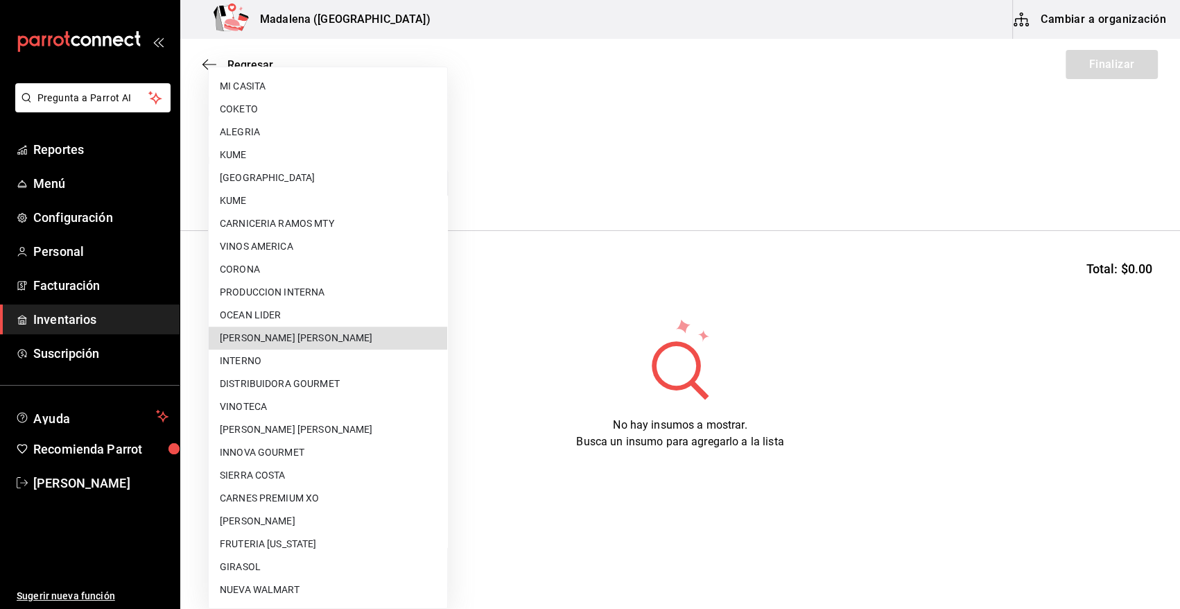
click at [367, 329] on li "[PERSON_NAME]" at bounding box center [328, 337] width 238 height 23
type input "5f41f658-5efd-4494-b71d-48df28f9be8b"
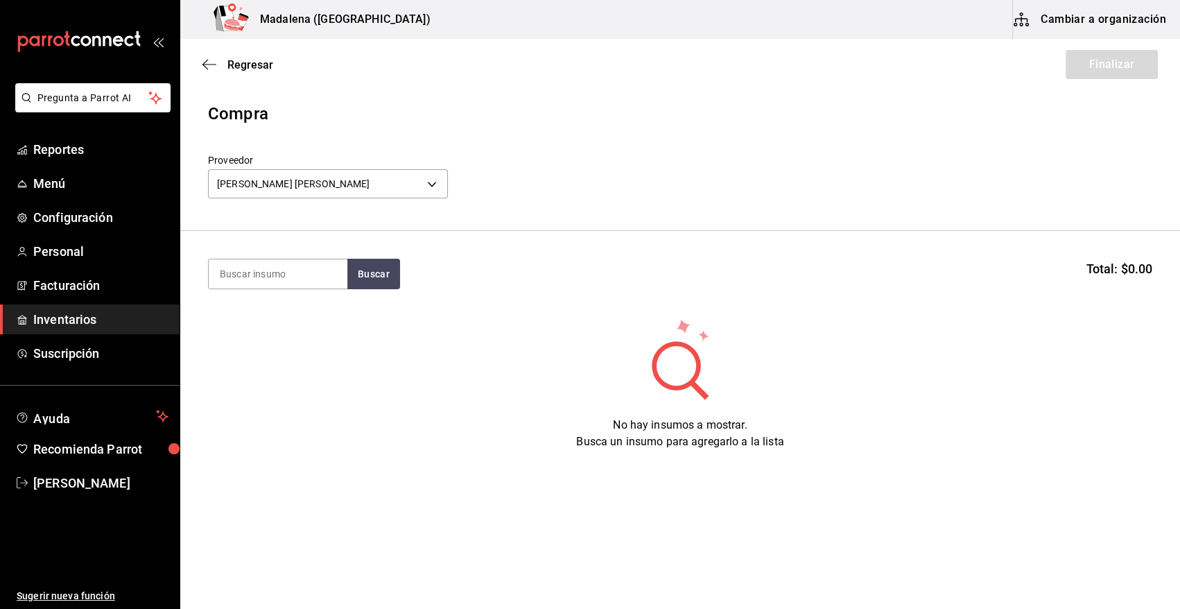
click at [270, 279] on input at bounding box center [278, 273] width 139 height 29
type input "pulpo"
click at [368, 265] on button "Buscar" at bounding box center [373, 274] width 53 height 31
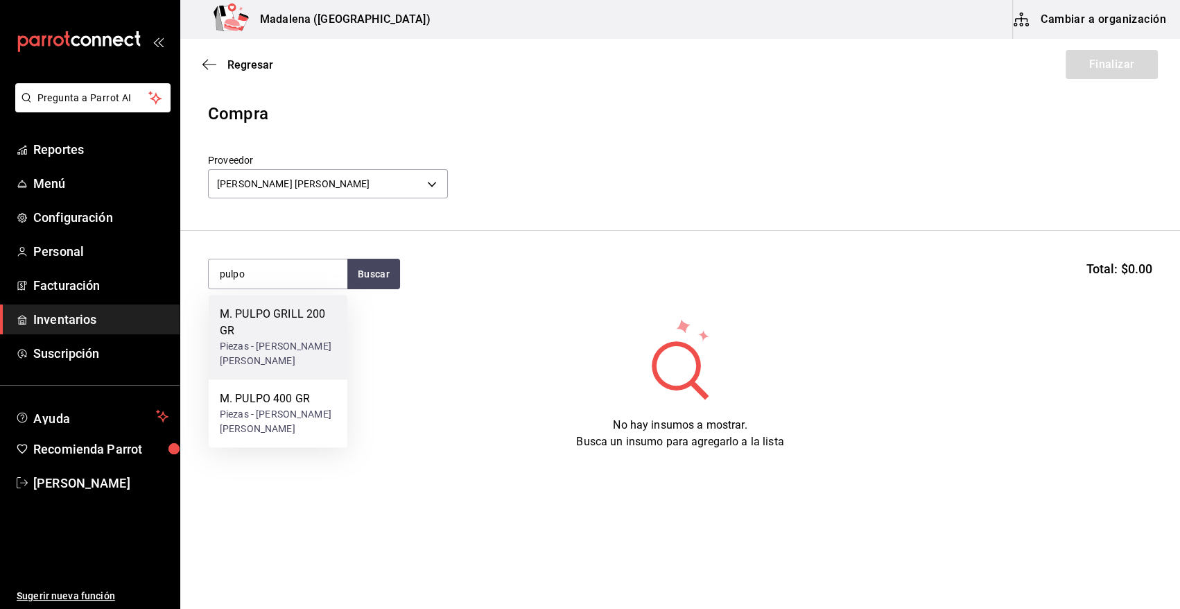
click at [277, 338] on div "M. PULPO GRILL 200 GR" at bounding box center [278, 322] width 116 height 33
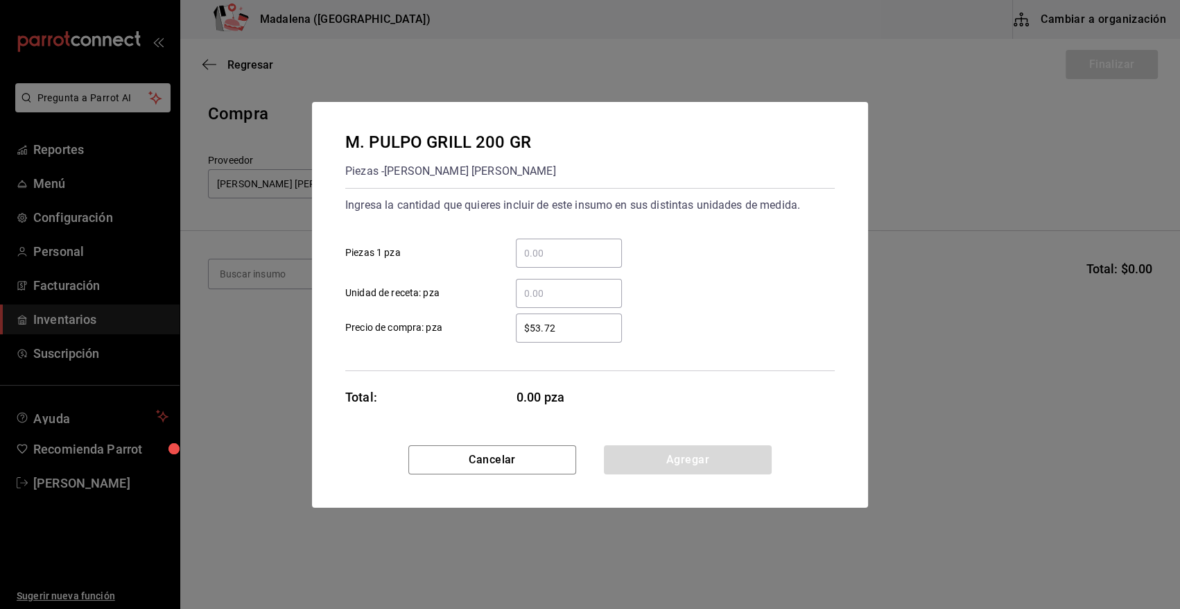
click at [560, 256] on input "​ Piezas 1 pza" at bounding box center [569, 253] width 106 height 17
type input "12"
click at [586, 343] on div "Ingresa la cantidad que quieres incluir de este insumo en sus distintas unidade…" at bounding box center [589, 279] width 489 height 183
drag, startPoint x: 589, startPoint y: 329, endPoint x: 453, endPoint y: 327, distance: 135.9
click at [453, 327] on label "$53.72 ​ Precio de compra: pza" at bounding box center [483, 327] width 277 height 29
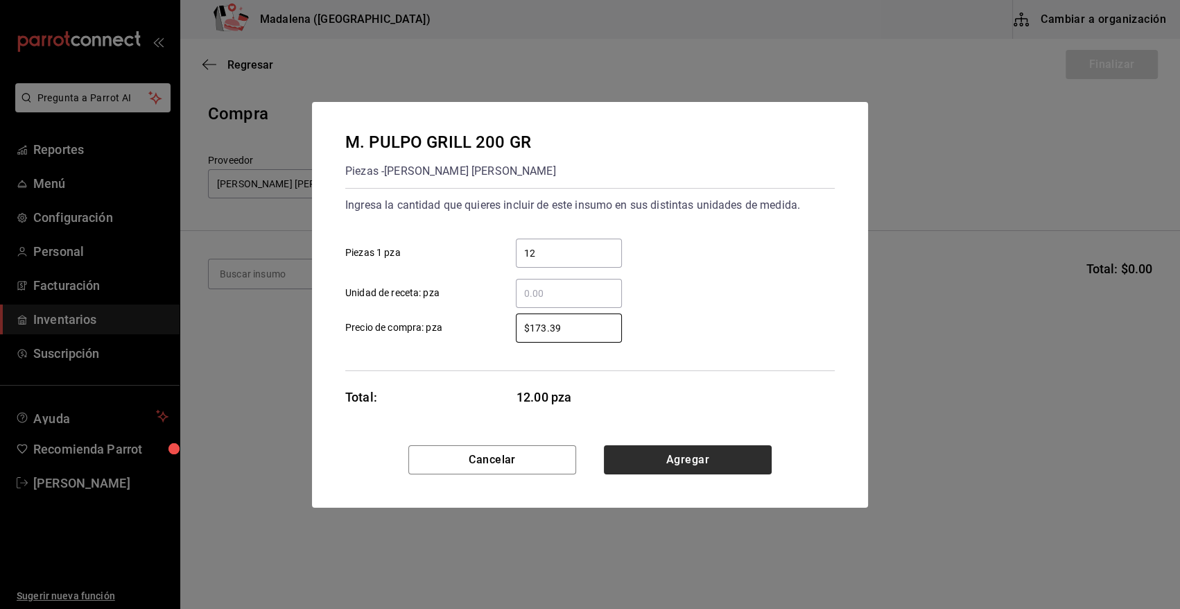
type input "$173.39"
click at [677, 471] on button "Agregar" at bounding box center [688, 459] width 168 height 29
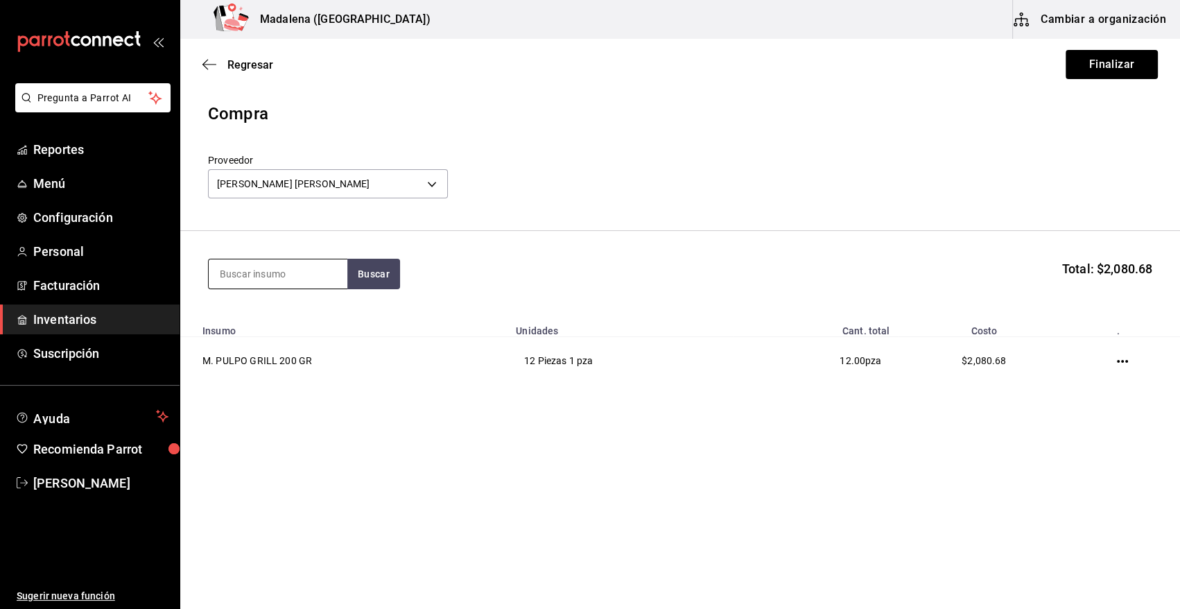
click at [271, 275] on input at bounding box center [278, 273] width 139 height 29
type input "pulpo"
click at [305, 325] on div "Piezas - RAFAEL ALBERTO GONZALEZ" at bounding box center [278, 336] width 116 height 29
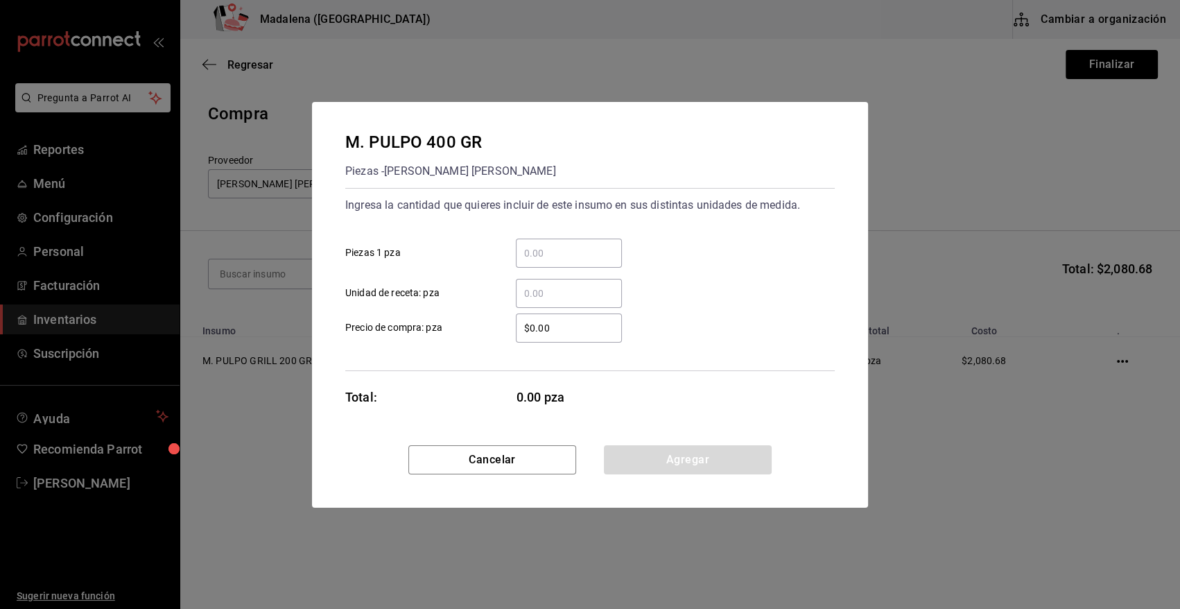
click at [558, 261] on input "​ Piezas 1 pza" at bounding box center [569, 253] width 106 height 17
type input "13"
drag, startPoint x: 566, startPoint y: 321, endPoint x: 493, endPoint y: 320, distance: 72.8
click at [494, 320] on div "$0.00 ​" at bounding box center [558, 327] width 128 height 29
type input "$346.78"
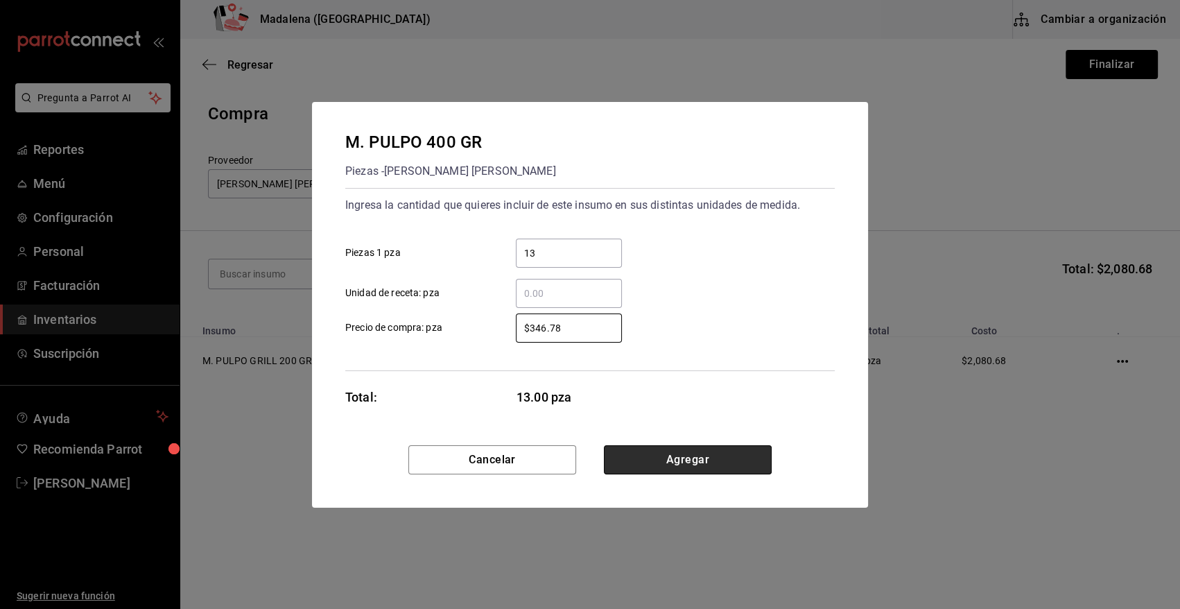
click at [716, 454] on button "Agregar" at bounding box center [688, 459] width 168 height 29
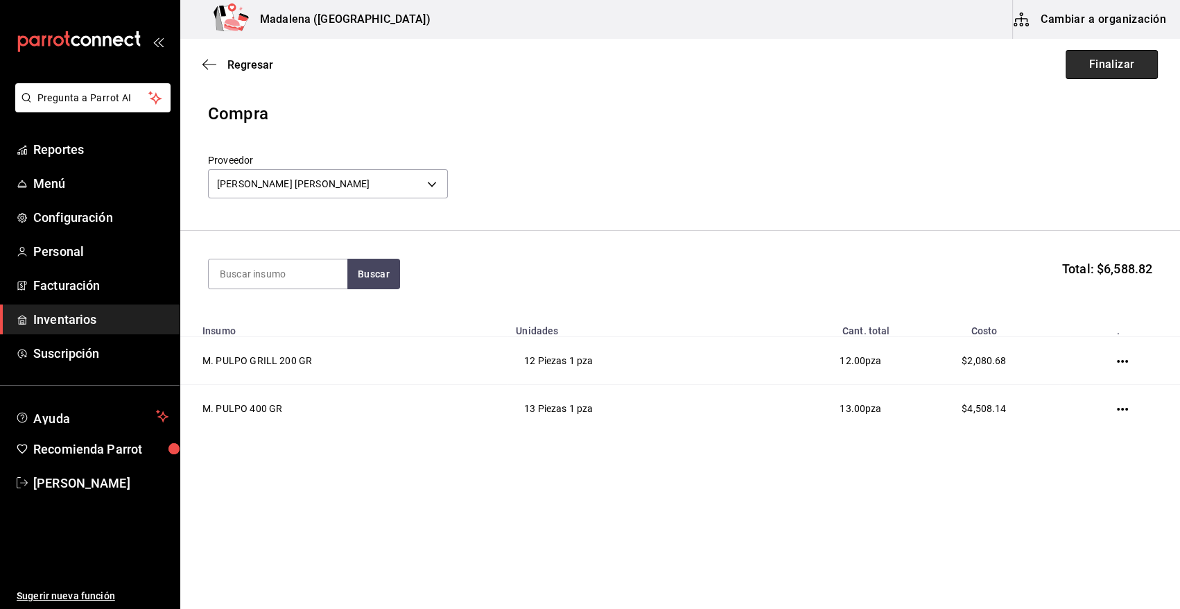
click at [1113, 68] on button "Finalizar" at bounding box center [1111, 64] width 92 height 29
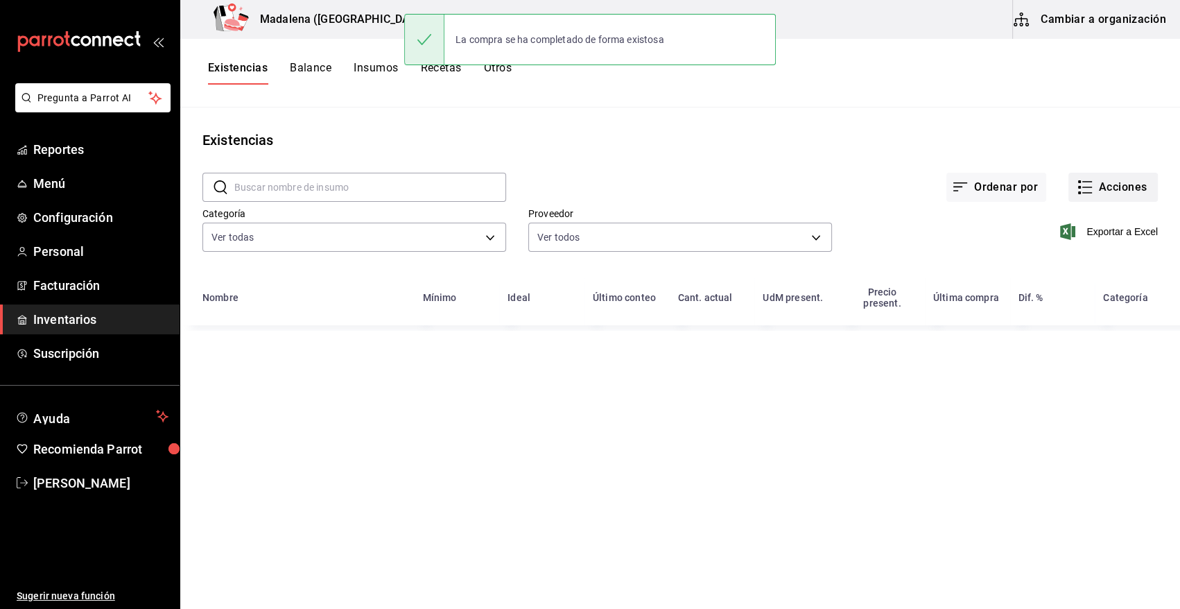
click at [1117, 194] on button "Acciones" at bounding box center [1112, 187] width 89 height 29
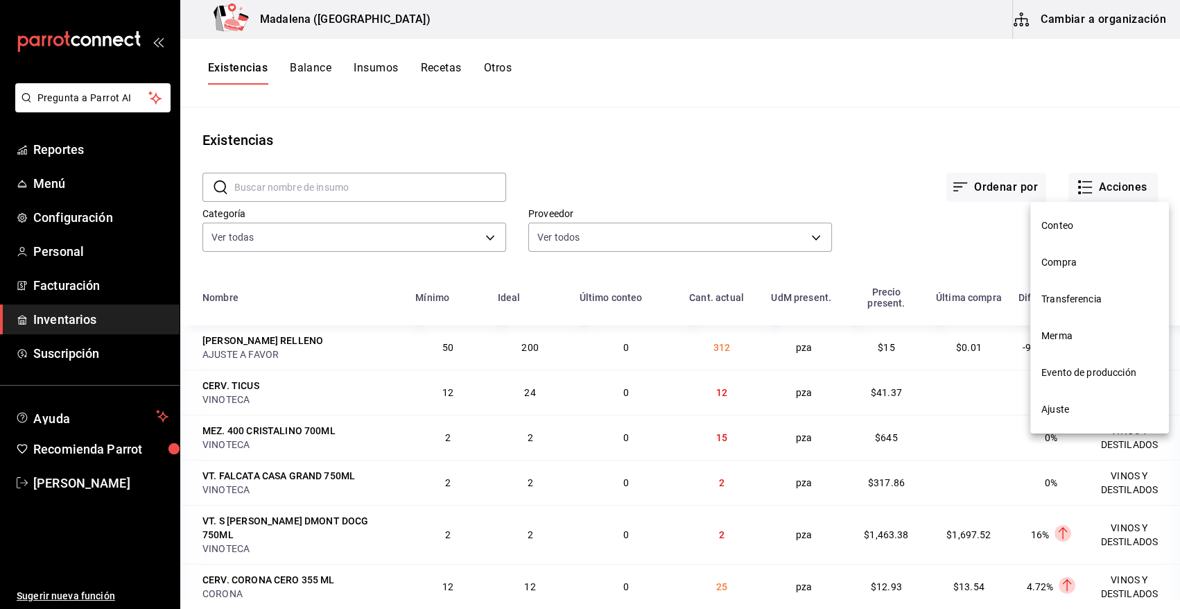
click at [1074, 265] on span "Compra" at bounding box center [1099, 262] width 116 height 15
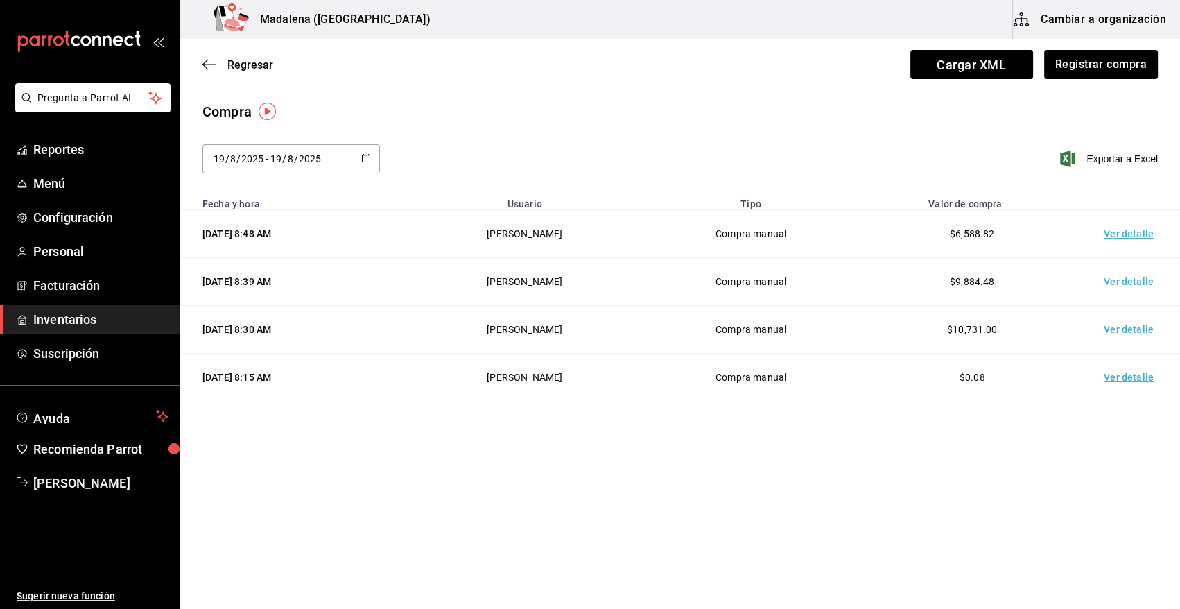
click at [1133, 232] on td "Ver detalle" at bounding box center [1131, 234] width 97 height 48
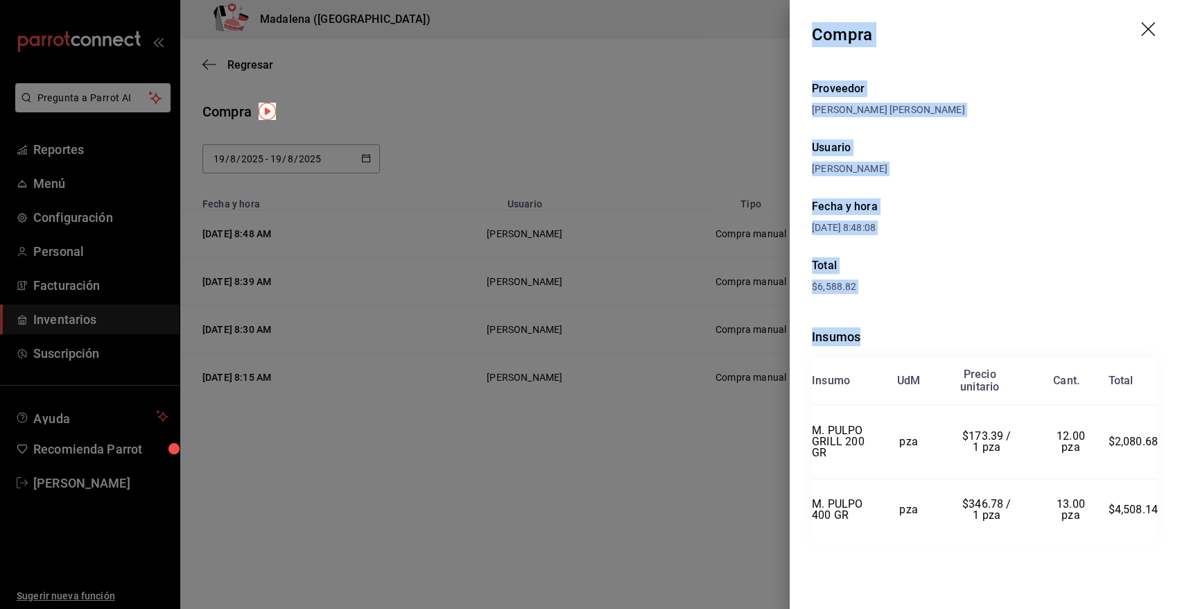
drag, startPoint x: 814, startPoint y: 35, endPoint x: 1171, endPoint y: 534, distance: 614.0
click at [1171, 534] on div "Compra Proveedor RAFAEL ALBERTO GONZALEZ Usuario Heriberto Madalena Fecha y hor…" at bounding box center [985, 304] width 390 height 609
click at [1146, 25] on icon "drag" at bounding box center [1149, 30] width 17 height 17
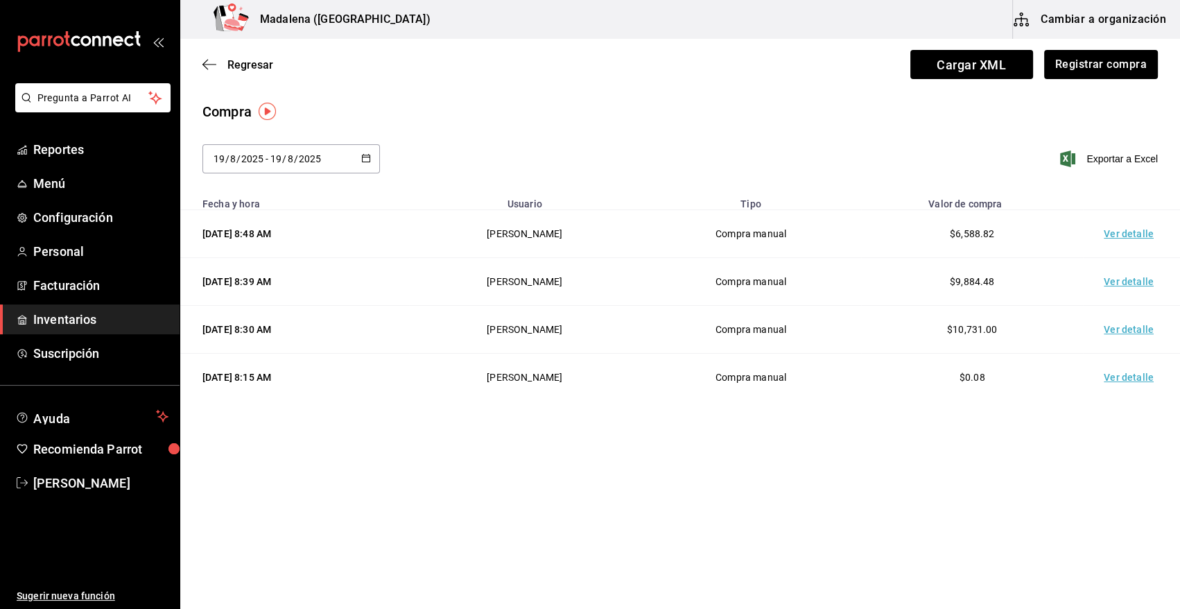
click at [128, 314] on span "Inventarios" at bounding box center [100, 319] width 135 height 19
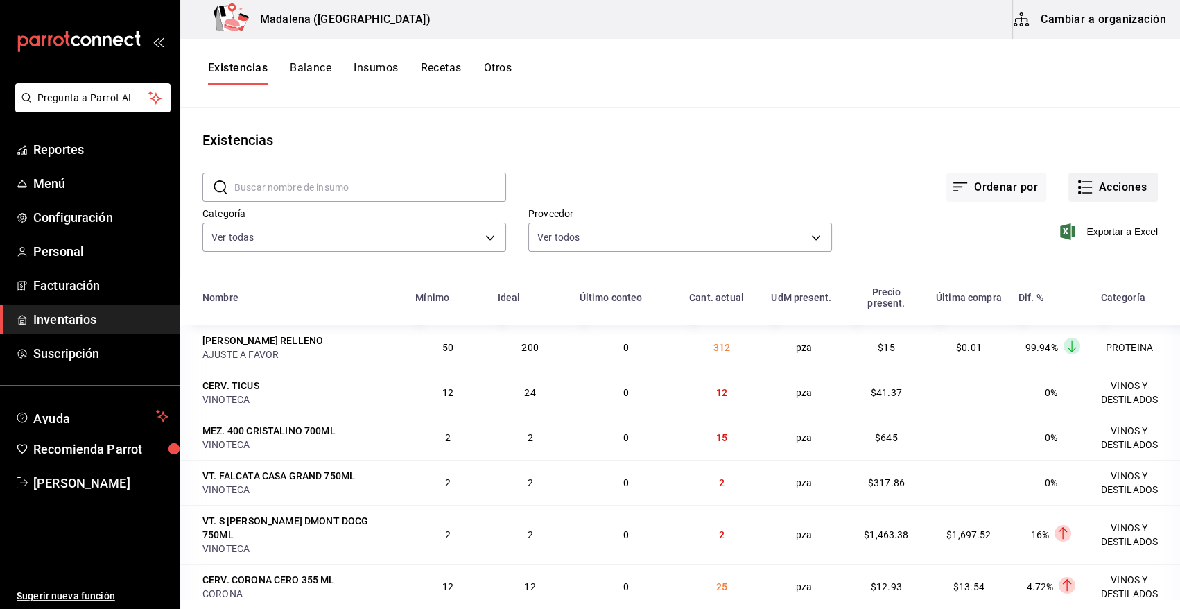
click at [1119, 184] on button "Acciones" at bounding box center [1112, 187] width 89 height 29
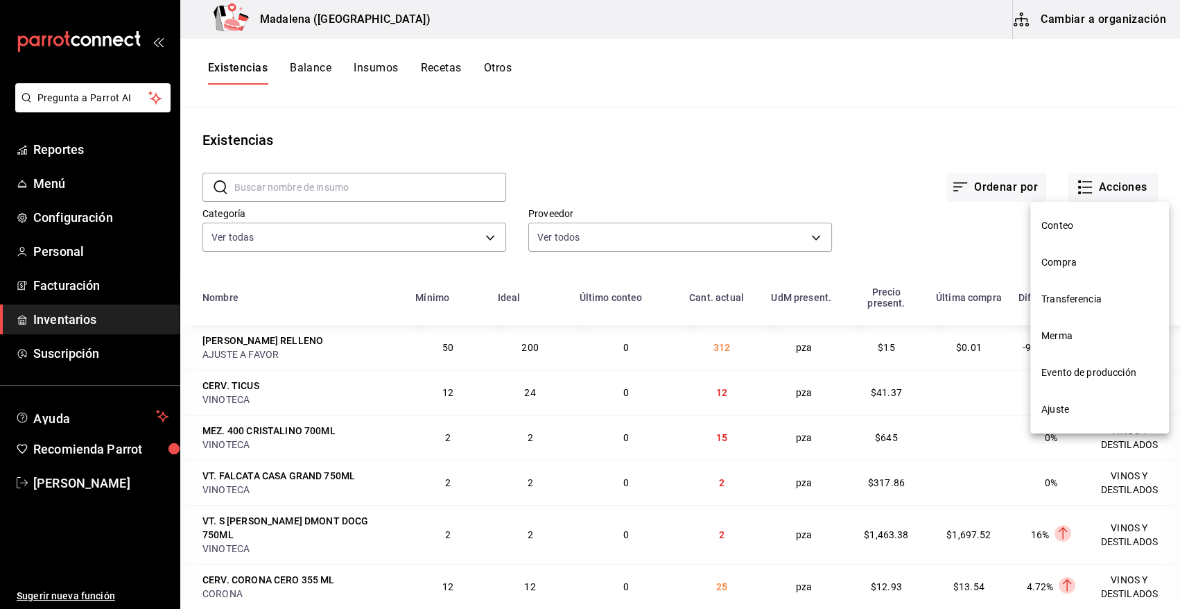
click at [1059, 264] on span "Compra" at bounding box center [1099, 262] width 116 height 15
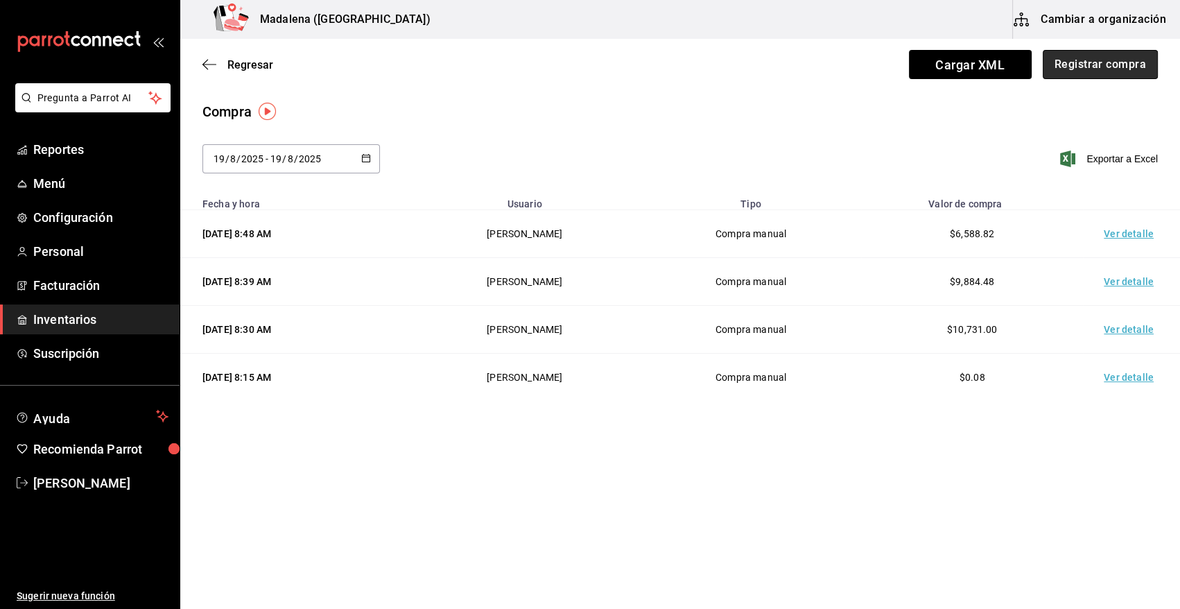
click at [1099, 67] on button "Registrar compra" at bounding box center [1100, 64] width 115 height 29
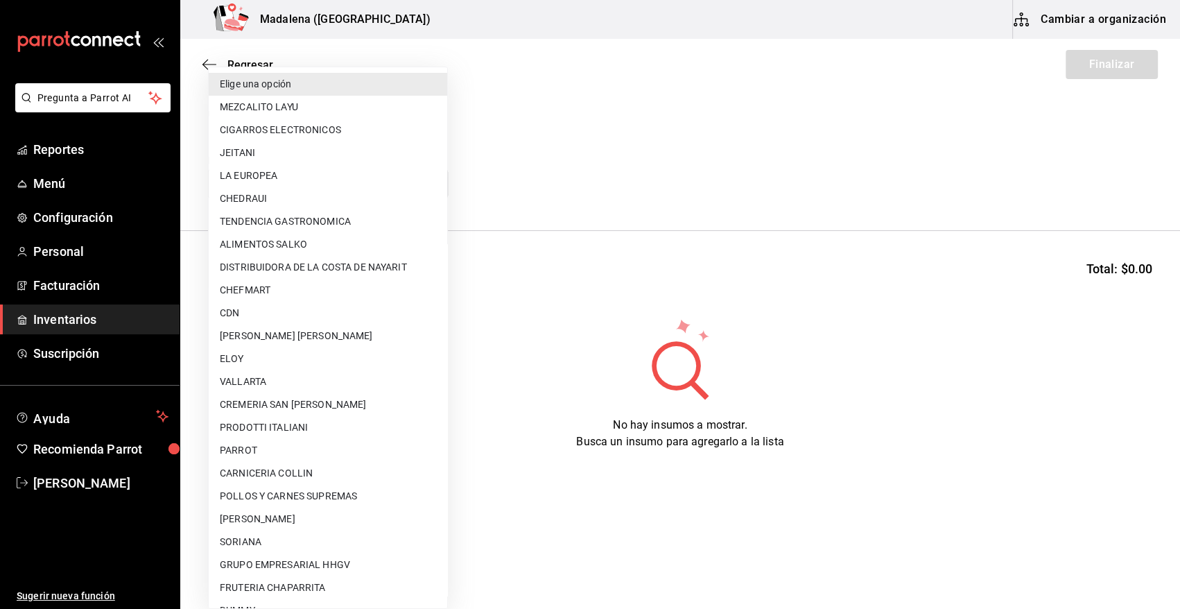
click at [338, 189] on body "Pregunta a Parrot AI Reportes Menú Configuración Personal Facturación Inventari…" at bounding box center [590, 265] width 1180 height 530
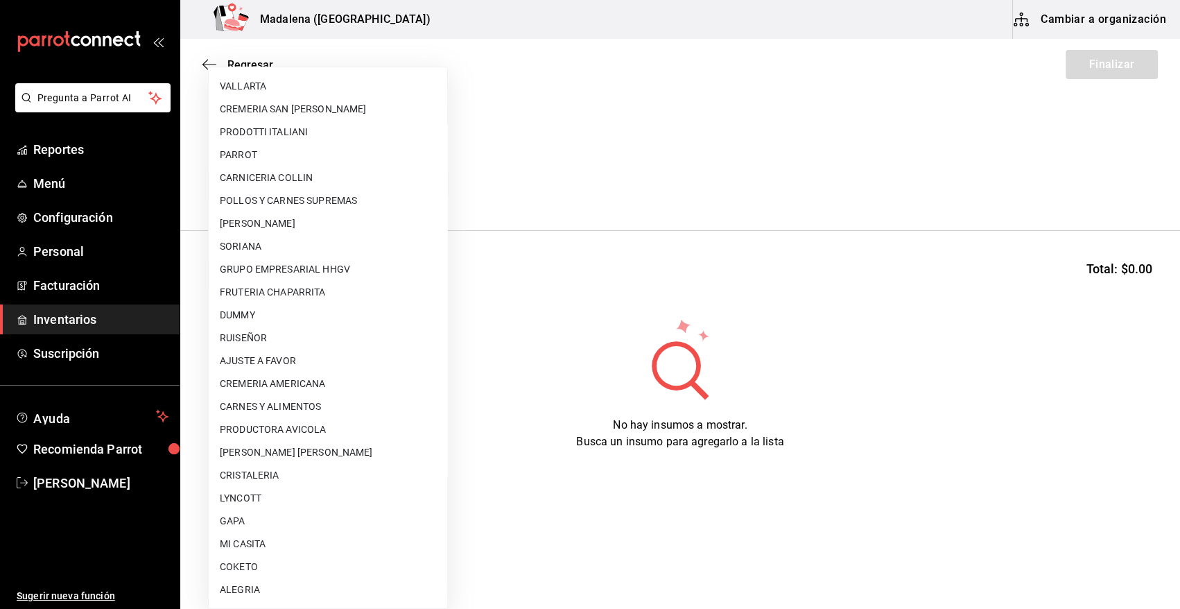
scroll to position [753, 0]
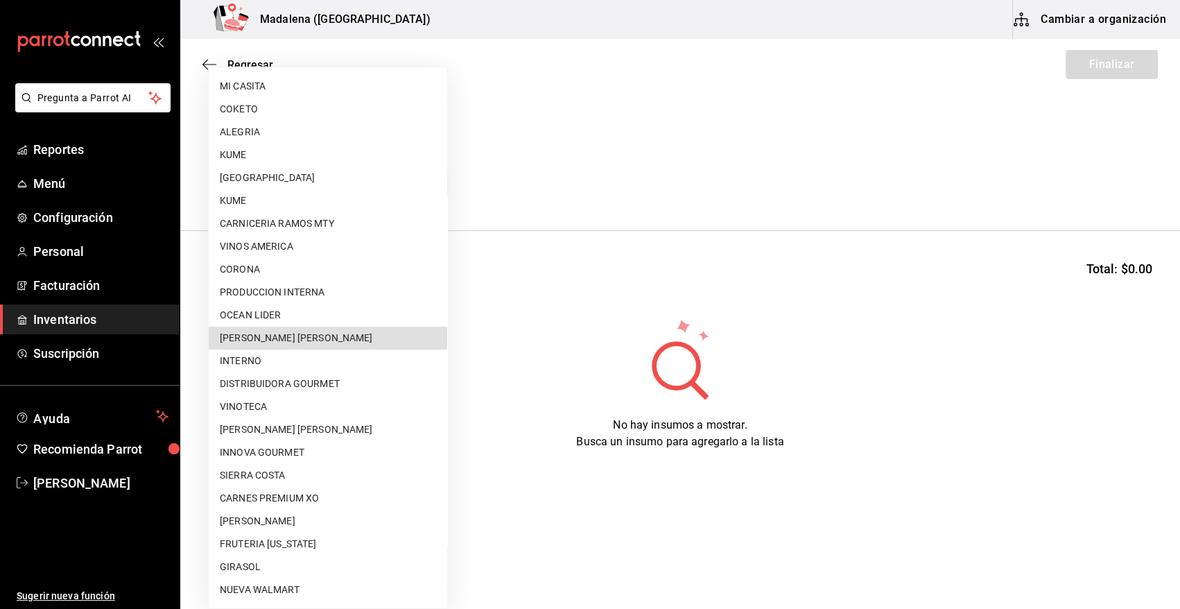
click at [323, 345] on li "[PERSON_NAME]" at bounding box center [328, 337] width 238 height 23
type input "5f41f658-5efd-4494-b71d-48df28f9be8b"
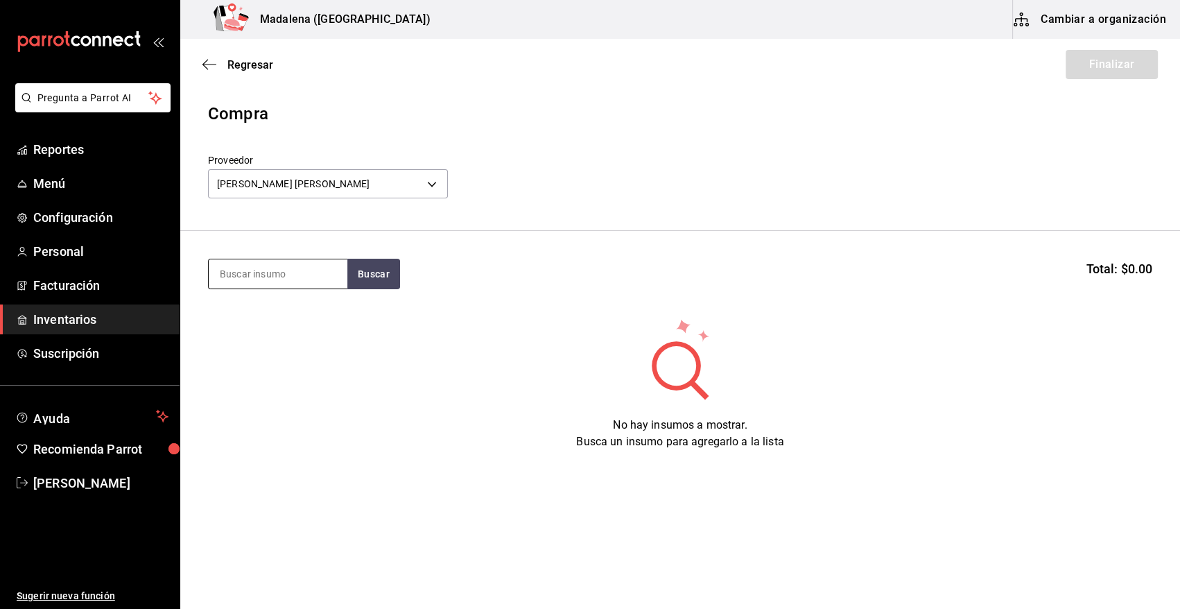
click at [308, 275] on input at bounding box center [278, 273] width 139 height 29
type input "camaro"
click at [381, 275] on button "Buscar" at bounding box center [373, 274] width 53 height 31
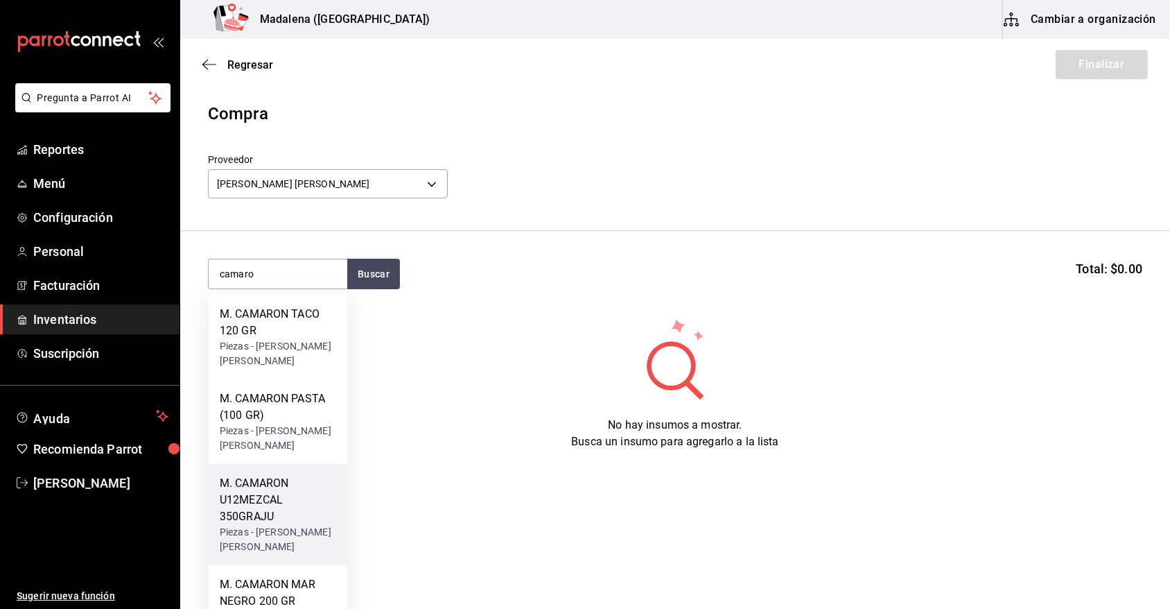
click at [305, 509] on div "M. CAMARON U12MEZCAL 350GRAJU" at bounding box center [278, 500] width 116 height 50
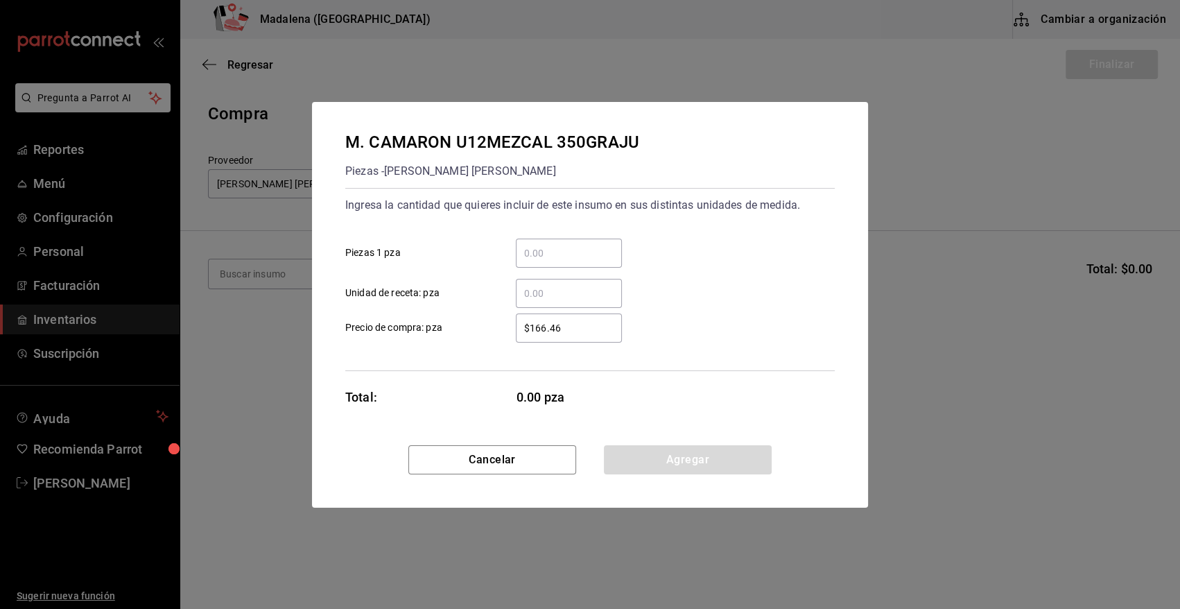
click at [550, 250] on input "​ Piezas 1 pza" at bounding box center [569, 253] width 106 height 17
type input "24"
drag, startPoint x: 585, startPoint y: 326, endPoint x: 480, endPoint y: 324, distance: 104.7
click at [480, 324] on label "$166.46 ​ Precio de compra: pza" at bounding box center [483, 327] width 277 height 29
type input "$169.03"
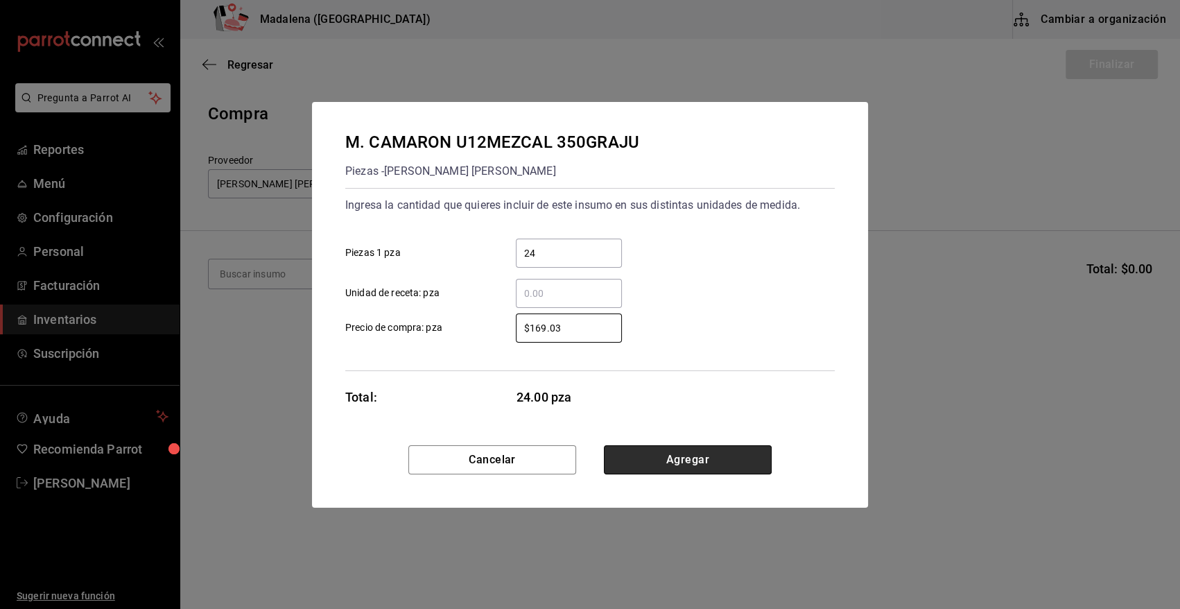
click at [722, 459] on button "Agregar" at bounding box center [688, 459] width 168 height 29
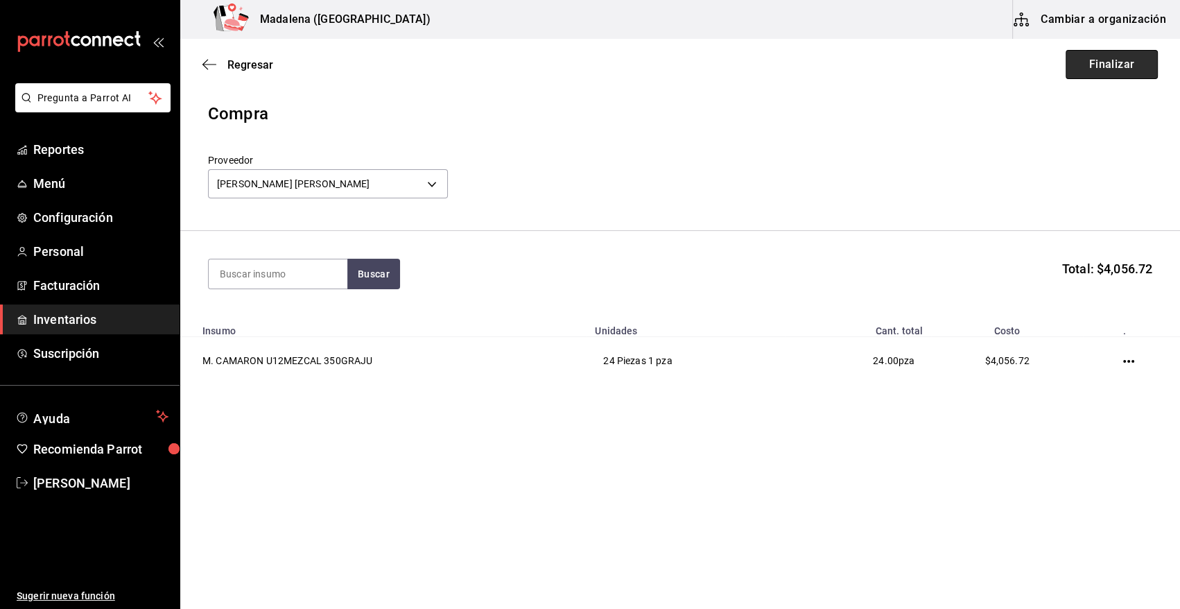
click at [1115, 65] on button "Finalizar" at bounding box center [1111, 64] width 92 height 29
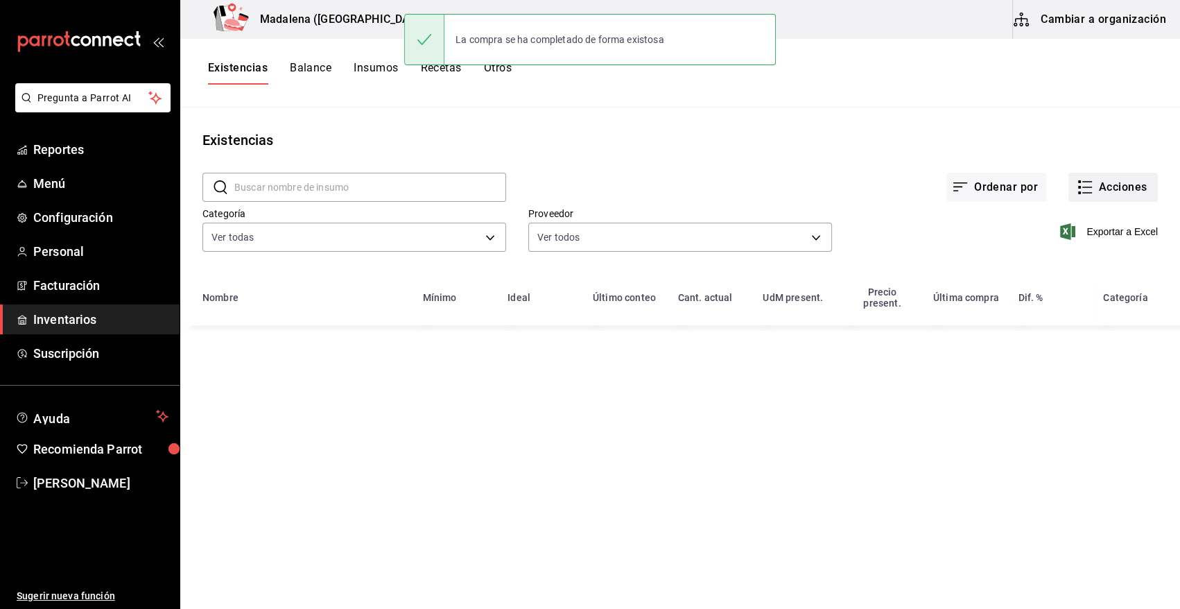
click at [1120, 183] on button "Acciones" at bounding box center [1112, 187] width 89 height 29
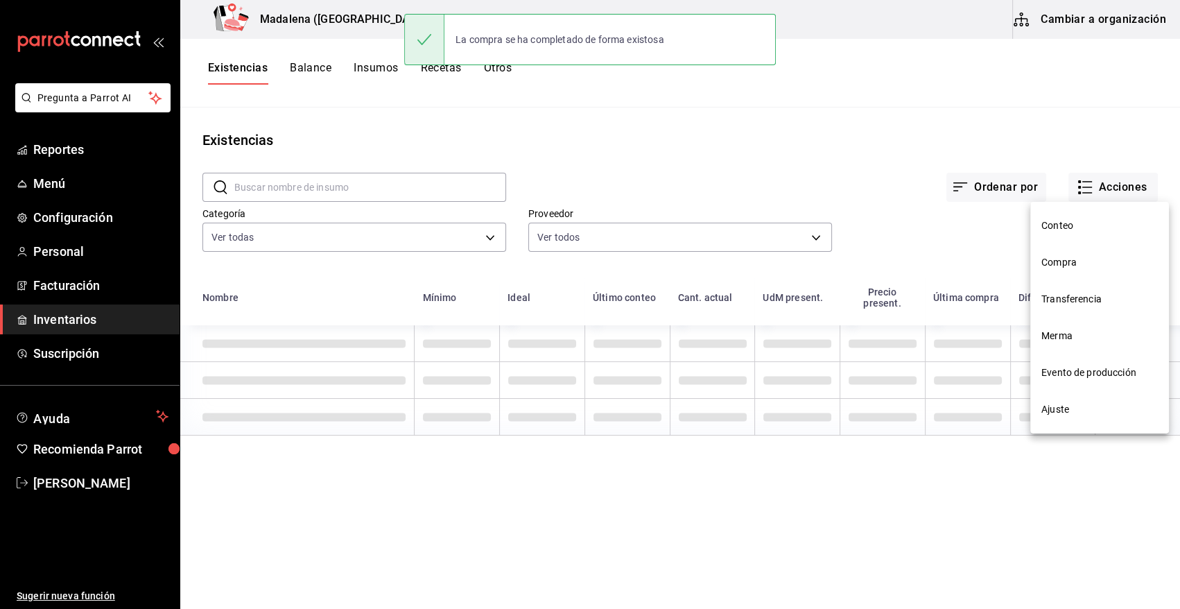
click at [1070, 261] on span "Compra" at bounding box center [1099, 262] width 116 height 15
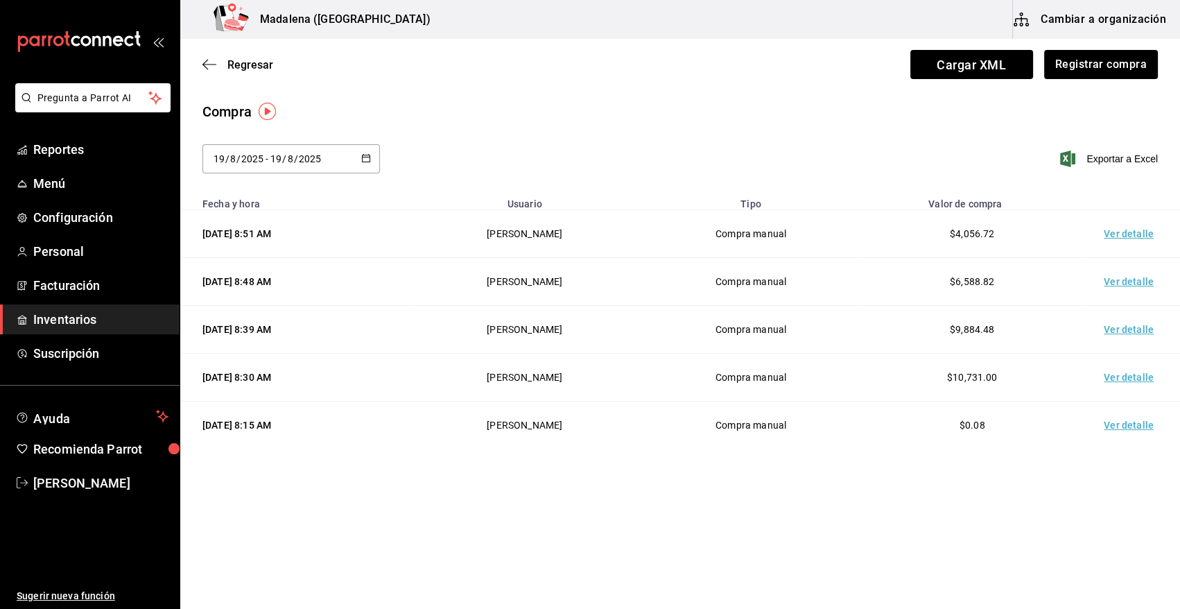
click at [1131, 233] on td "Ver detalle" at bounding box center [1131, 234] width 97 height 48
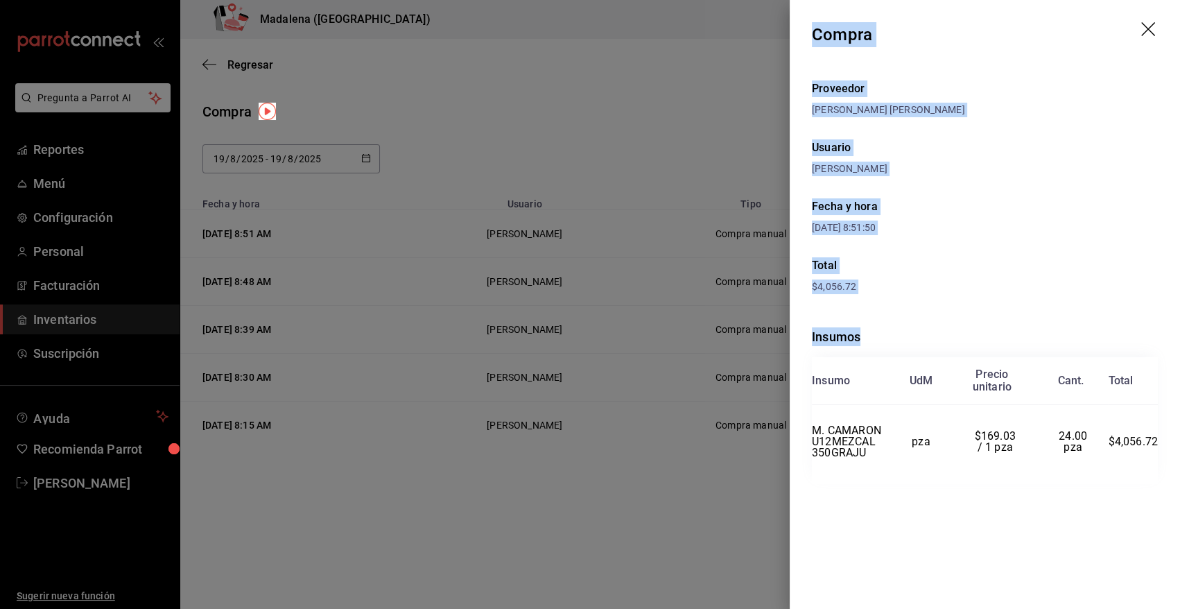
drag, startPoint x: 814, startPoint y: 37, endPoint x: 1167, endPoint y: 450, distance: 543.3
click at [1167, 450] on div "Compra Proveedor RAFAEL ALBERTO GONZALEZ Usuario Heriberto Madalena Fecha y hor…" at bounding box center [985, 304] width 390 height 609
click at [1147, 28] on icon "drag" at bounding box center [1148, 29] width 14 height 14
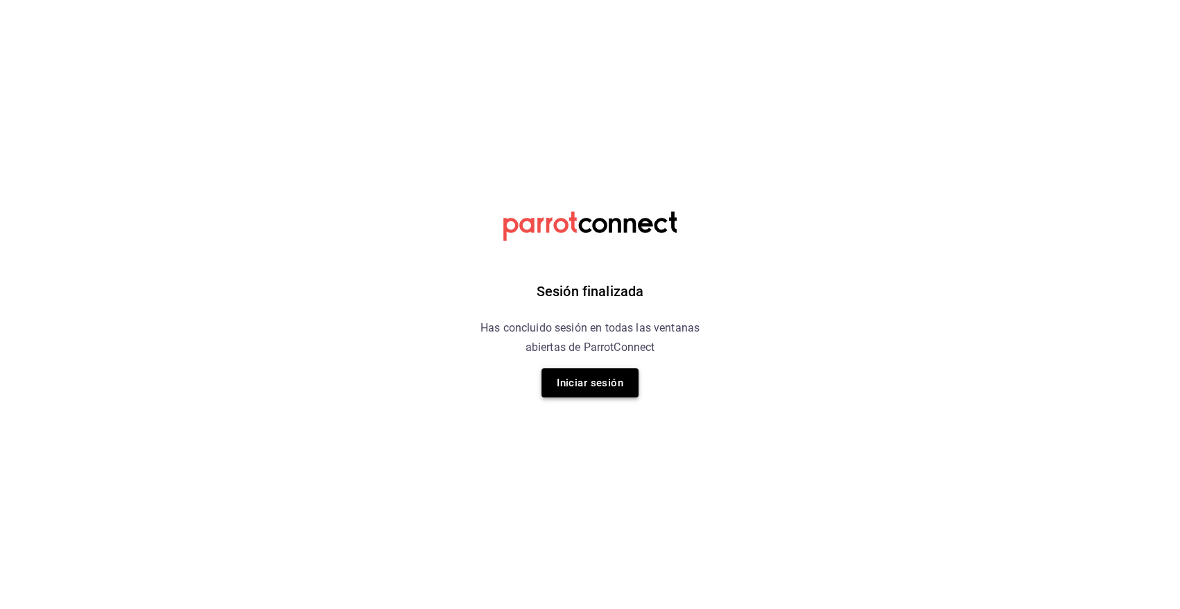
click at [605, 383] on button "Iniciar sesión" at bounding box center [589, 382] width 97 height 29
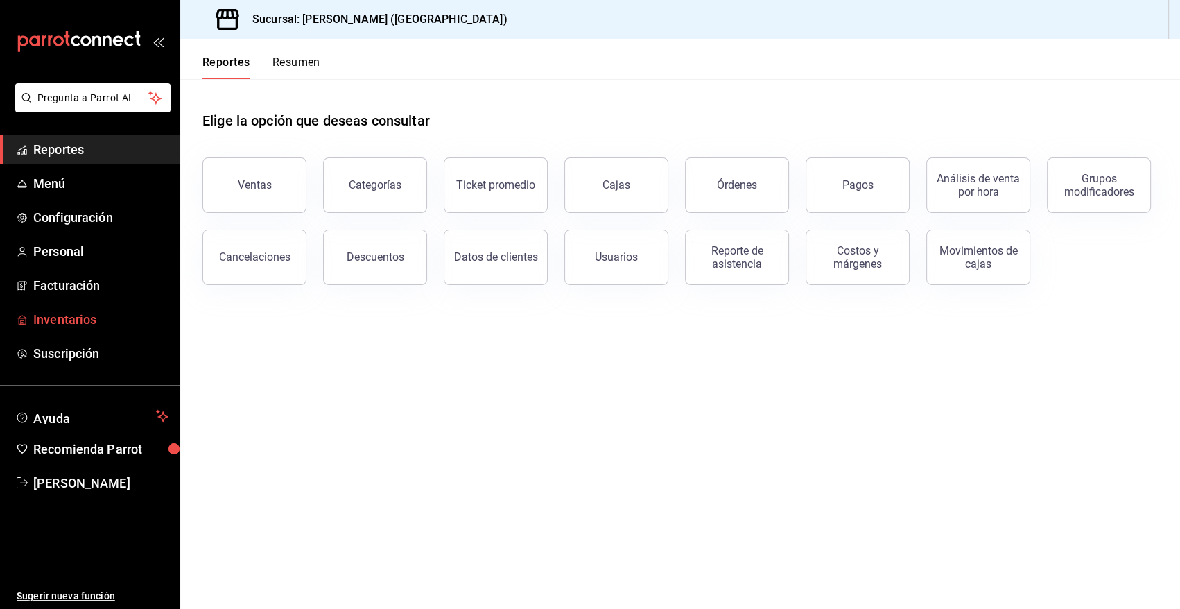
click at [62, 322] on span "Inventarios" at bounding box center [100, 319] width 135 height 19
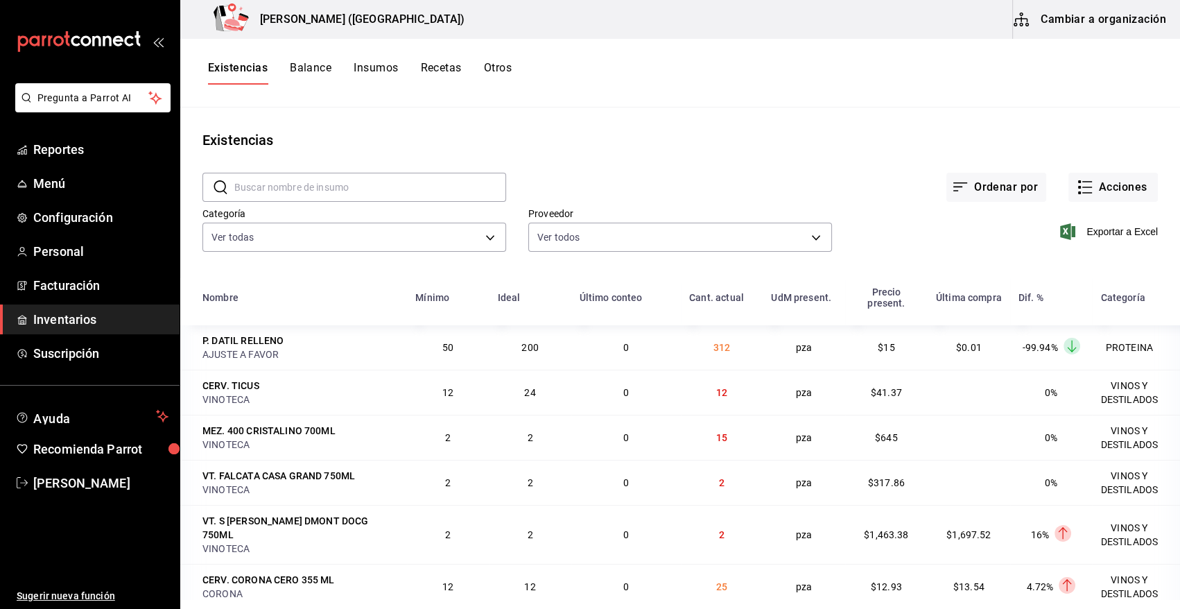
click at [1116, 15] on button "Cambiar a organización" at bounding box center [1091, 19] width 156 height 39
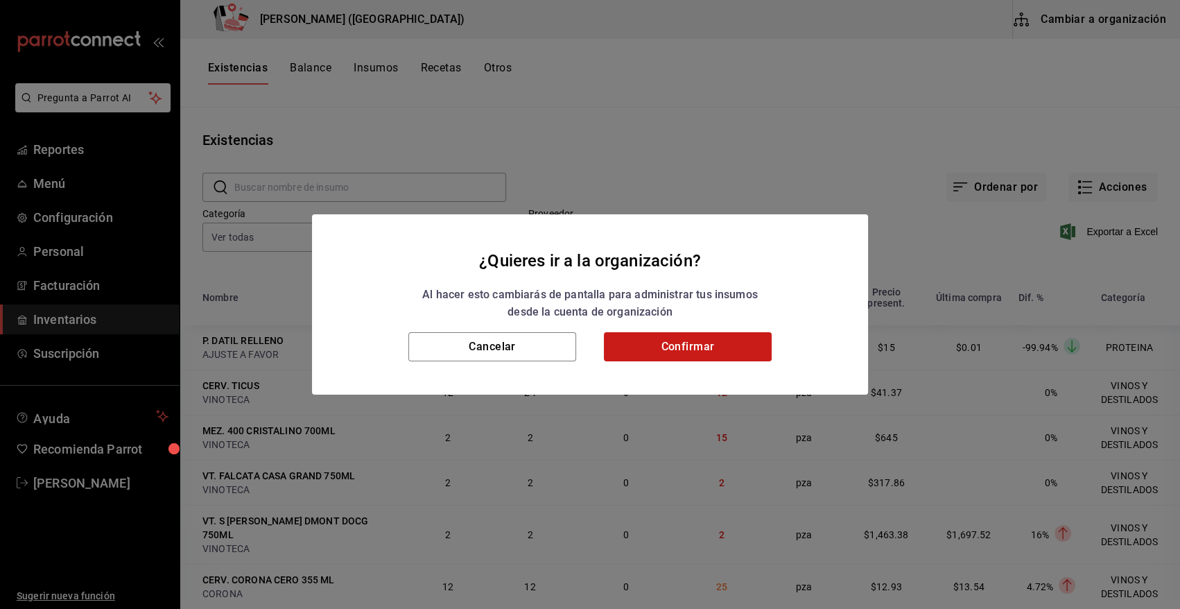
click at [658, 338] on button "Confirmar" at bounding box center [688, 346] width 168 height 29
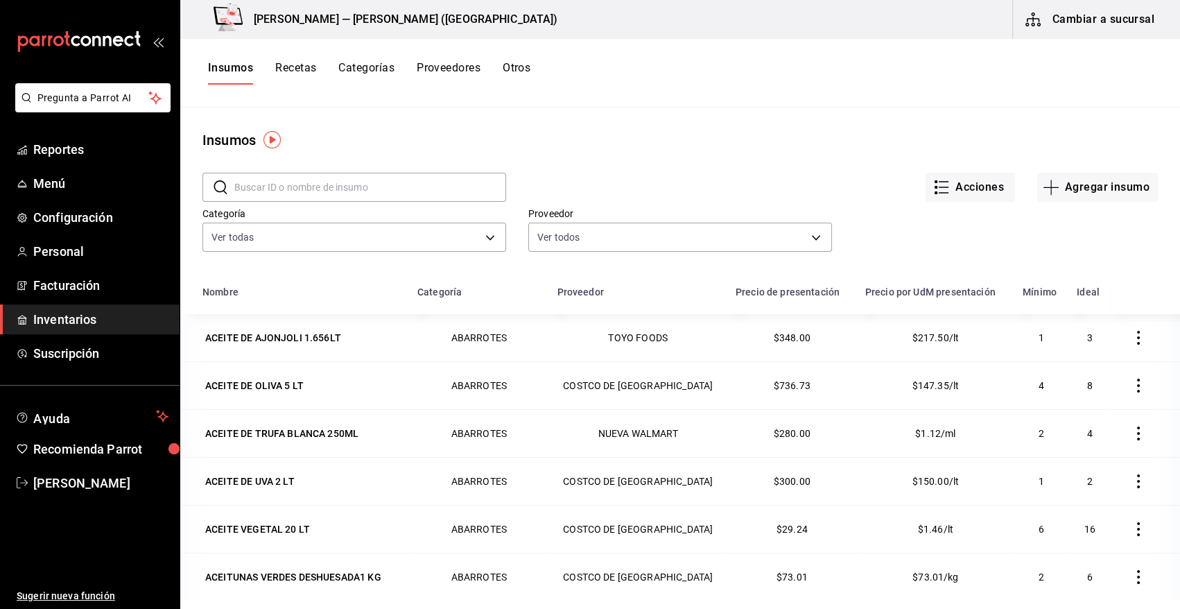
click at [284, 188] on input "text" at bounding box center [370, 187] width 272 height 28
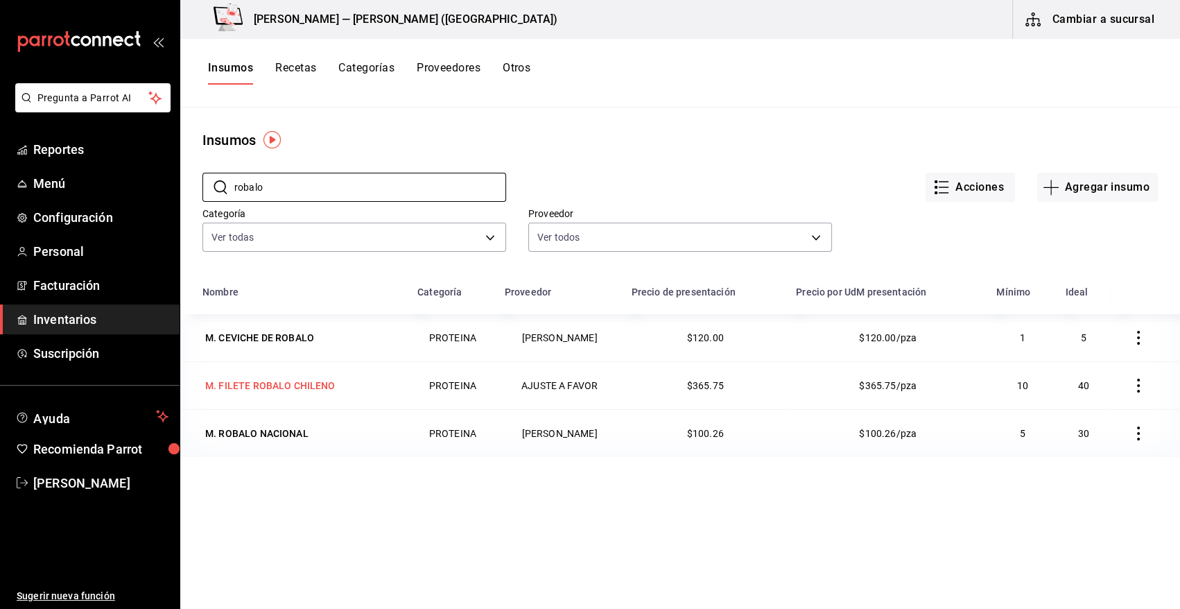
type input "robalo"
click at [318, 381] on div "M. FILETE ROBALO CHILENO" at bounding box center [270, 385] width 130 height 14
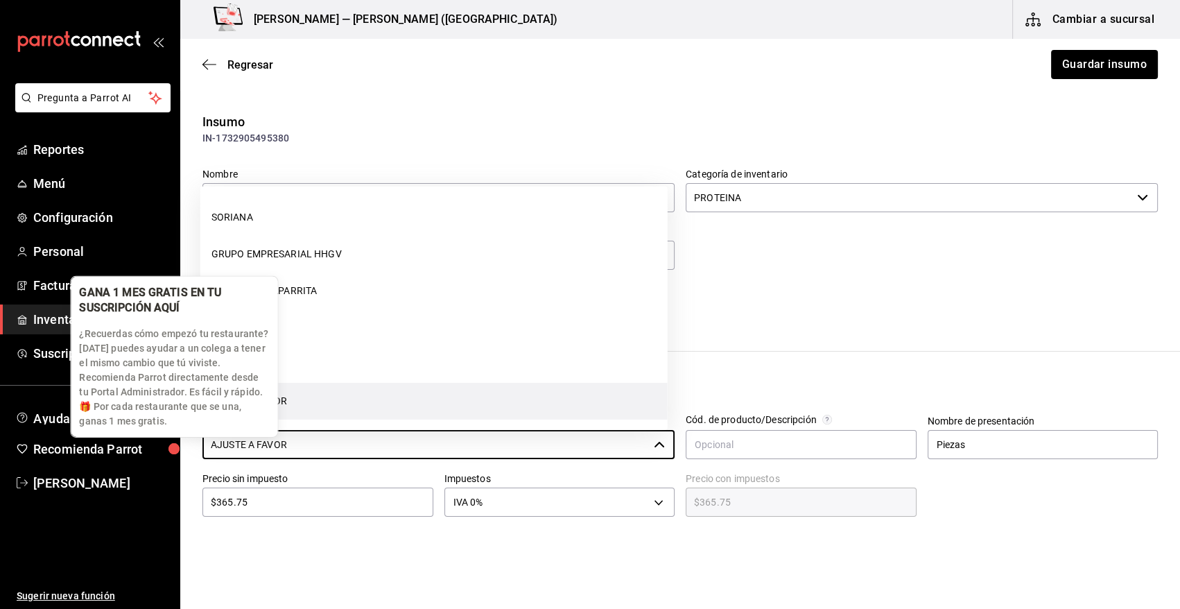
drag, startPoint x: 302, startPoint y: 441, endPoint x: 126, endPoint y: 432, distance: 176.3
click at [128, 434] on body "Pregunta a Parrot AI Reportes Menú Configuración Personal Facturación Inventari…" at bounding box center [590, 265] width 1180 height 530
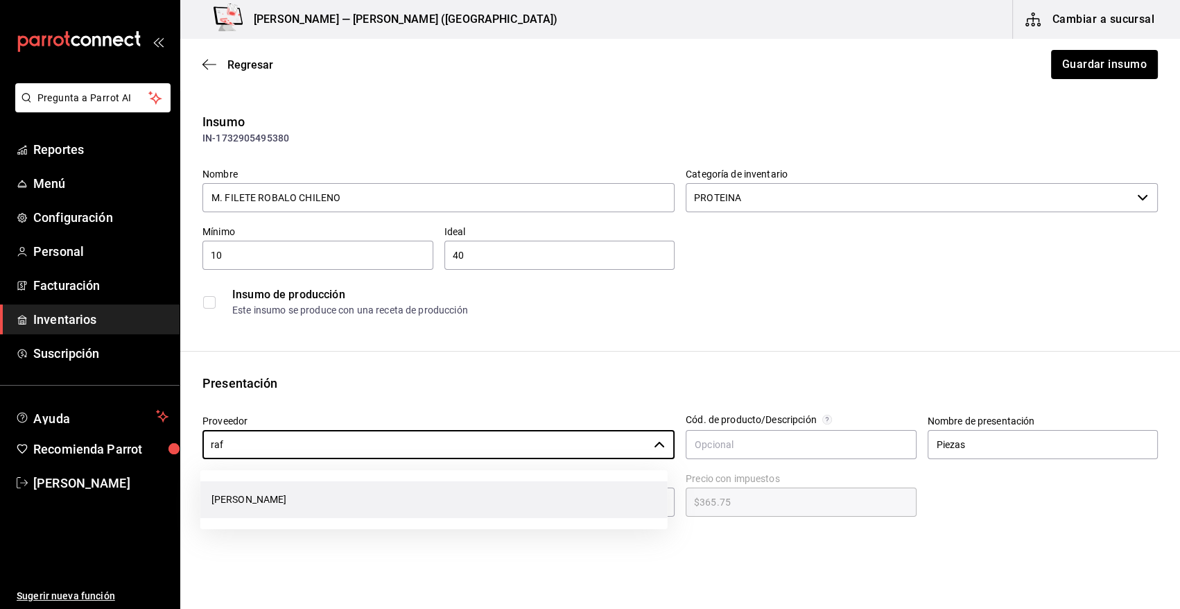
click at [332, 496] on li "[PERSON_NAME]" at bounding box center [433, 499] width 467 height 37
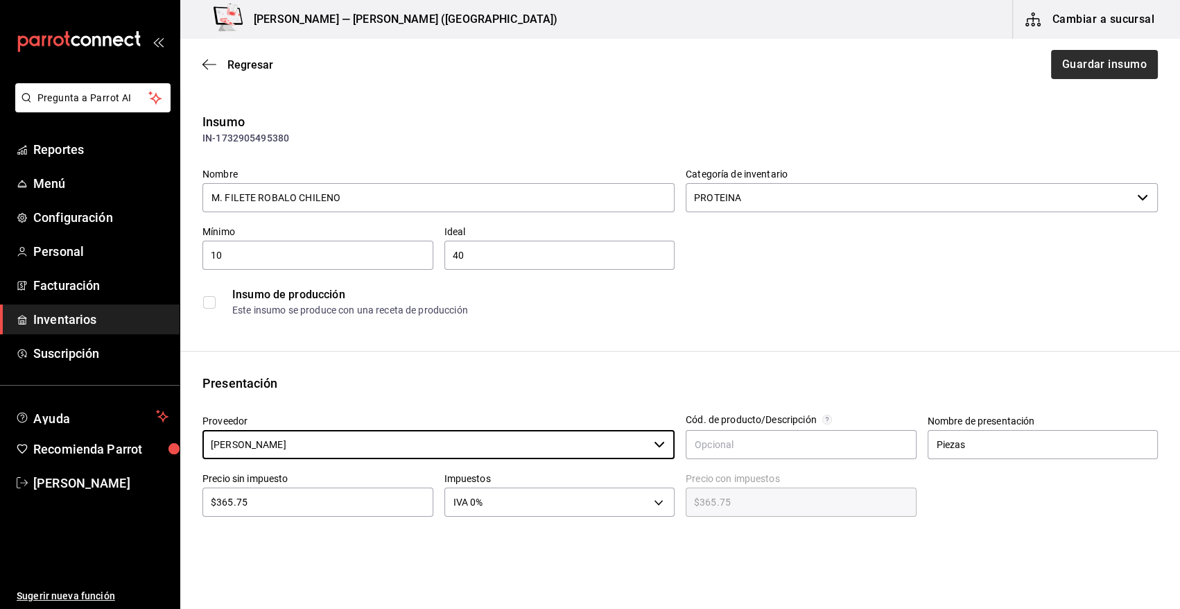
type input "[PERSON_NAME]"
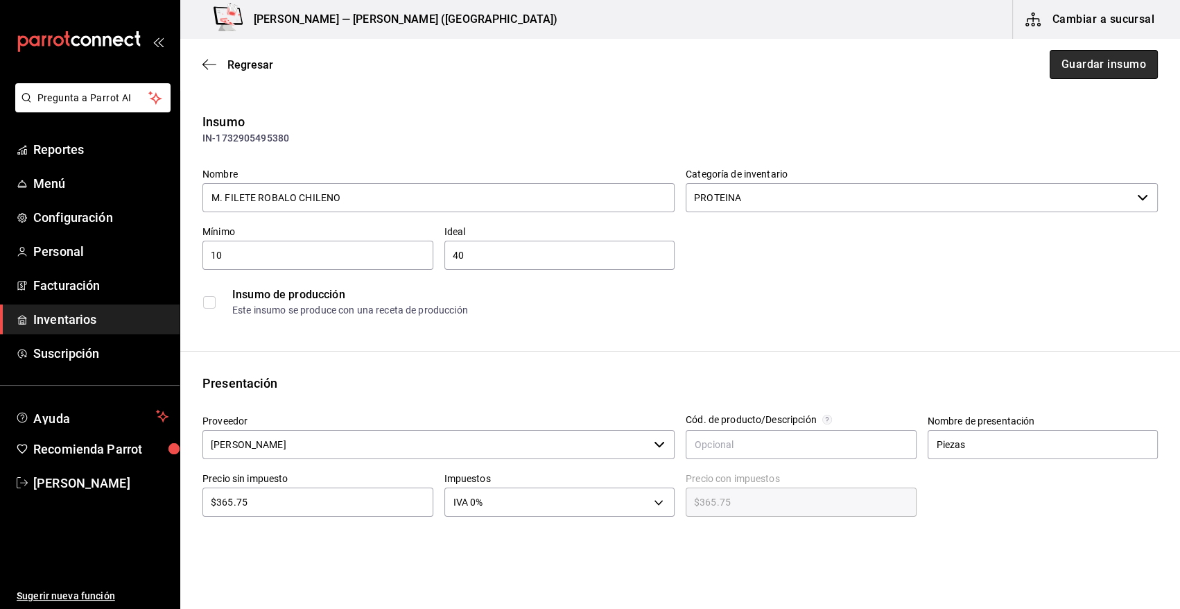
click at [1085, 70] on button "Guardar insumo" at bounding box center [1103, 64] width 108 height 29
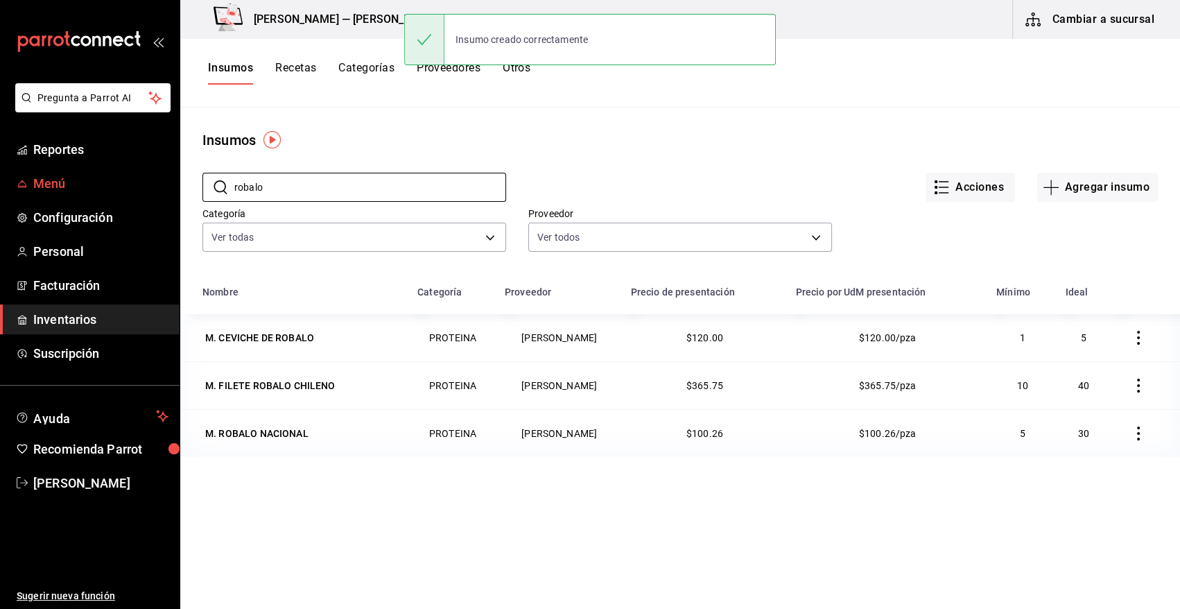
drag, startPoint x: 302, startPoint y: 186, endPoint x: 146, endPoint y: 191, distance: 156.1
click at [146, 191] on div "Pregunta a Parrot AI Reportes Menú Configuración Personal Facturación Inventari…" at bounding box center [590, 299] width 1180 height 599
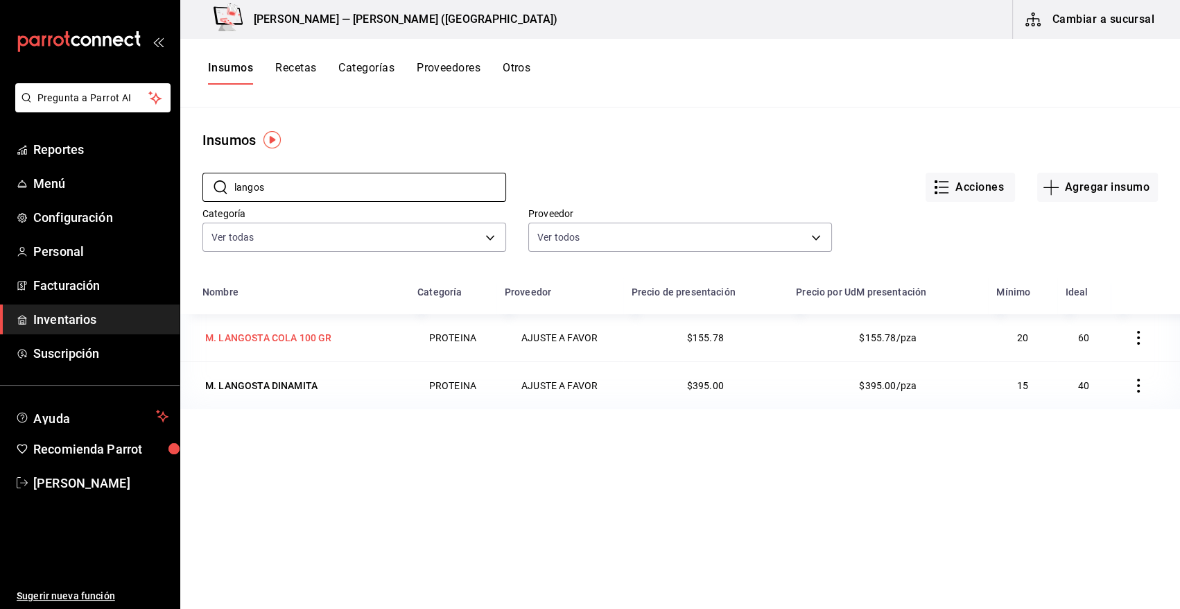
type input "langos"
click at [302, 339] on div "M. LANGOSTA COLA 100 GR" at bounding box center [268, 338] width 126 height 14
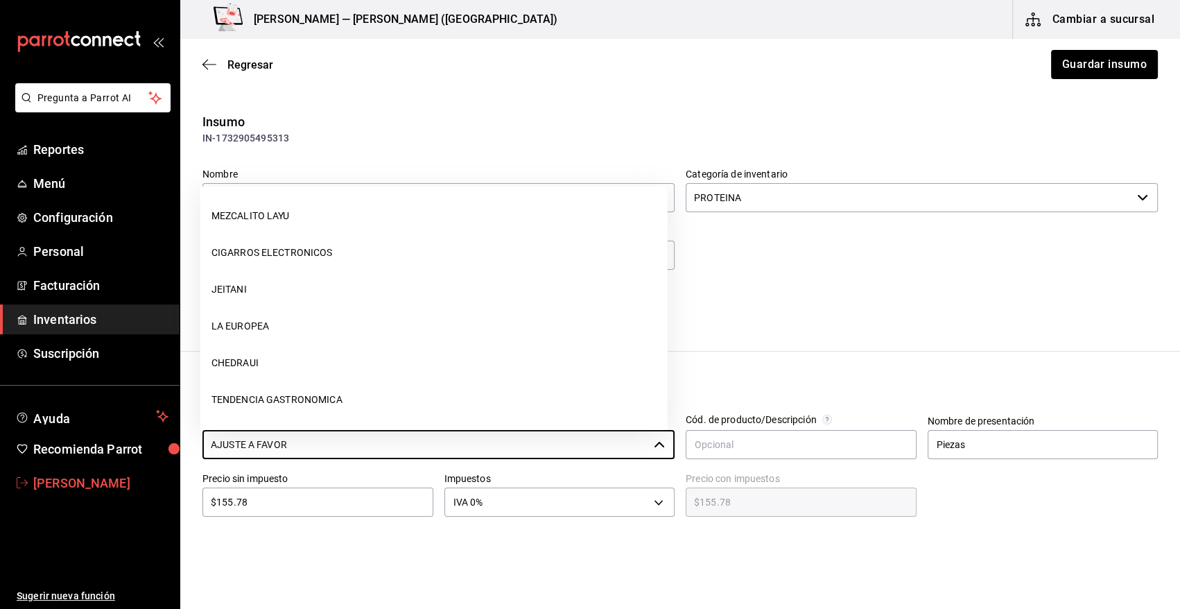
scroll to position [697, 0]
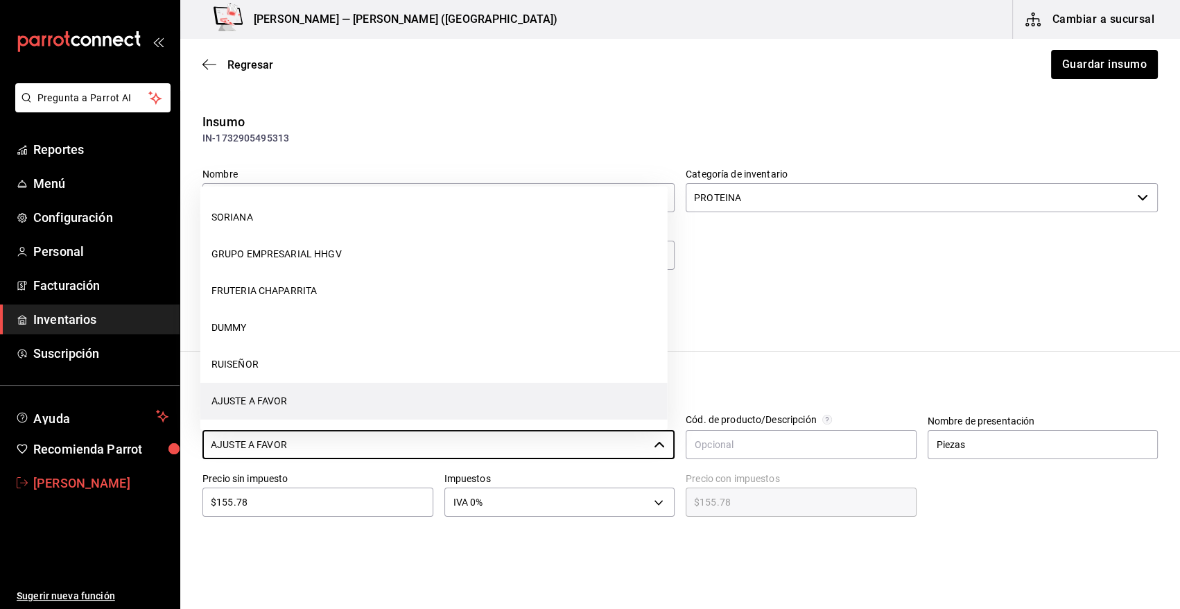
drag, startPoint x: 118, startPoint y: 467, endPoint x: 110, endPoint y: 467, distance: 8.3
click at [110, 467] on div "Pregunta a Parrot AI Reportes Menú Configuración Personal Facturación Inventari…" at bounding box center [590, 265] width 1180 height 530
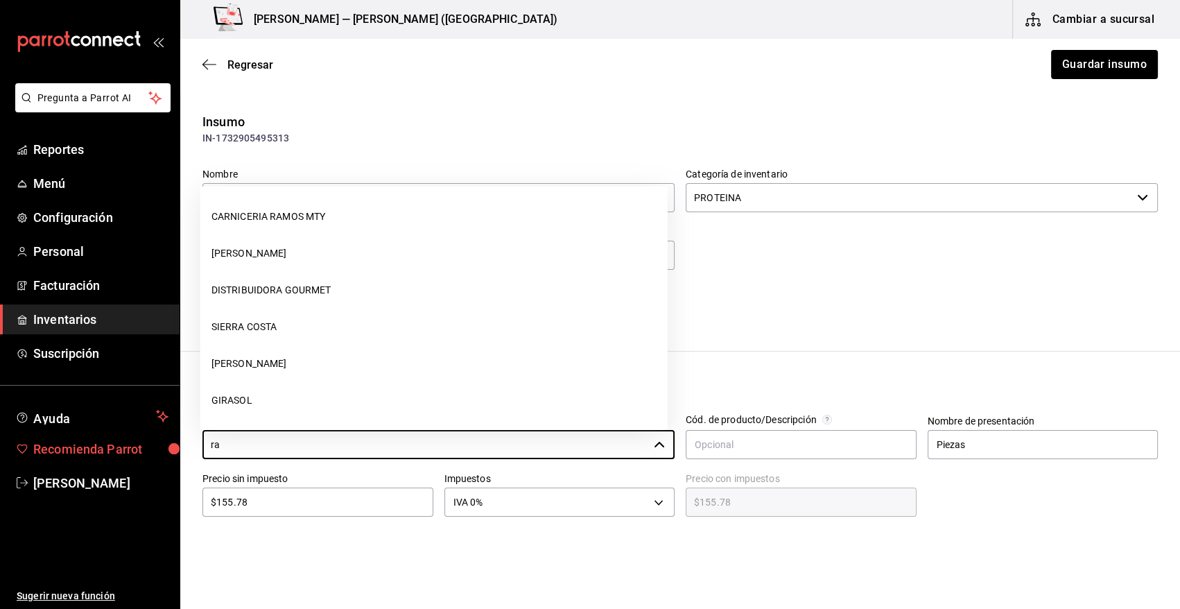
scroll to position [0, 0]
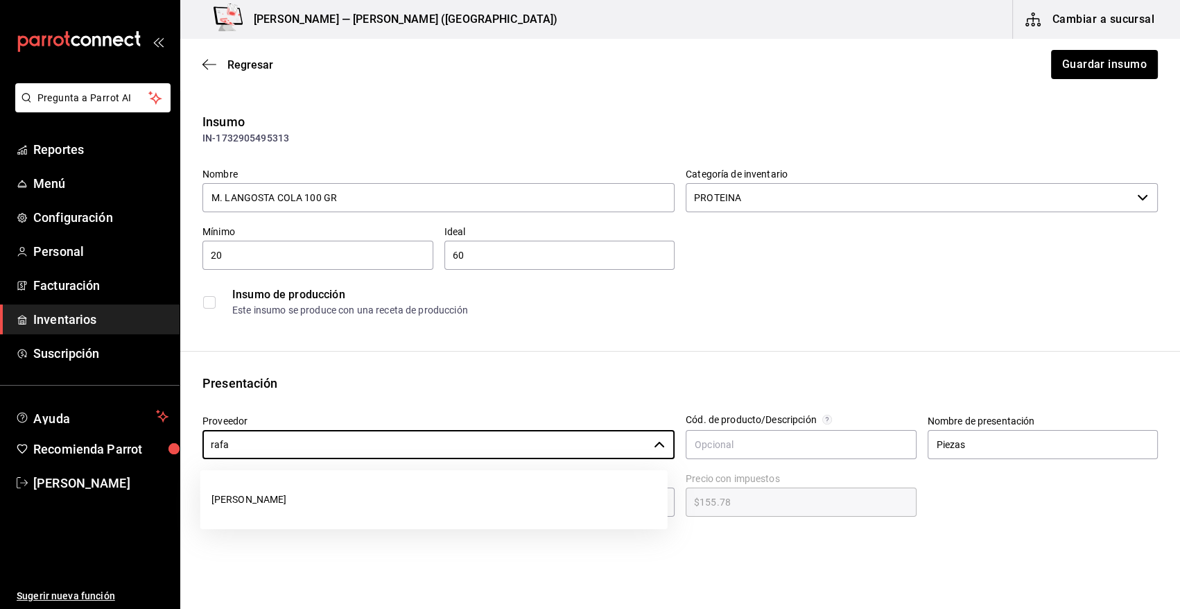
click at [372, 503] on li "[PERSON_NAME]" at bounding box center [433, 499] width 467 height 37
type input "[PERSON_NAME]"
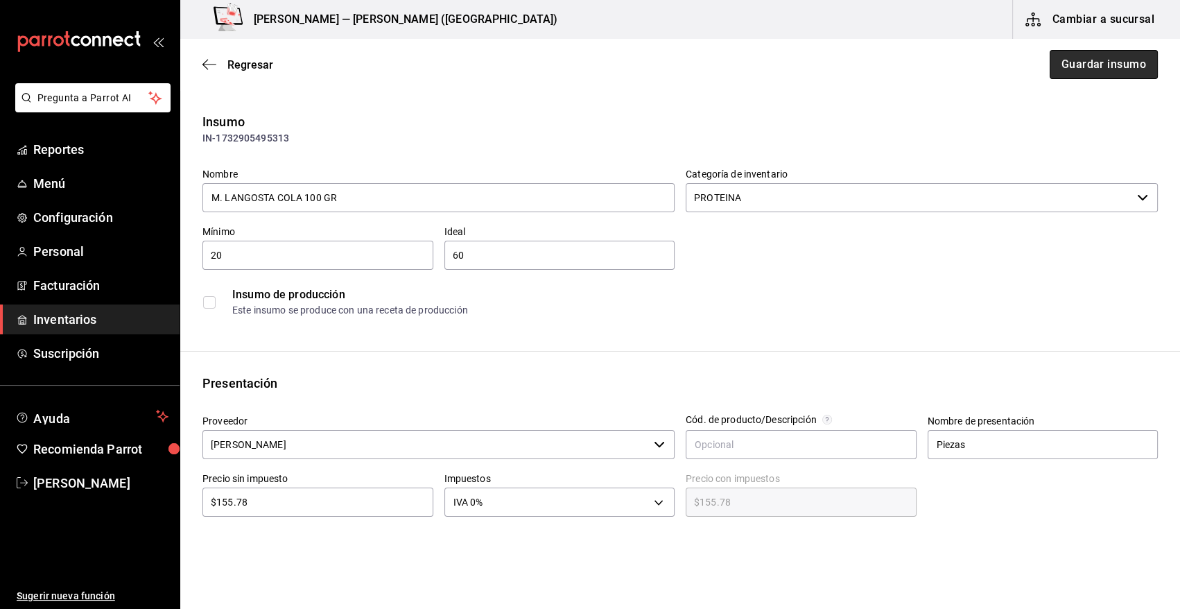
drag, startPoint x: 1072, startPoint y: 64, endPoint x: 1065, endPoint y: 64, distance: 7.6
click at [1070, 64] on button "Guardar insumo" at bounding box center [1103, 64] width 108 height 29
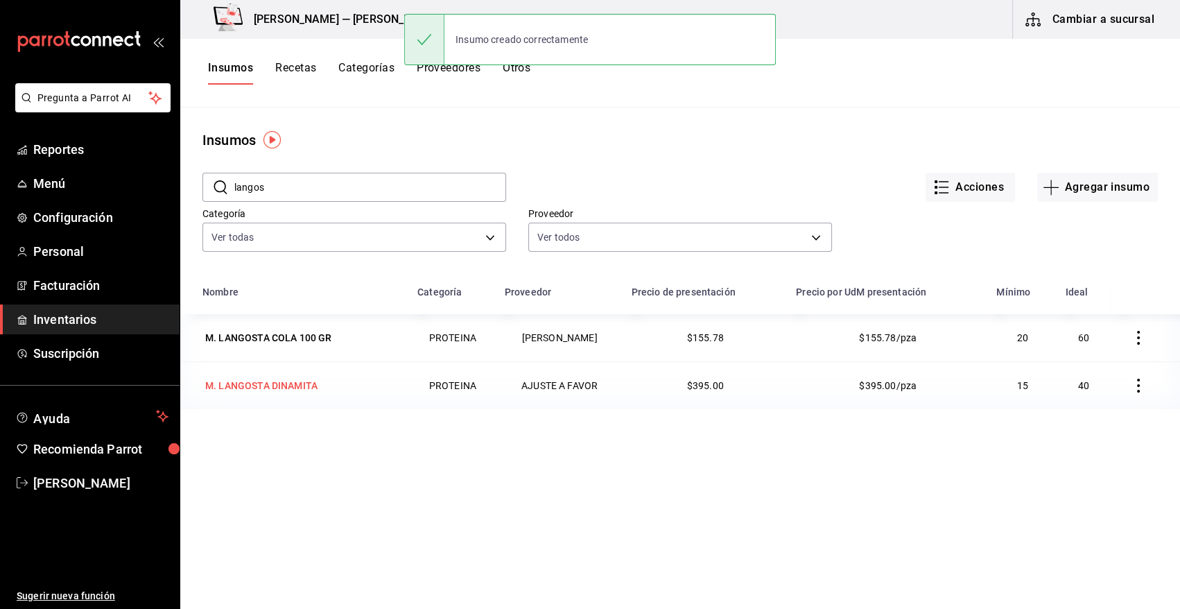
click at [271, 391] on div "M. LANGOSTA DINAMITA" at bounding box center [261, 385] width 112 height 14
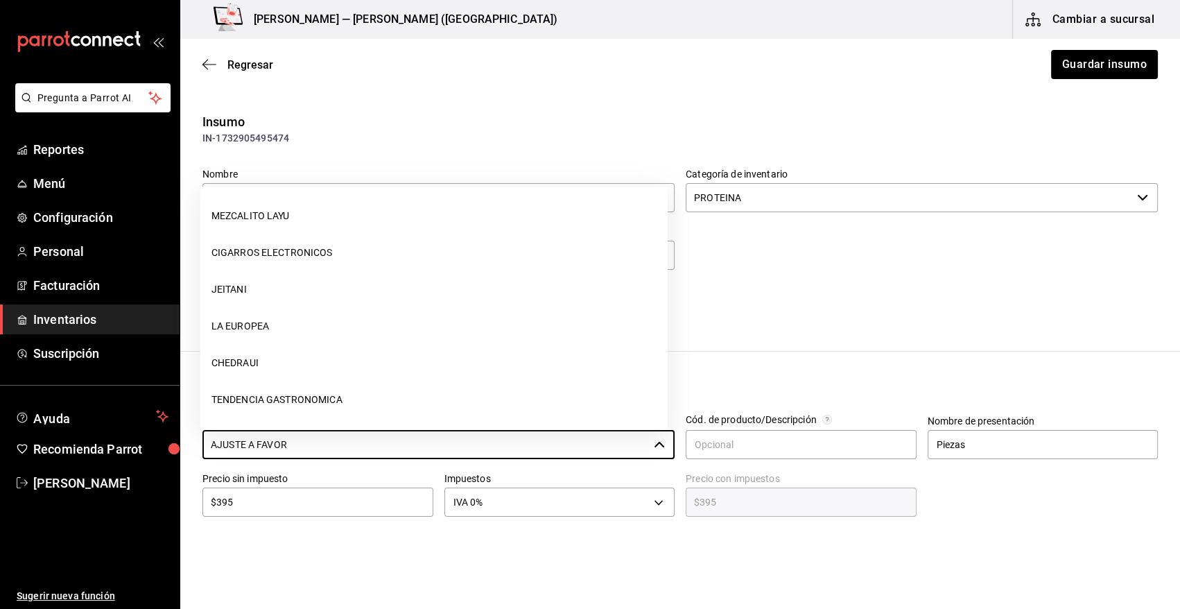
scroll to position [697, 0]
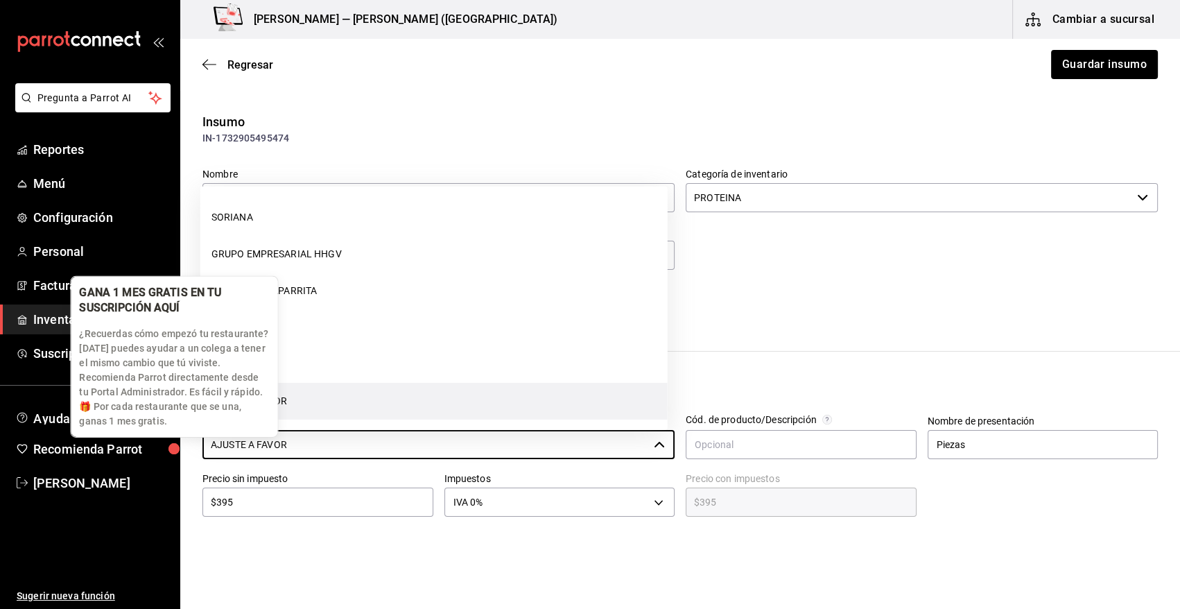
drag, startPoint x: 311, startPoint y: 444, endPoint x: 76, endPoint y: 436, distance: 235.1
click at [77, 437] on body "Pregunta a Parrot AI Reportes Menú Configuración Personal Facturación Inventari…" at bounding box center [590, 265] width 1180 height 530
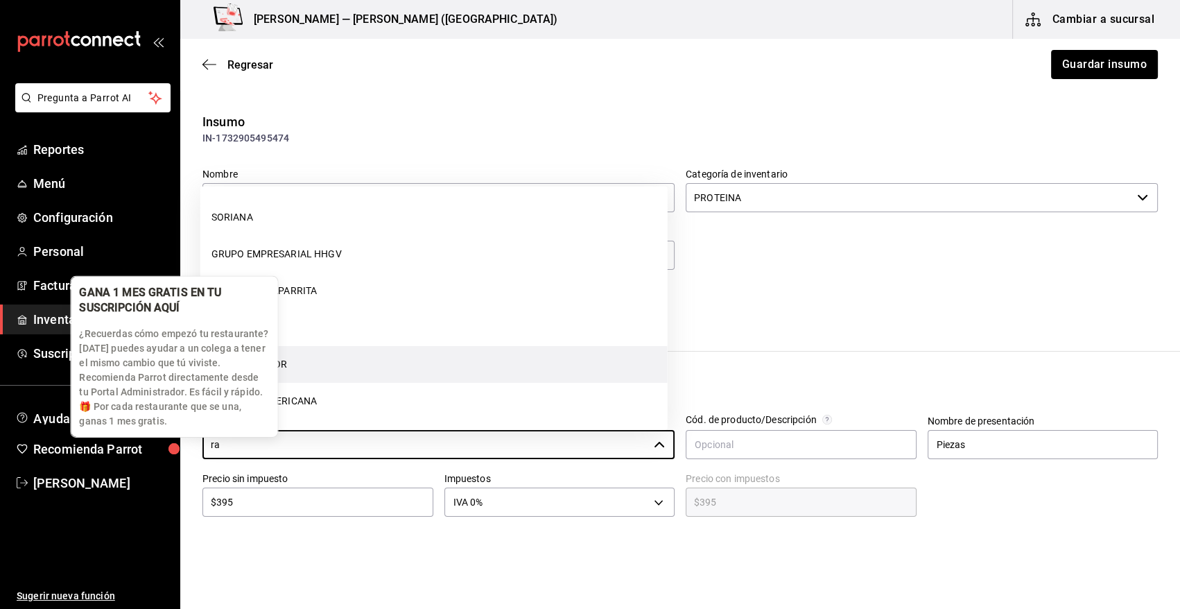
scroll to position [0, 0]
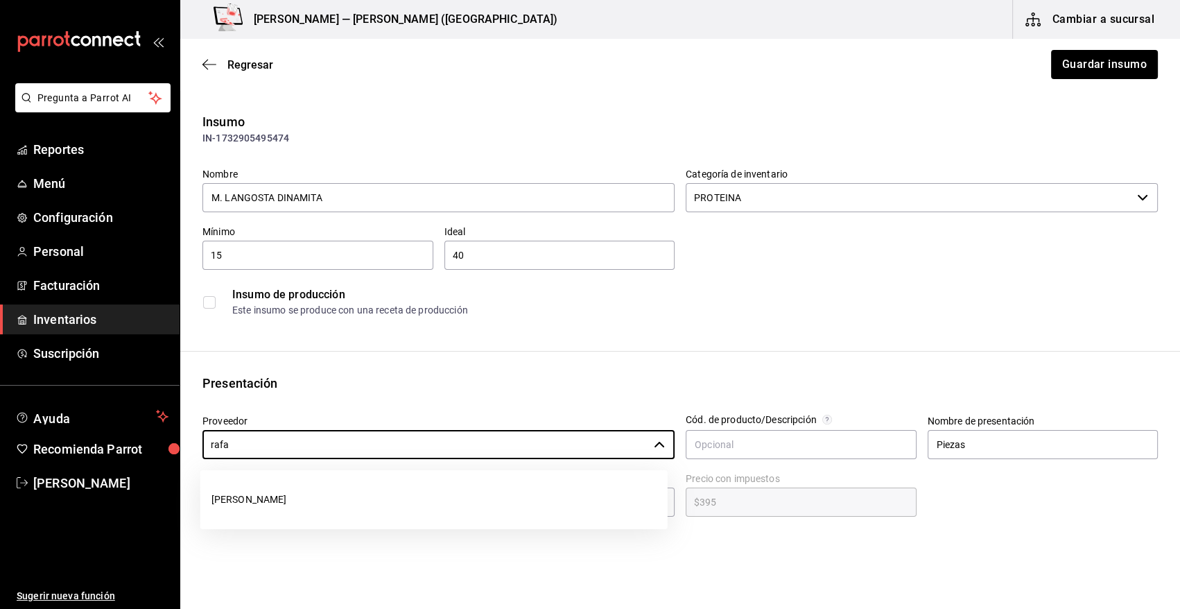
click at [286, 499] on li "[PERSON_NAME]" at bounding box center [433, 499] width 467 height 37
type input "[PERSON_NAME]"
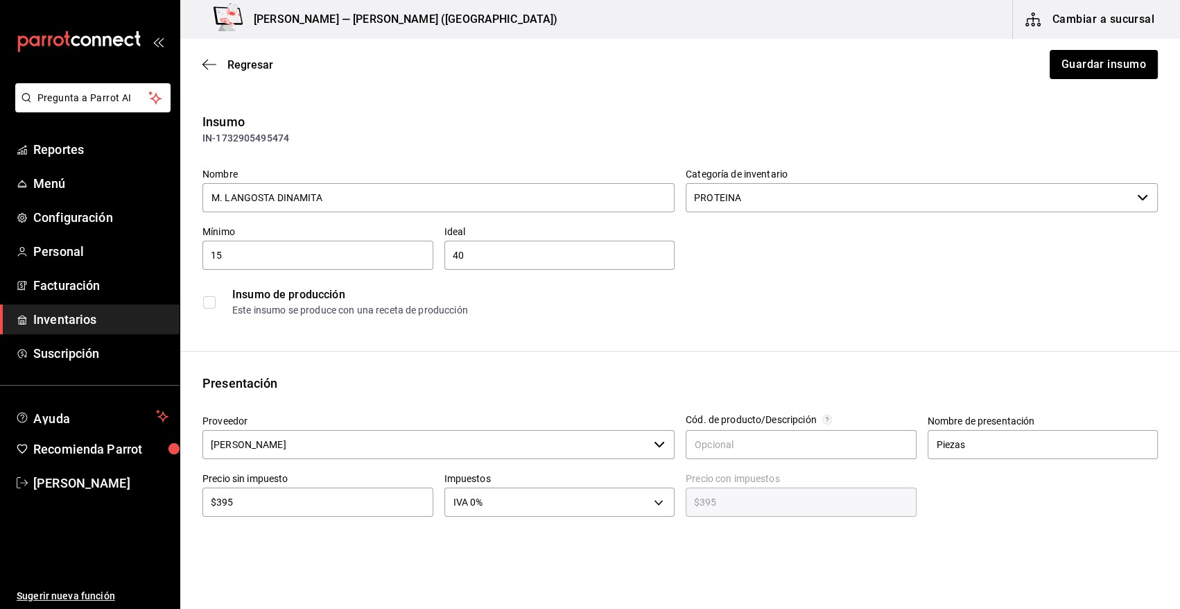
drag, startPoint x: 1130, startPoint y: 63, endPoint x: 579, endPoint y: 29, distance: 552.1
click at [1130, 64] on button "Guardar insumo" at bounding box center [1103, 64] width 108 height 29
